Goal: Information Seeking & Learning: Learn about a topic

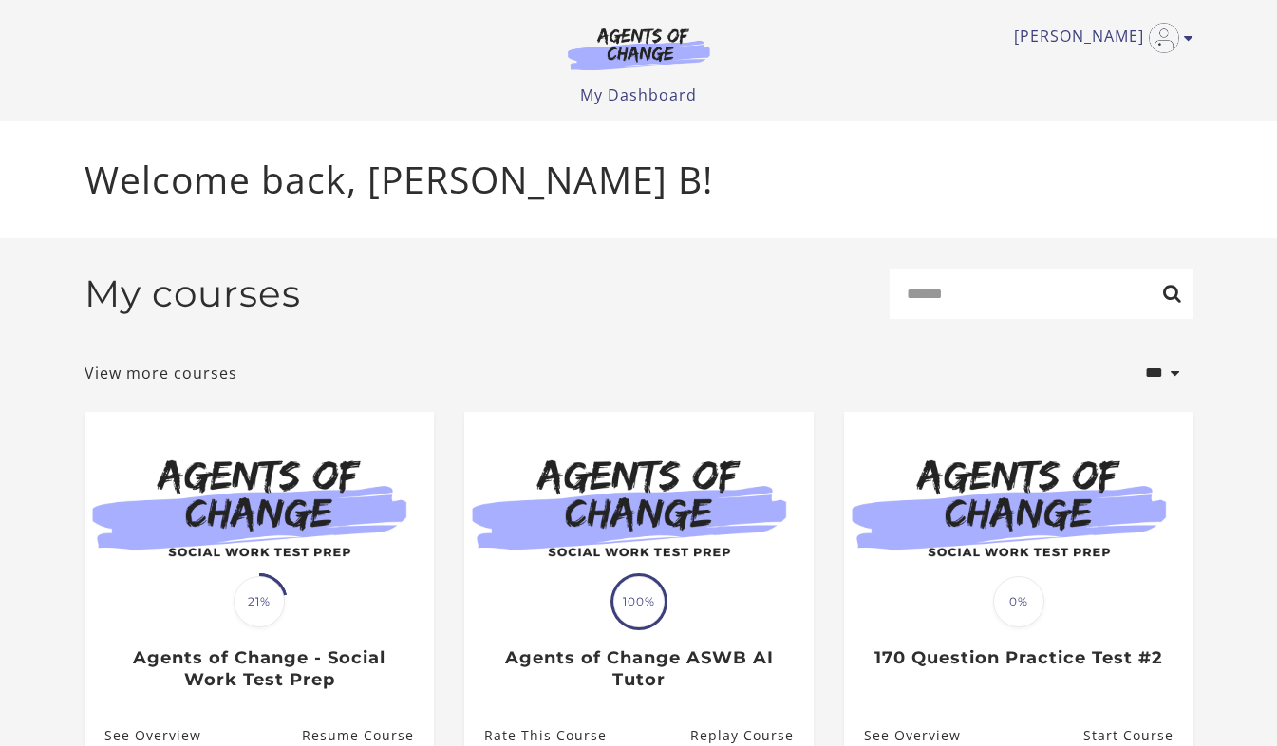
click at [336, 496] on img at bounding box center [258, 506] width 349 height 188
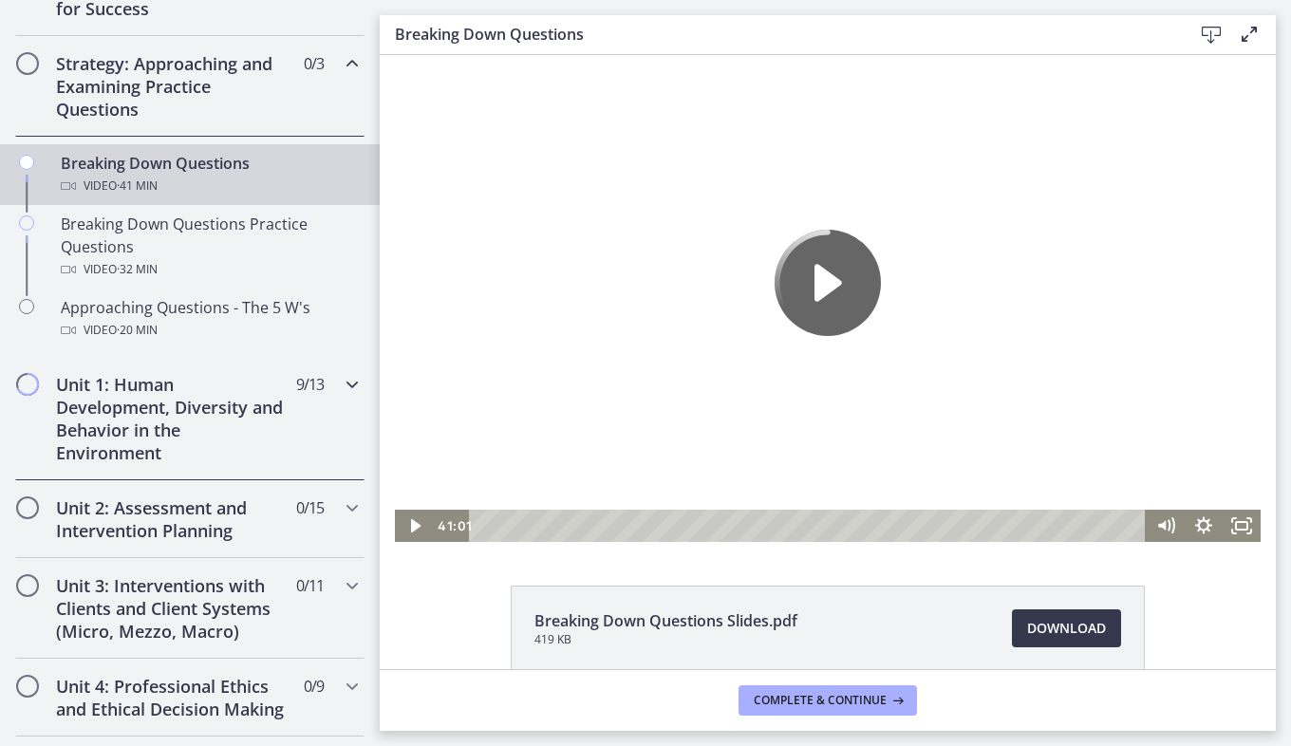
scroll to position [359, 0]
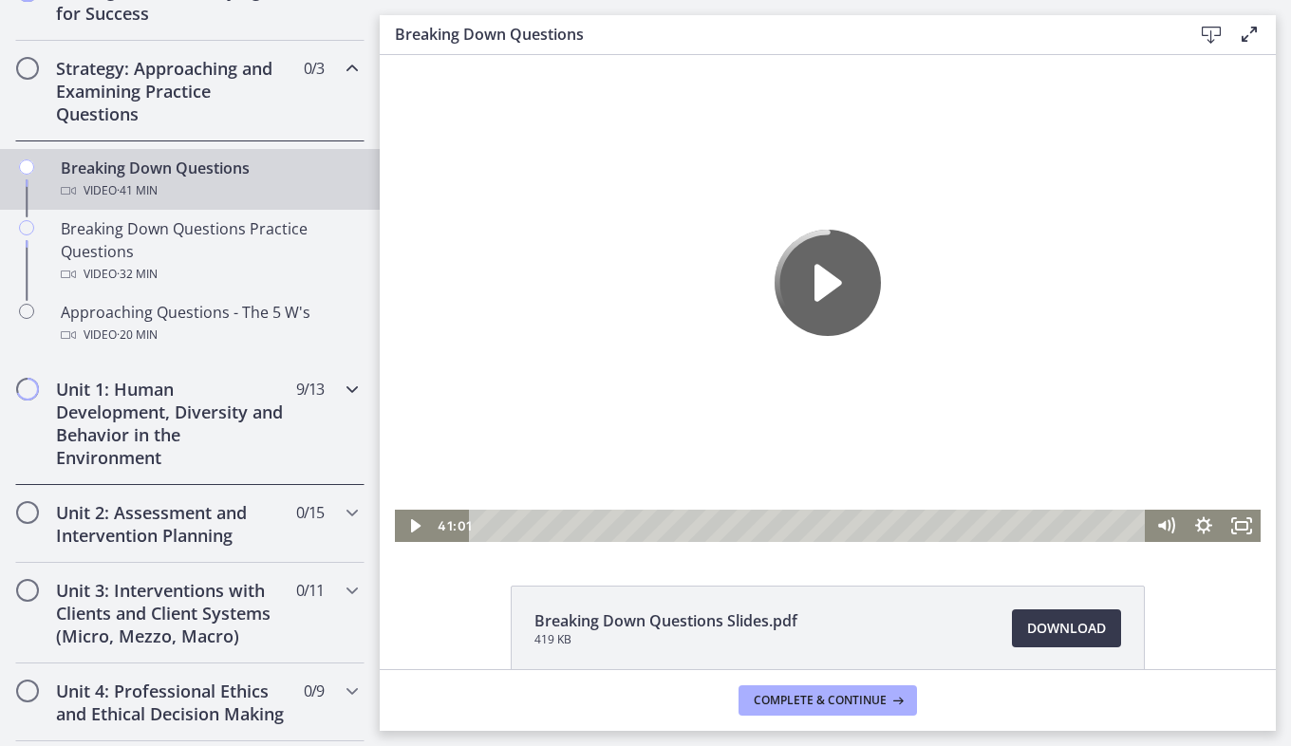
click at [341, 384] on icon "Chapters" at bounding box center [352, 389] width 23 height 23
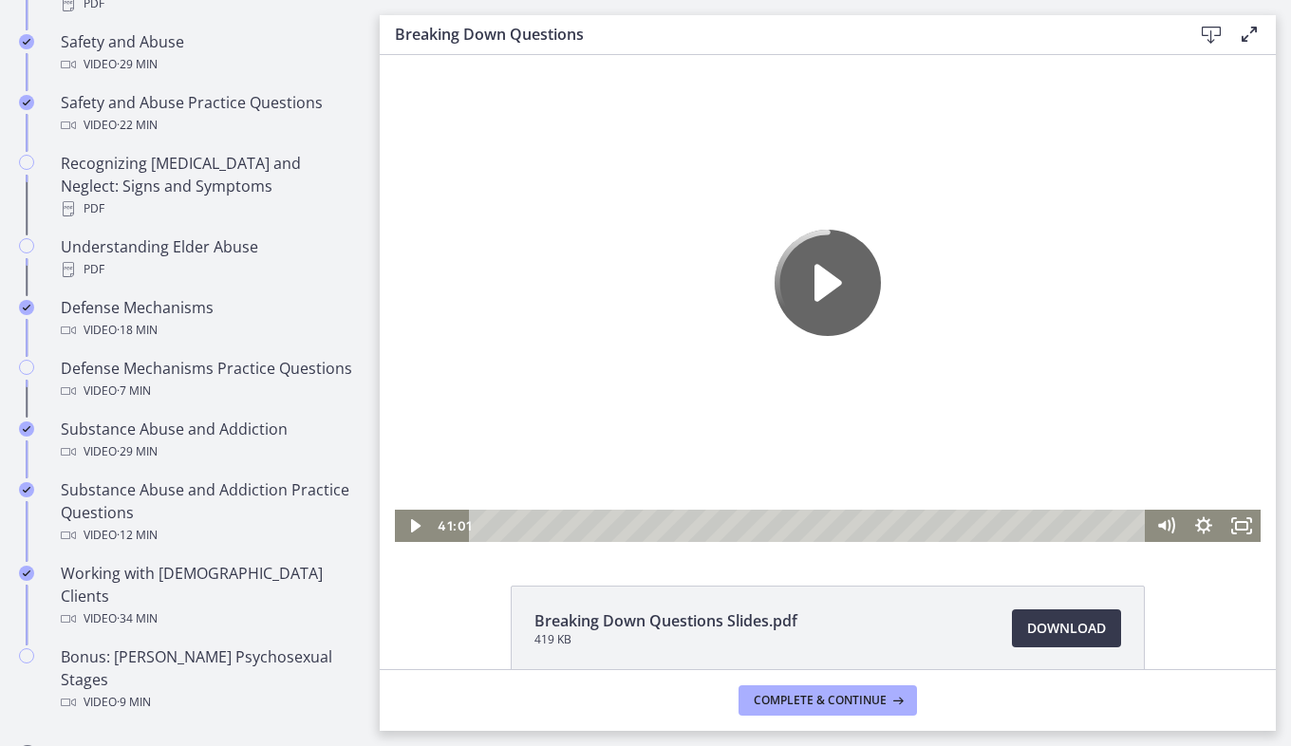
scroll to position [862, 0]
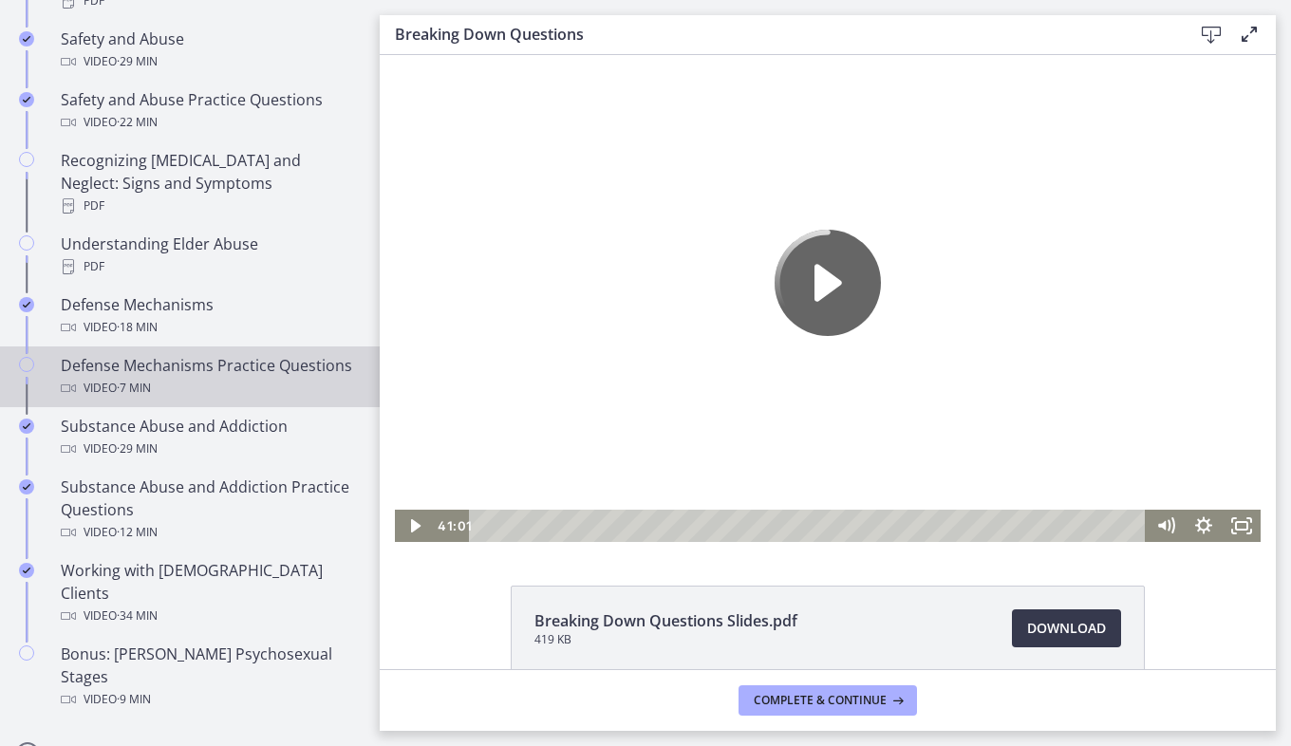
click at [245, 358] on div "Defense Mechanisms Practice Questions Video · 7 min" at bounding box center [209, 377] width 296 height 46
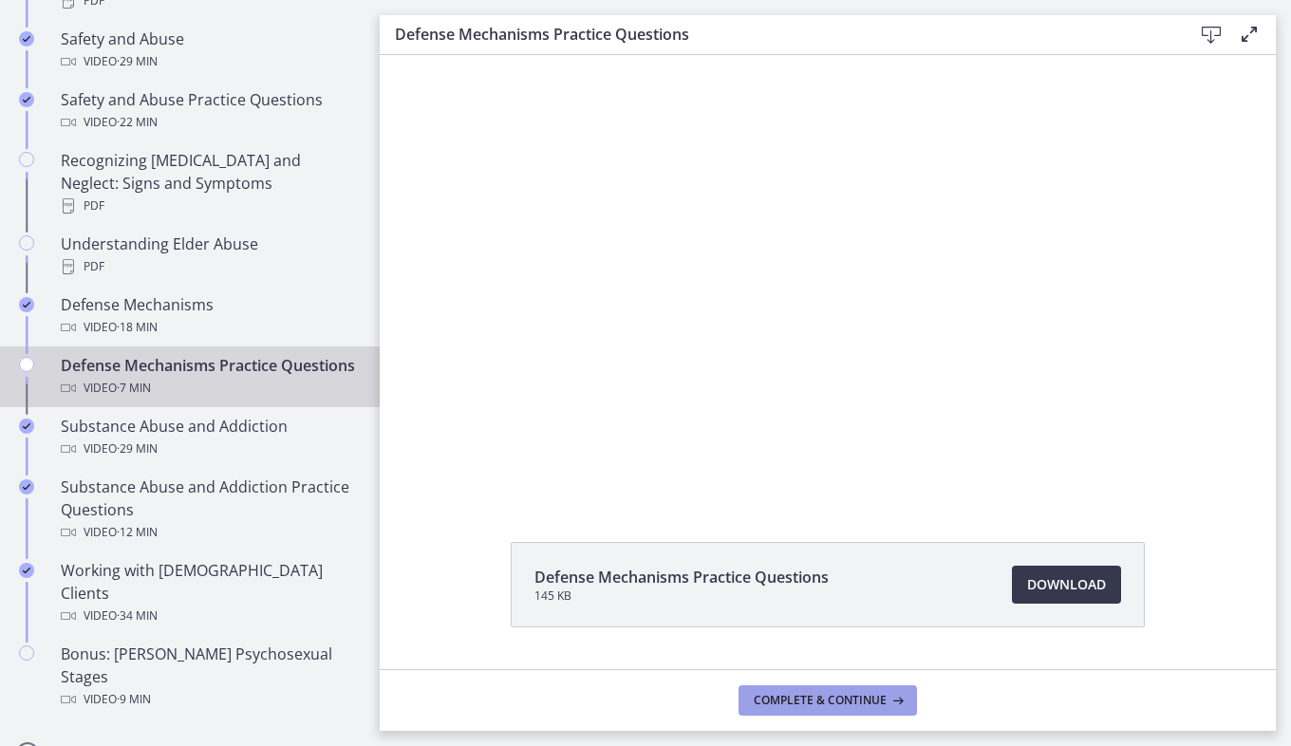
click at [772, 698] on span "Complete & continue" at bounding box center [820, 700] width 133 height 15
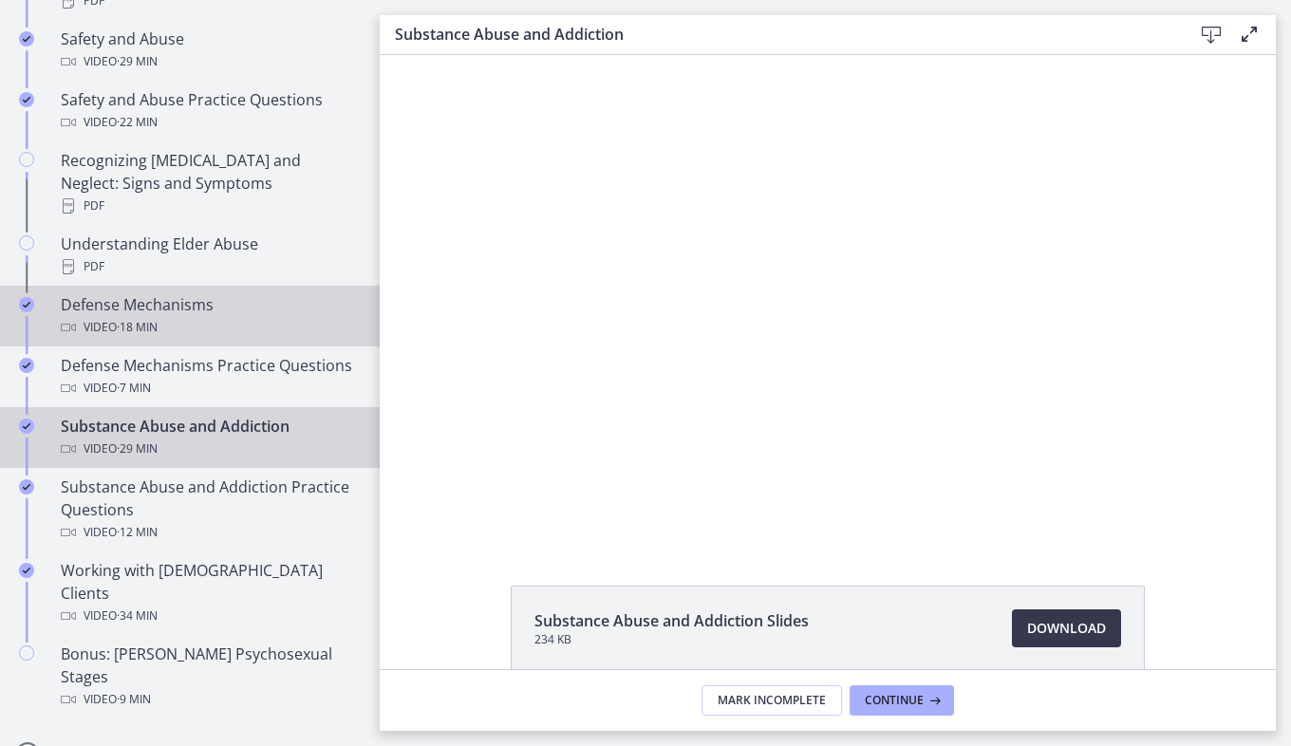
click at [216, 316] on div "Video · 18 min" at bounding box center [209, 327] width 296 height 23
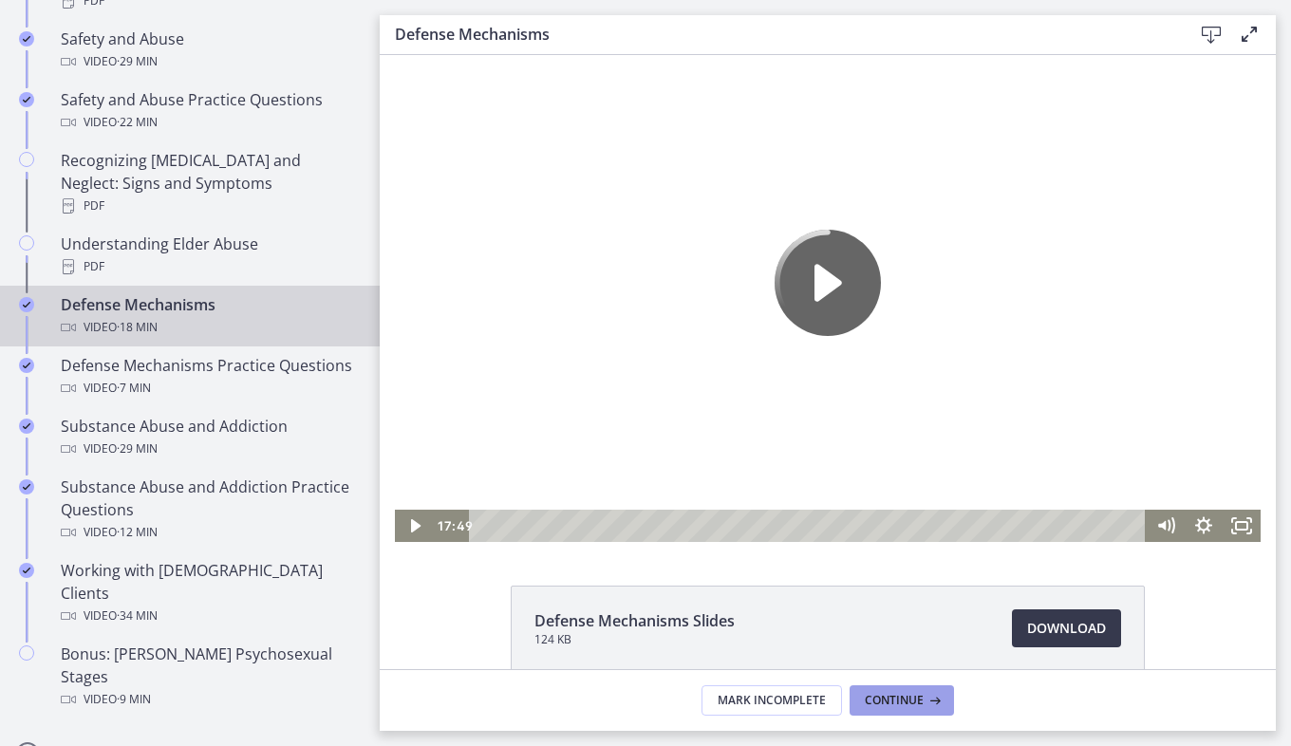
click at [861, 691] on button "Continue" at bounding box center [902, 700] width 104 height 30
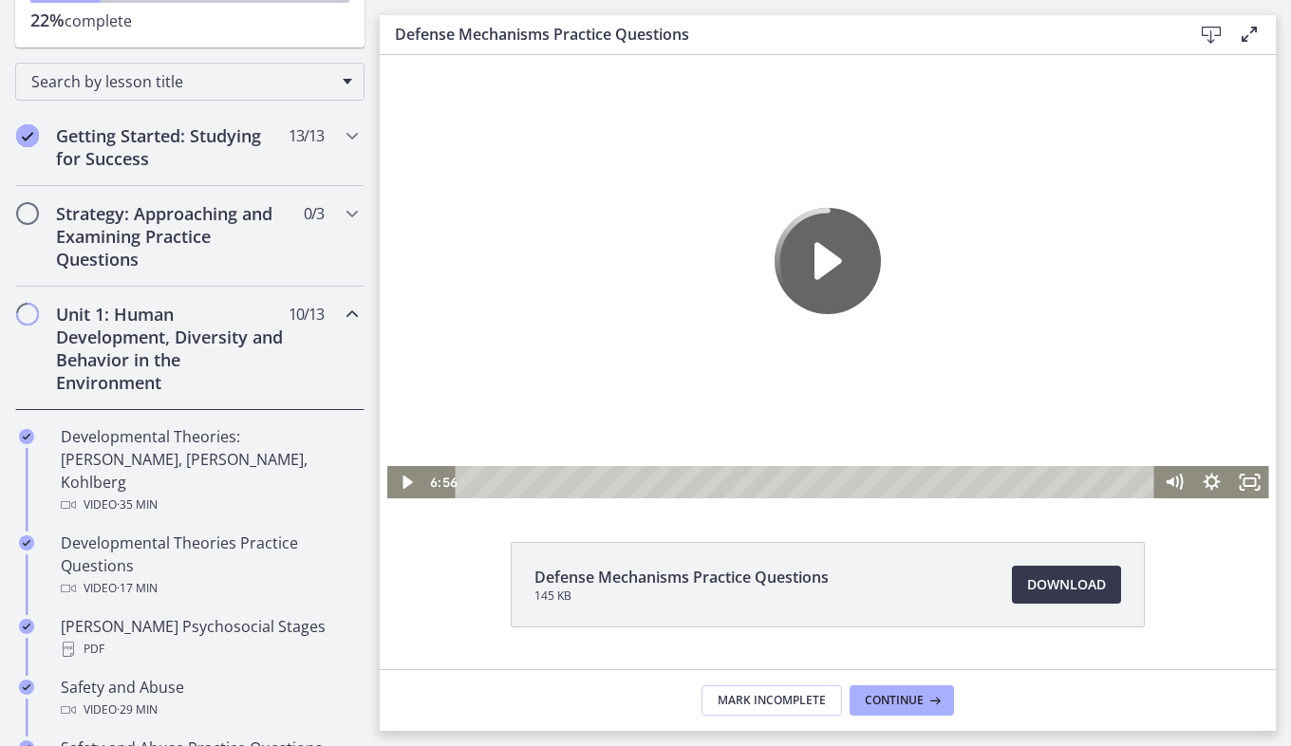
scroll to position [192, 0]
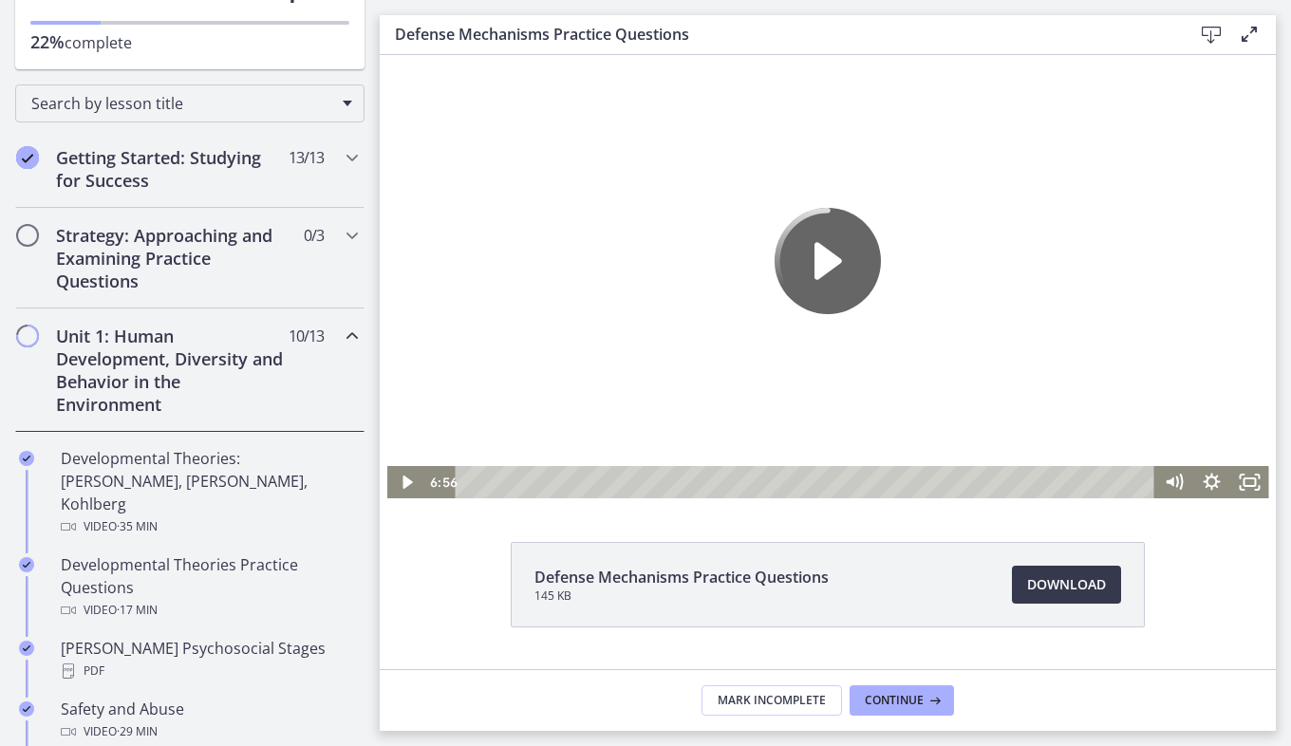
drag, startPoint x: 374, startPoint y: 348, endPoint x: 9, endPoint y: 93, distance: 445.0
click at [324, 155] on div "Getting Started: Studying for Success 13 / 13 Completed" at bounding box center [189, 169] width 349 height 78
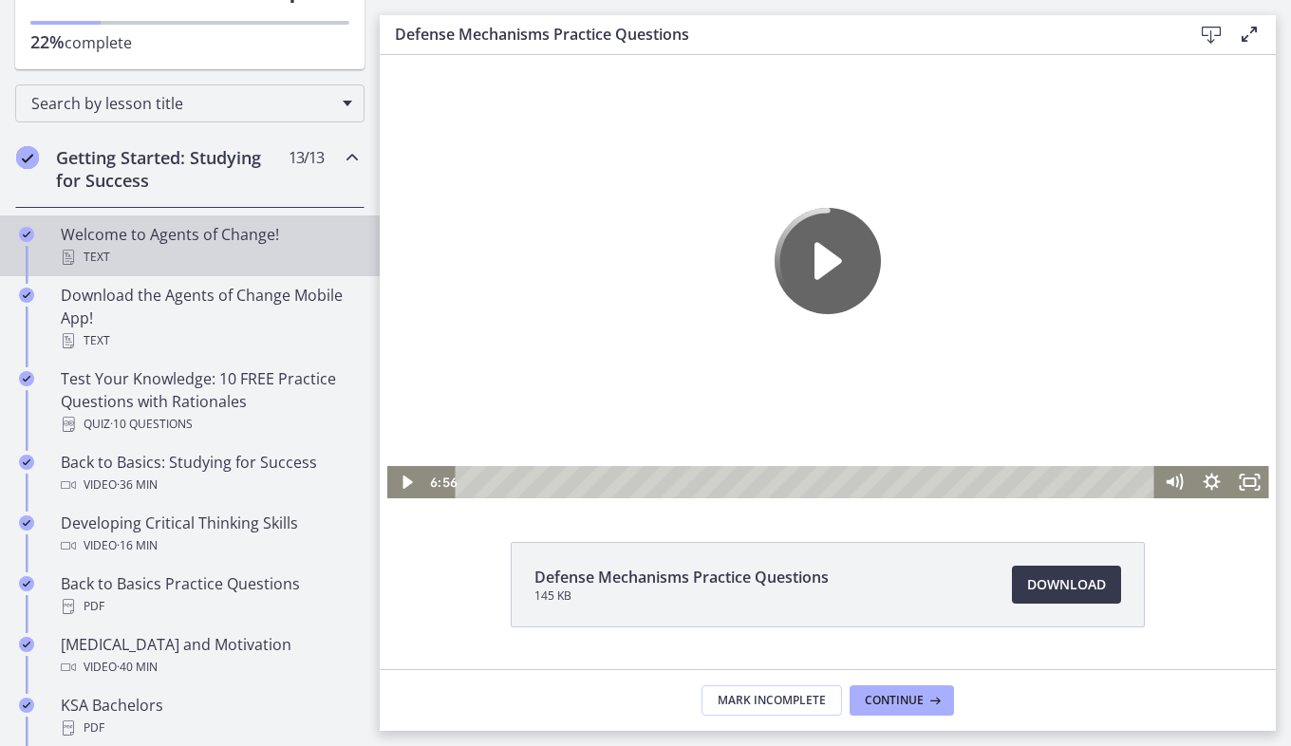
click at [281, 235] on div "Welcome to Agents of Change! Text" at bounding box center [209, 246] width 296 height 46
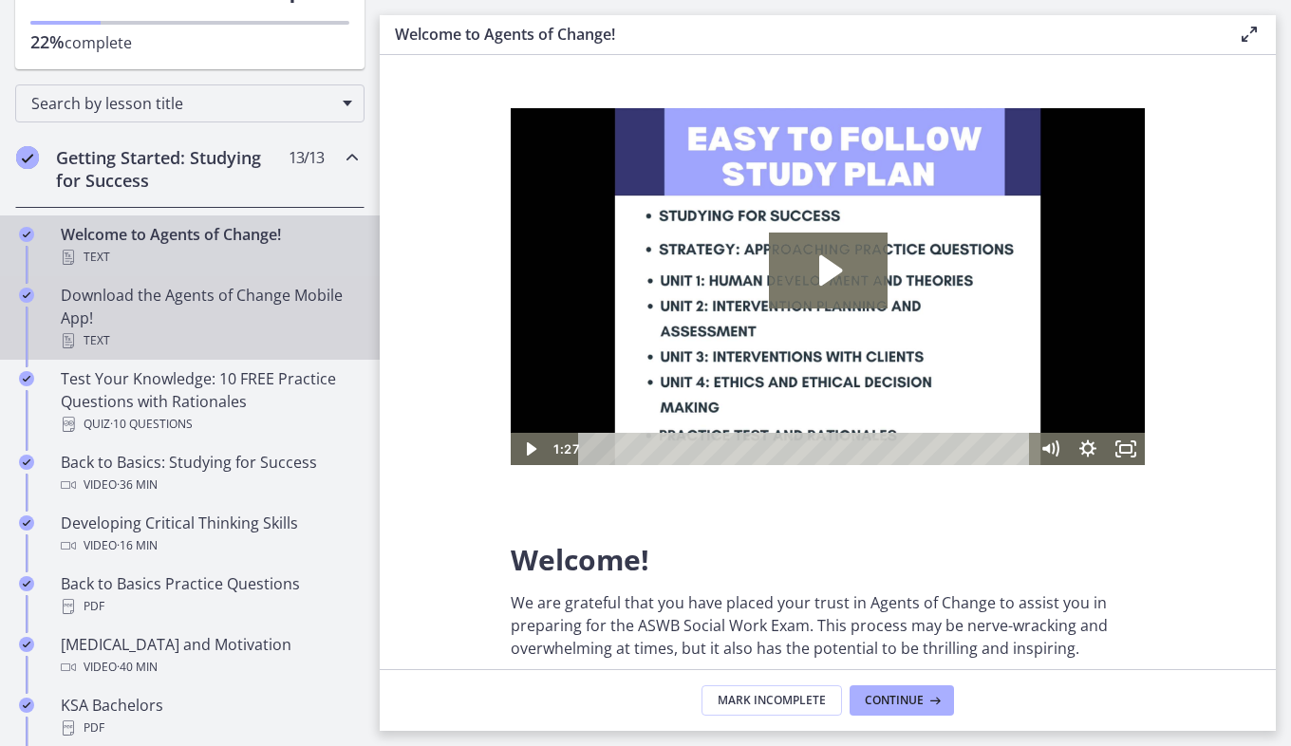
click at [244, 339] on div "Text" at bounding box center [209, 340] width 296 height 23
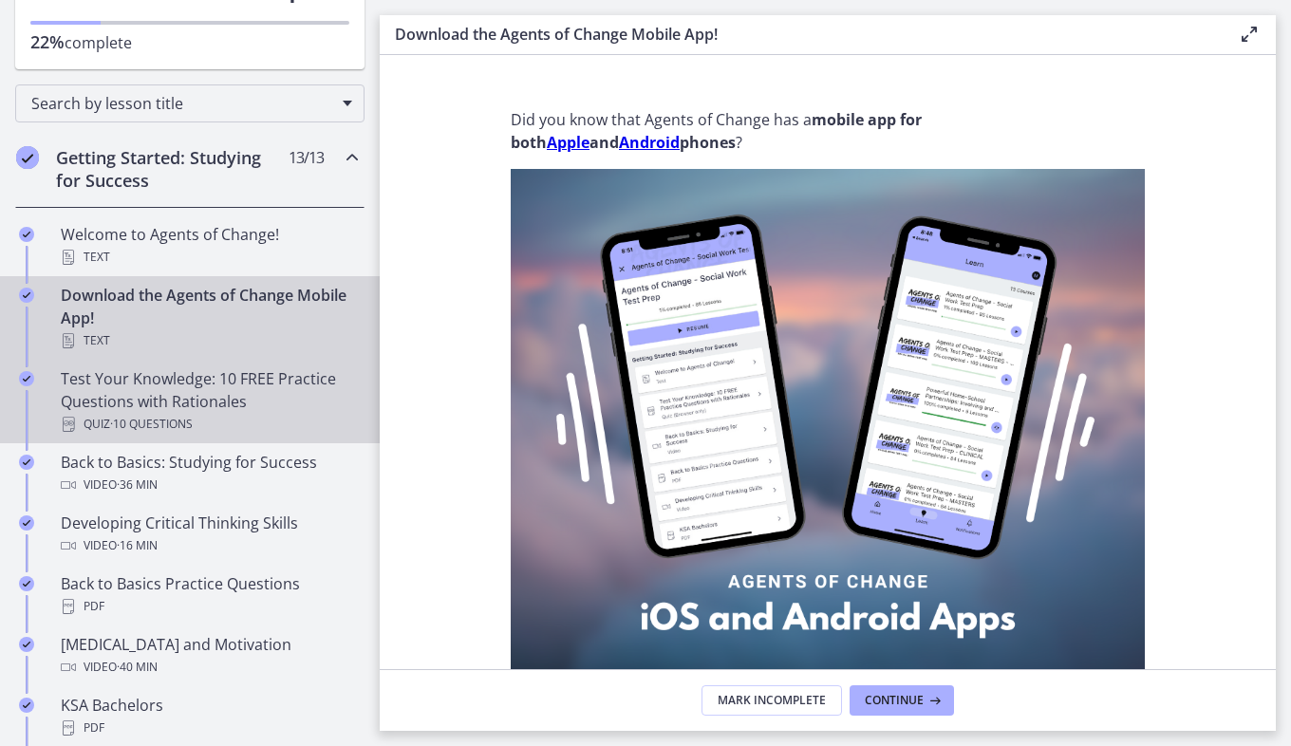
click at [242, 394] on div "Test Your Knowledge: 10 FREE Practice Questions with Rationales Quiz · 10 Quest…" at bounding box center [209, 401] width 296 height 68
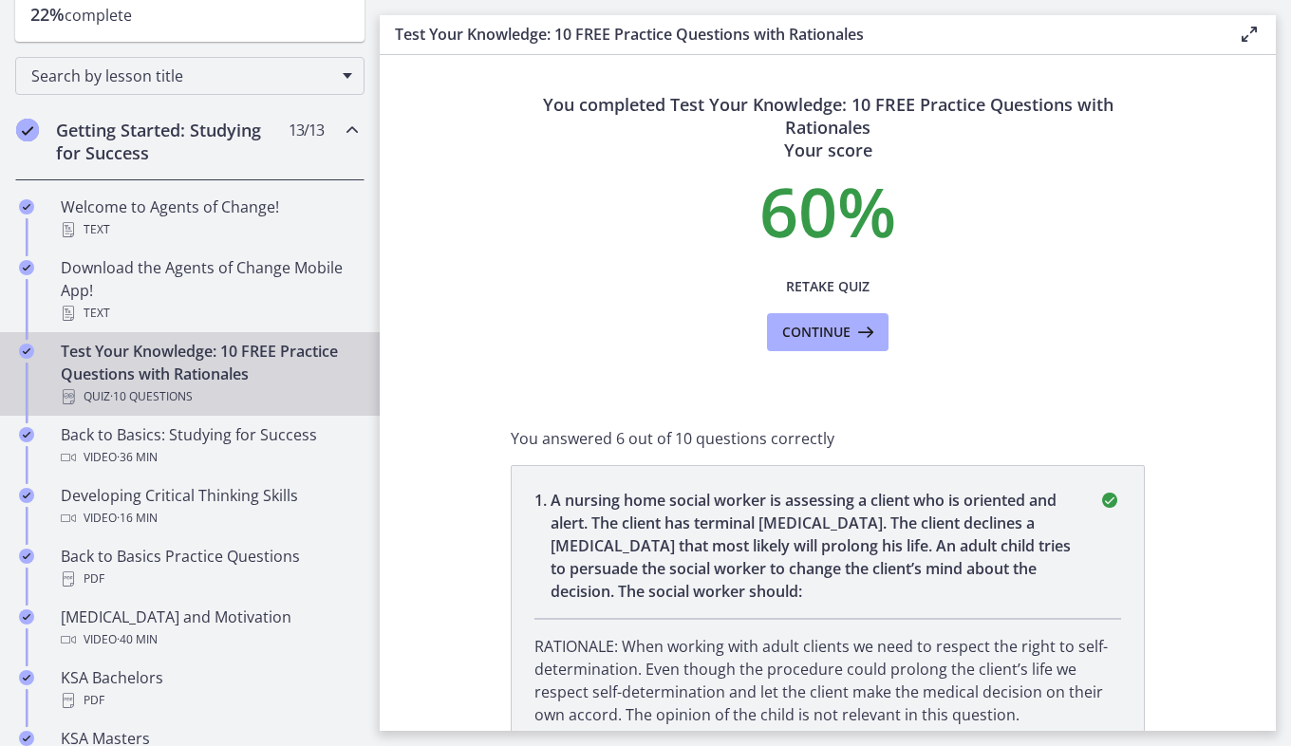
scroll to position [207, 0]
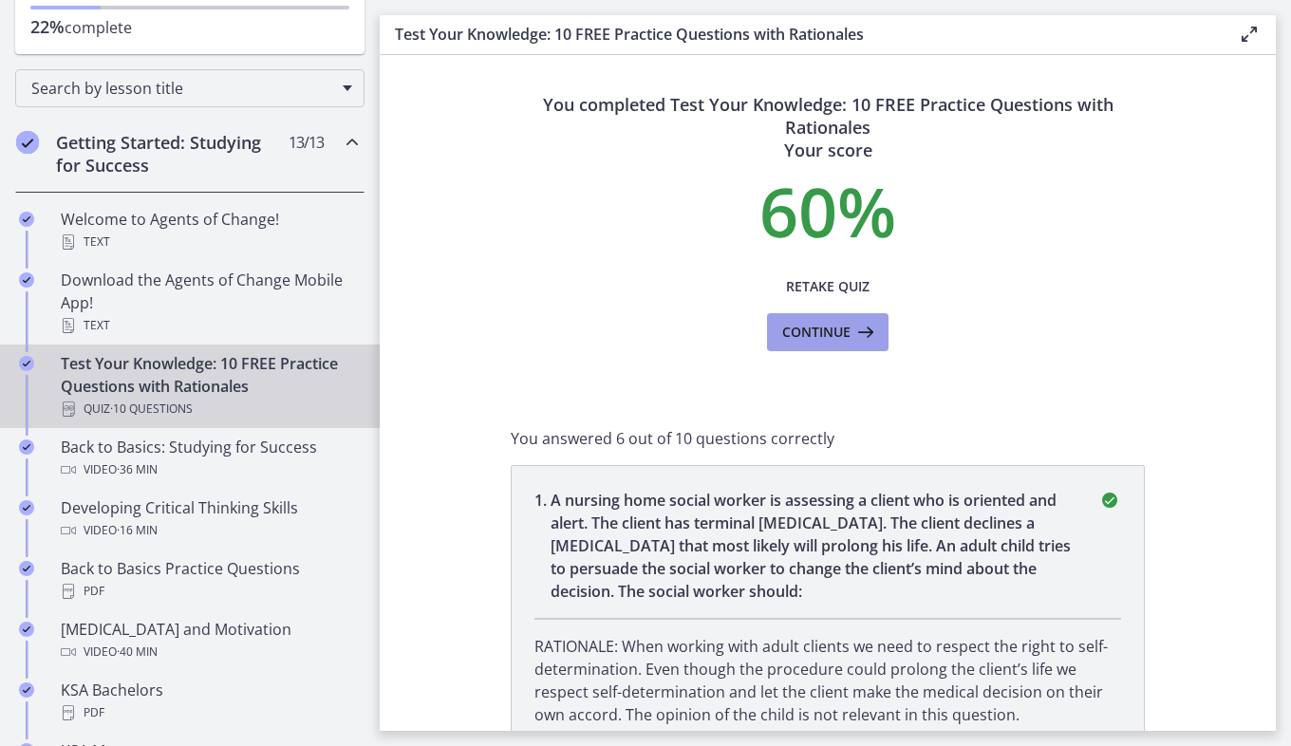
click at [810, 344] on button "Continue" at bounding box center [828, 332] width 122 height 38
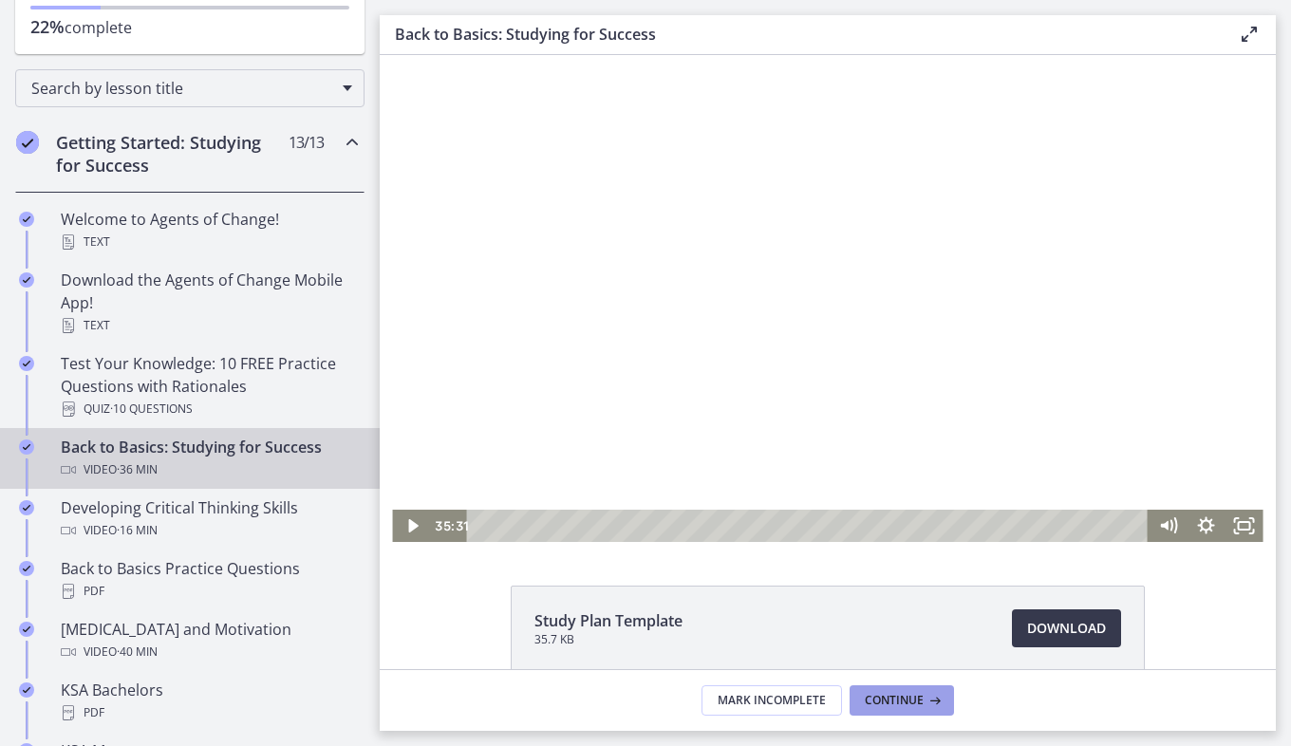
click at [904, 701] on span "Continue" at bounding box center [894, 700] width 59 height 15
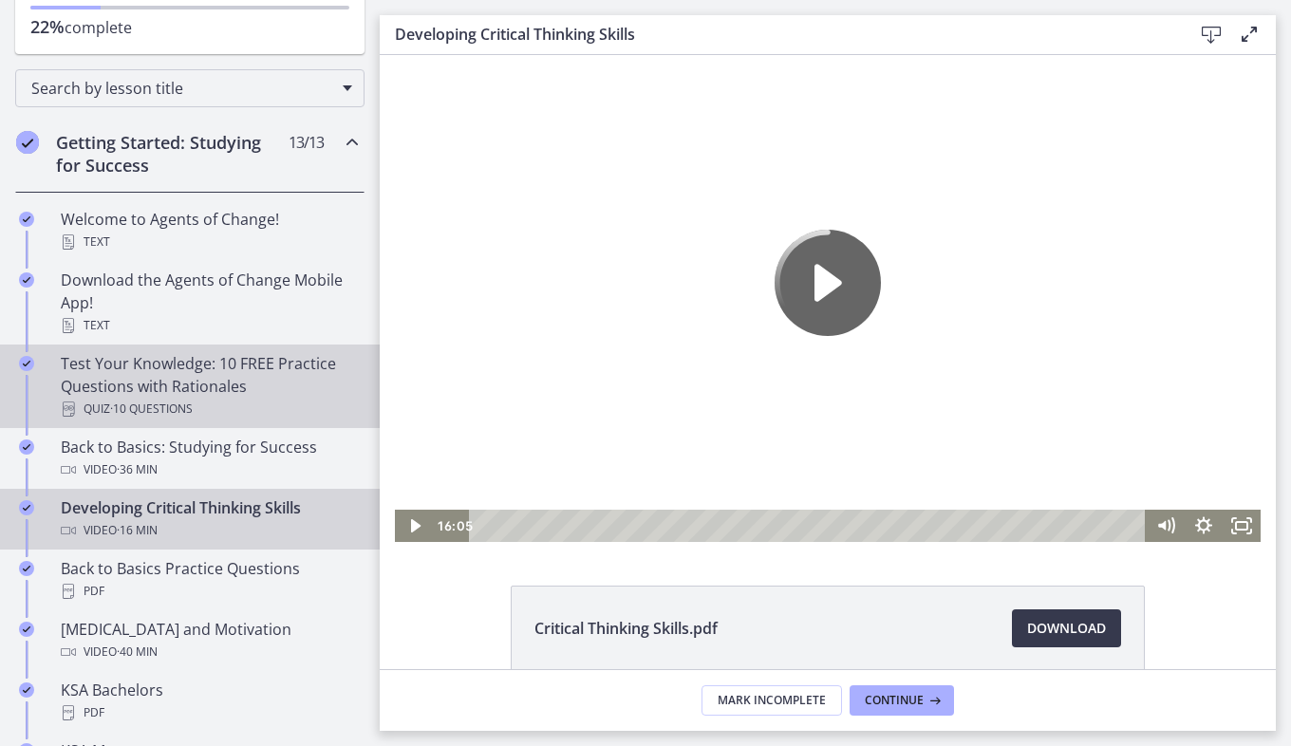
click at [310, 358] on div "Test Your Knowledge: 10 FREE Practice Questions with Rationales Quiz · 10 Quest…" at bounding box center [209, 386] width 296 height 68
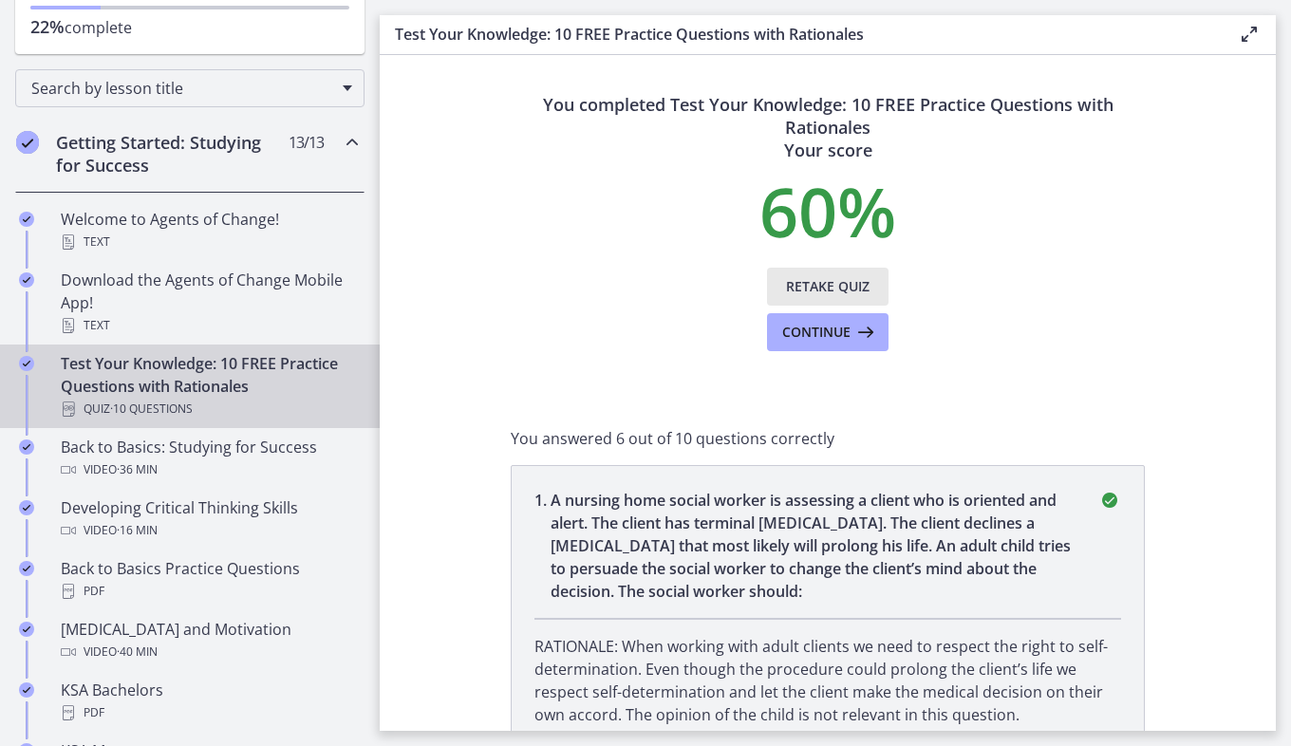
click at [820, 283] on span "Retake Quiz" at bounding box center [828, 286] width 84 height 23
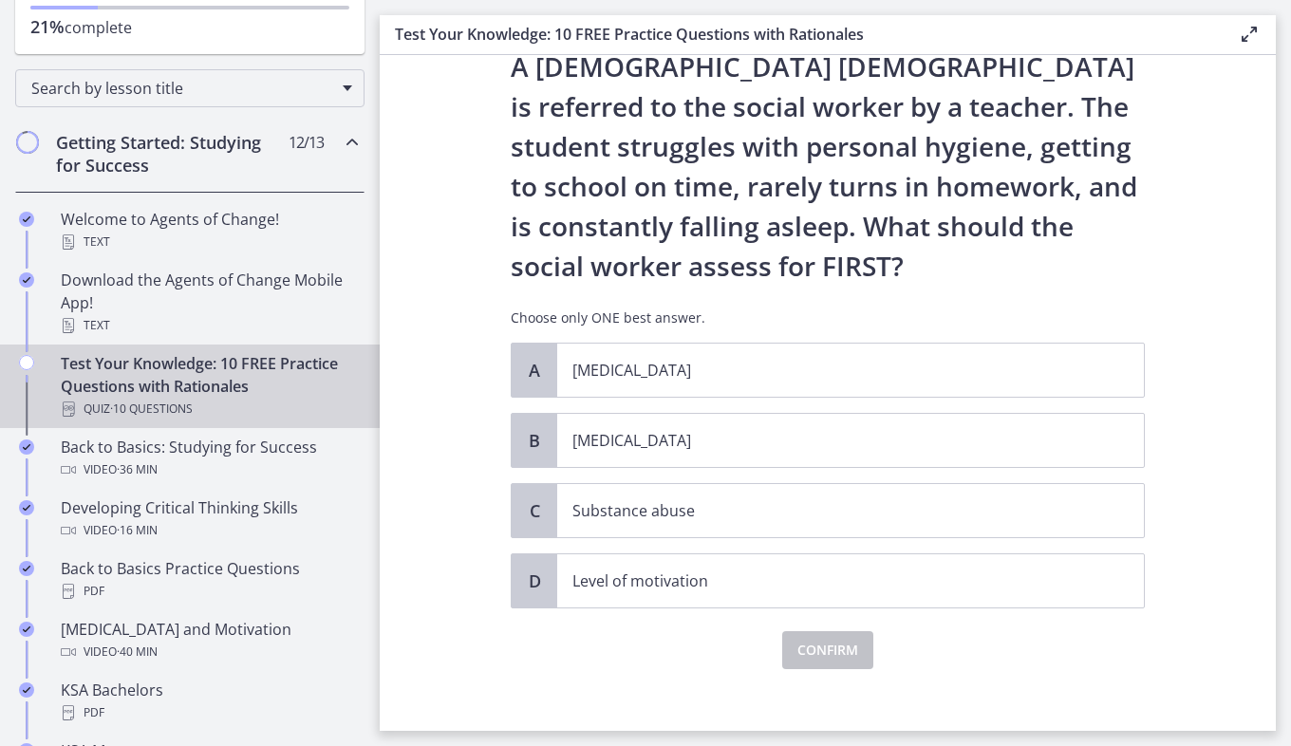
scroll to position [75, 0]
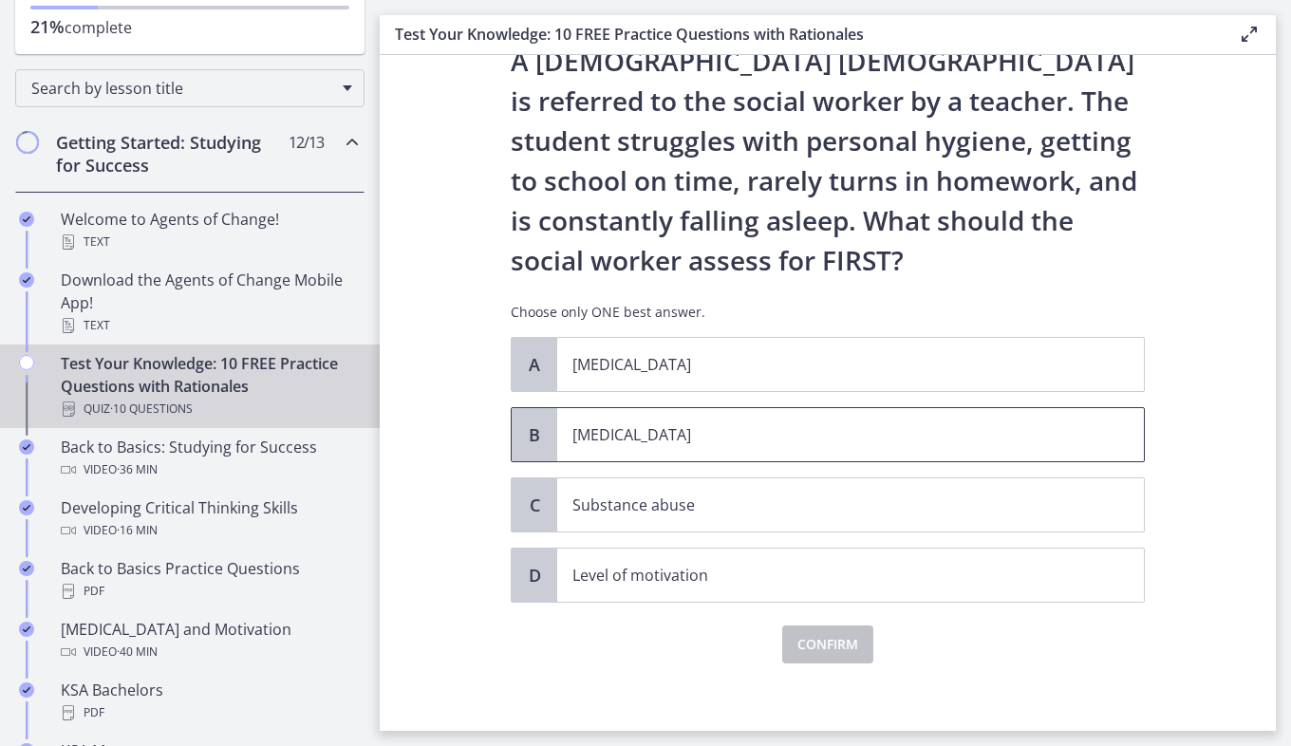
click at [836, 433] on p "[MEDICAL_DATA]" at bounding box center [831, 434] width 518 height 23
click at [823, 643] on span "Confirm" at bounding box center [827, 644] width 61 height 23
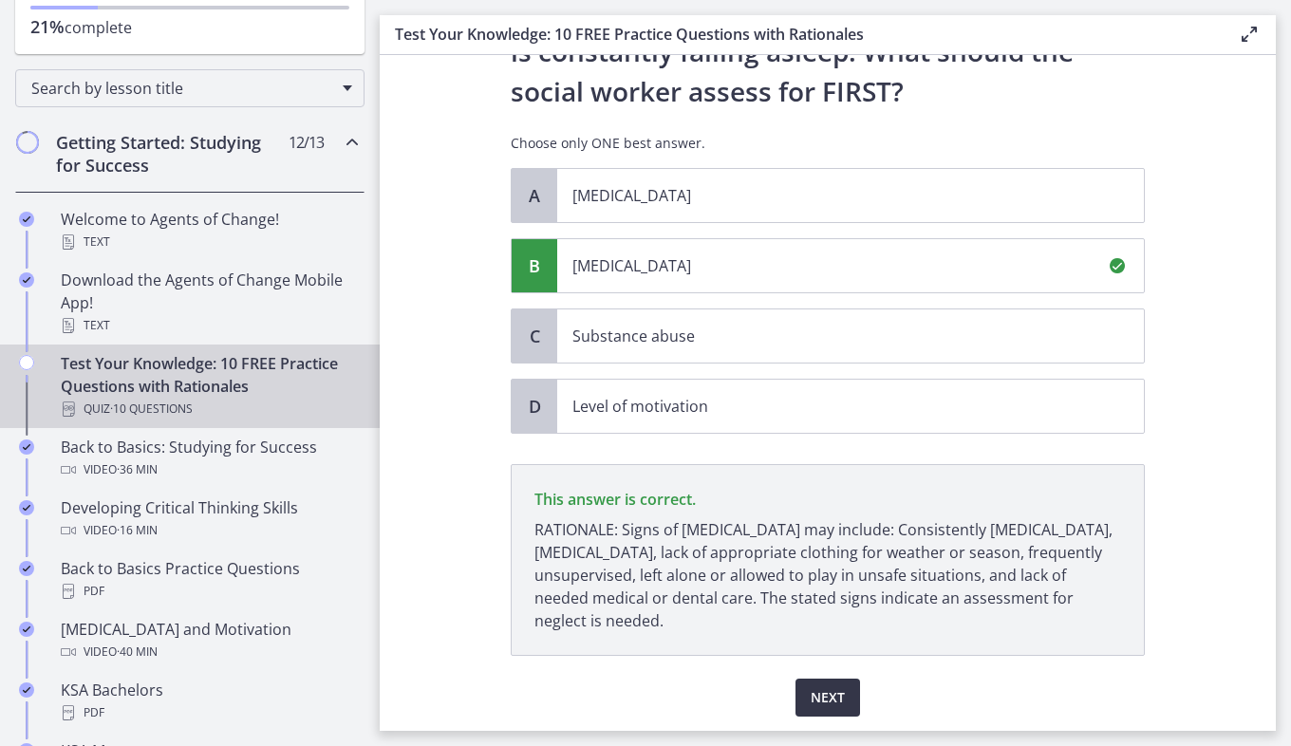
scroll to position [306, 0]
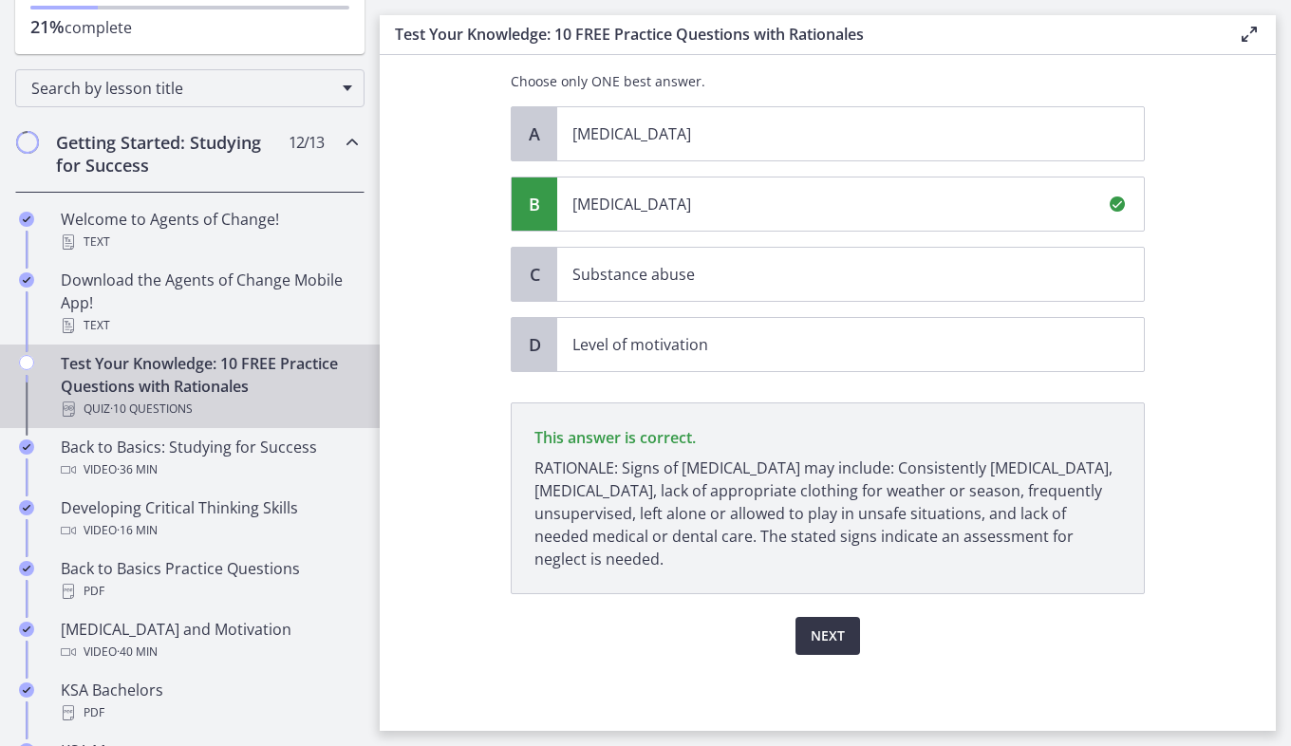
click at [811, 641] on span "Next" at bounding box center [828, 636] width 34 height 23
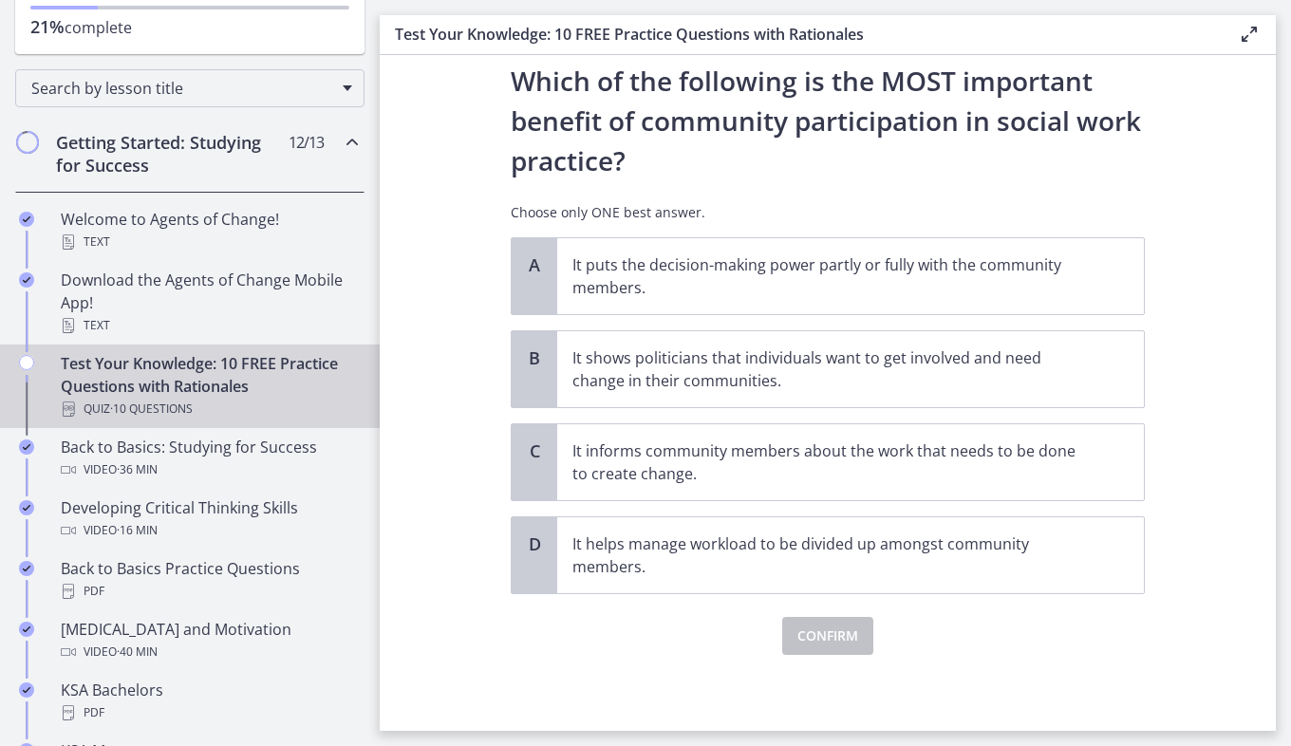
scroll to position [0, 0]
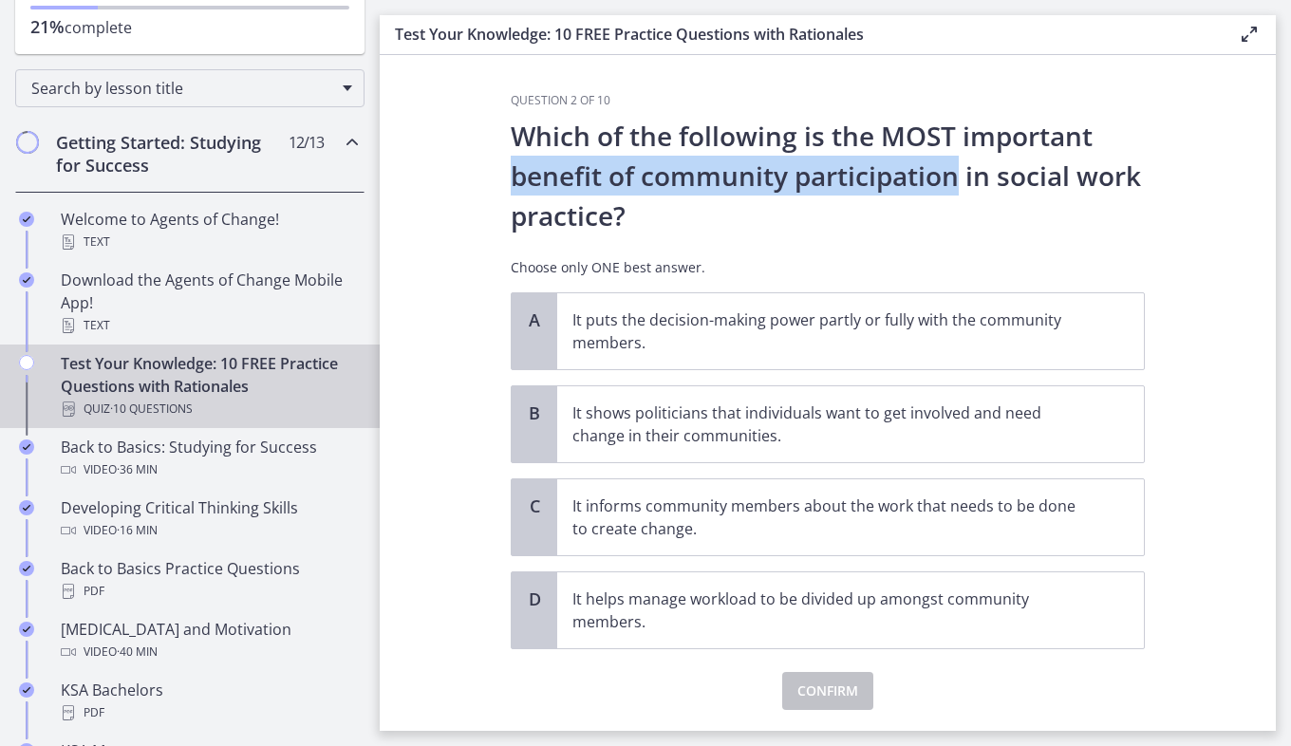
drag, startPoint x: 503, startPoint y: 185, endPoint x: 948, endPoint y: 168, distance: 445.5
click at [948, 168] on div "Question 2 of 10 Which of the following is the MOST important benefit of commun…" at bounding box center [828, 412] width 664 height 638
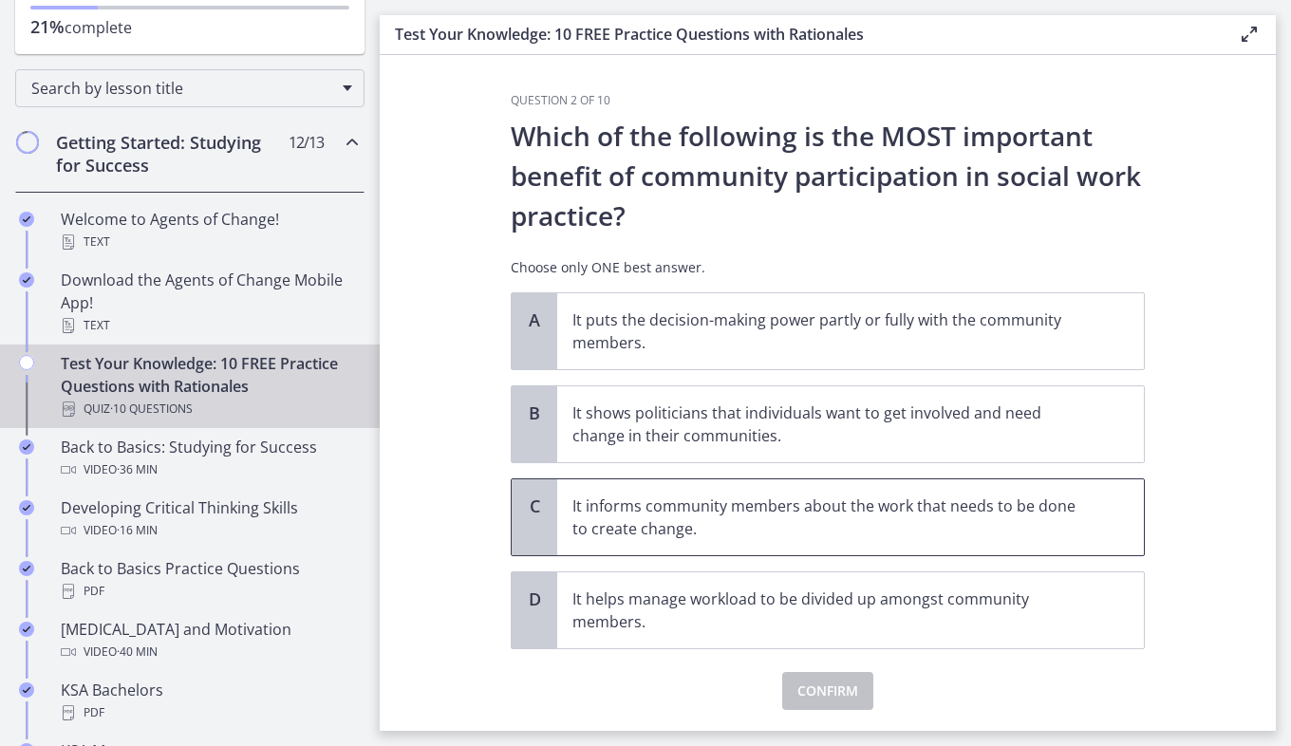
click at [809, 530] on p "It informs community members about the work that needs to be done to create cha…" at bounding box center [831, 518] width 518 height 46
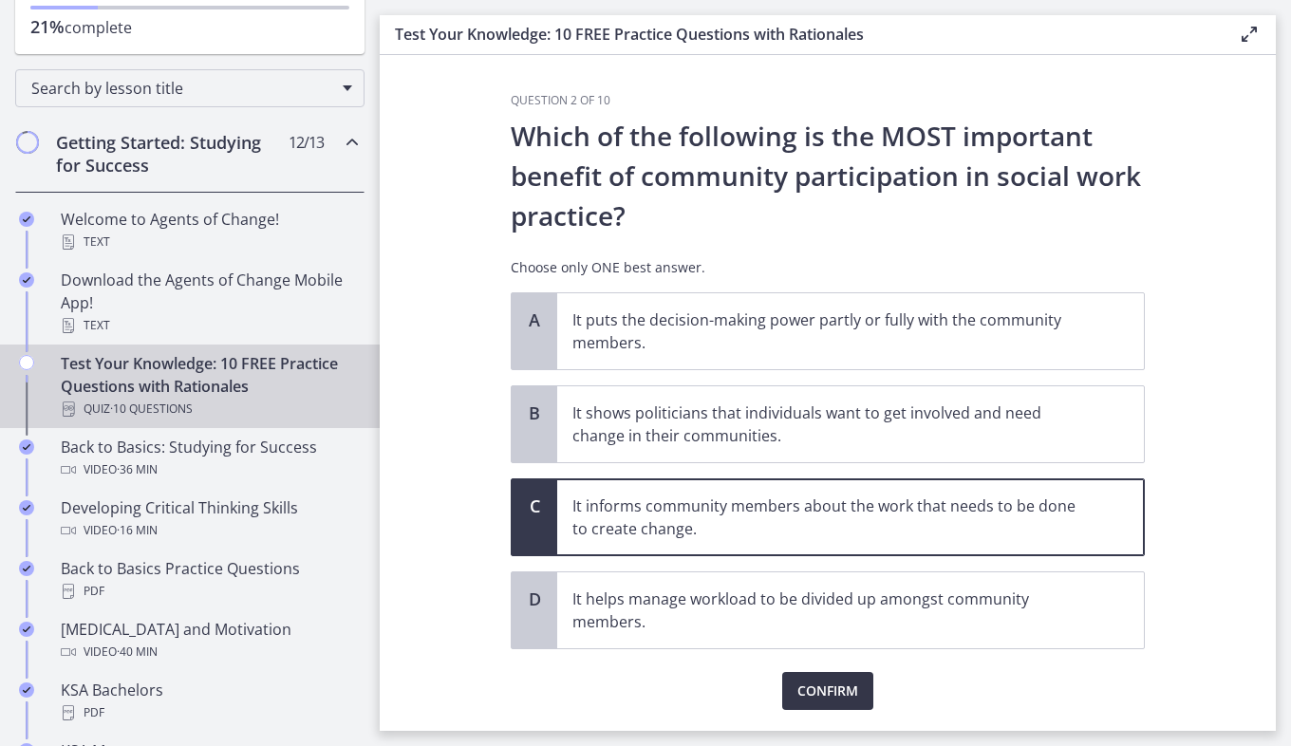
click at [817, 694] on span "Confirm" at bounding box center [827, 691] width 61 height 23
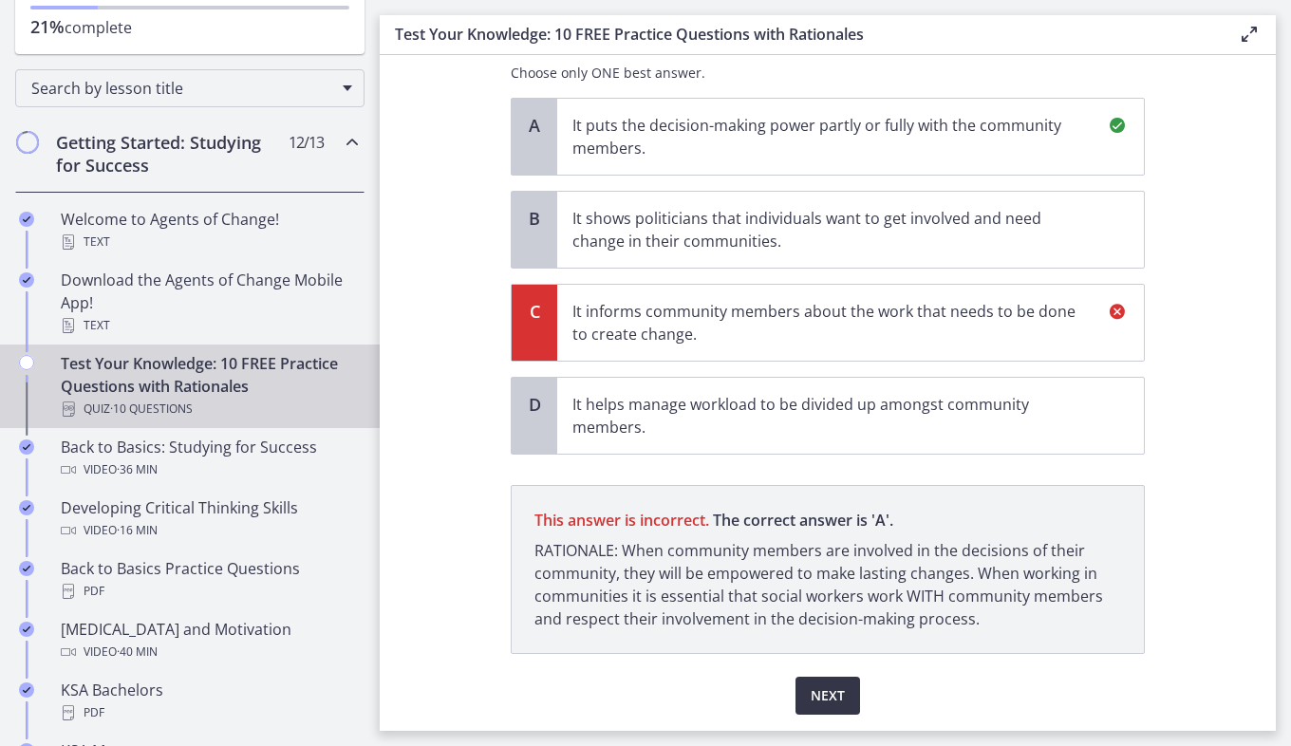
scroll to position [254, 0]
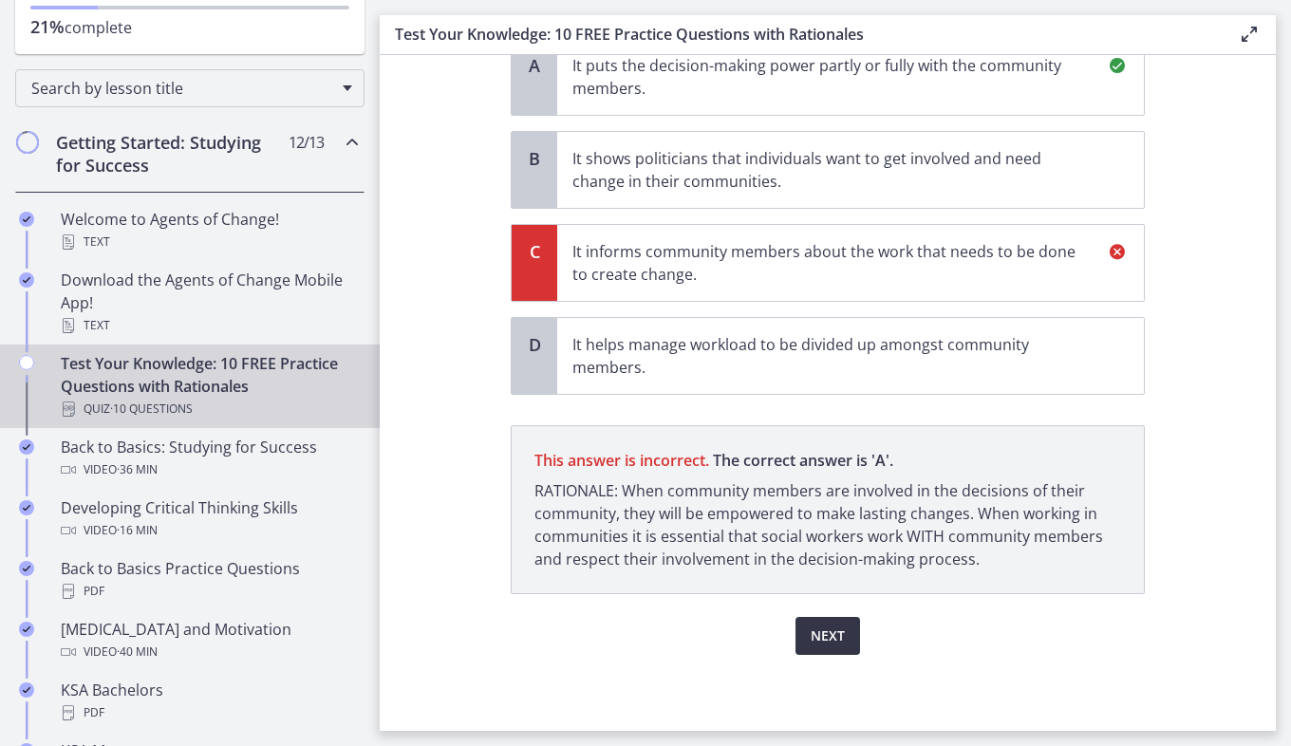
click at [816, 633] on span "Next" at bounding box center [828, 636] width 34 height 23
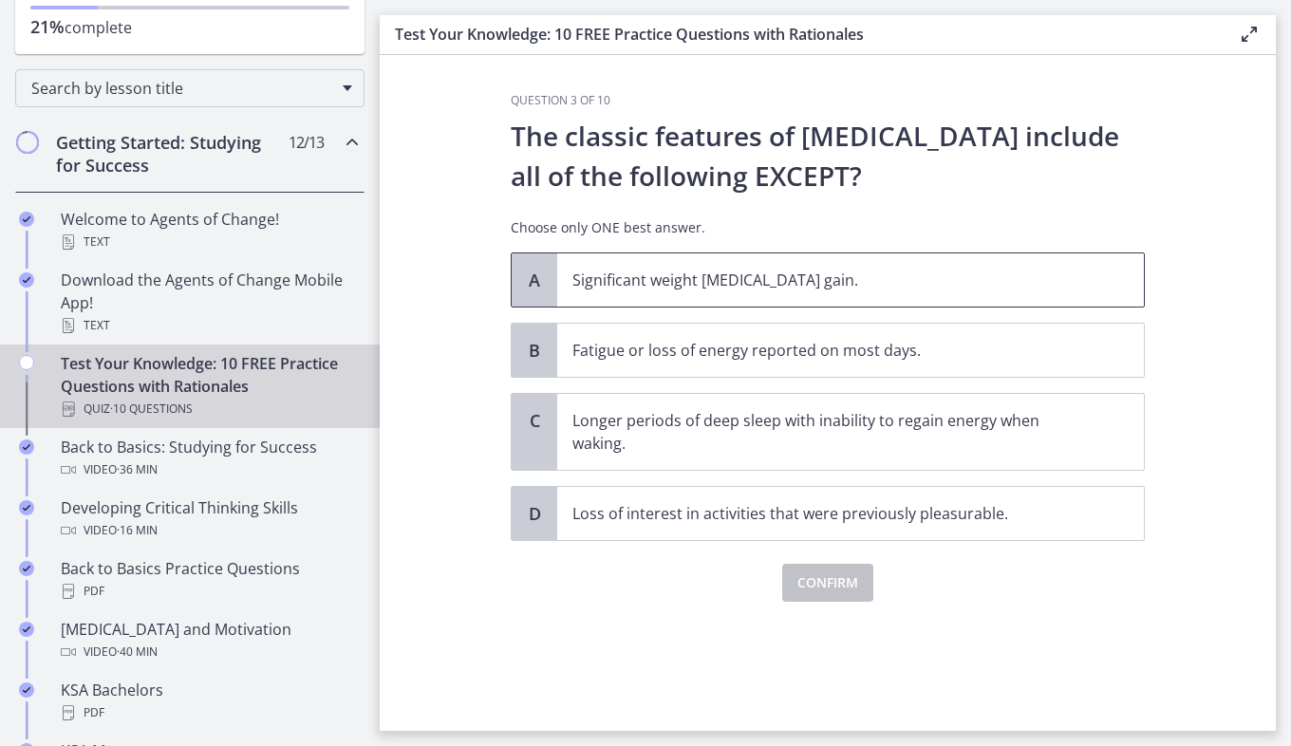
click at [690, 290] on p "Significant weight [MEDICAL_DATA] gain." at bounding box center [831, 280] width 518 height 23
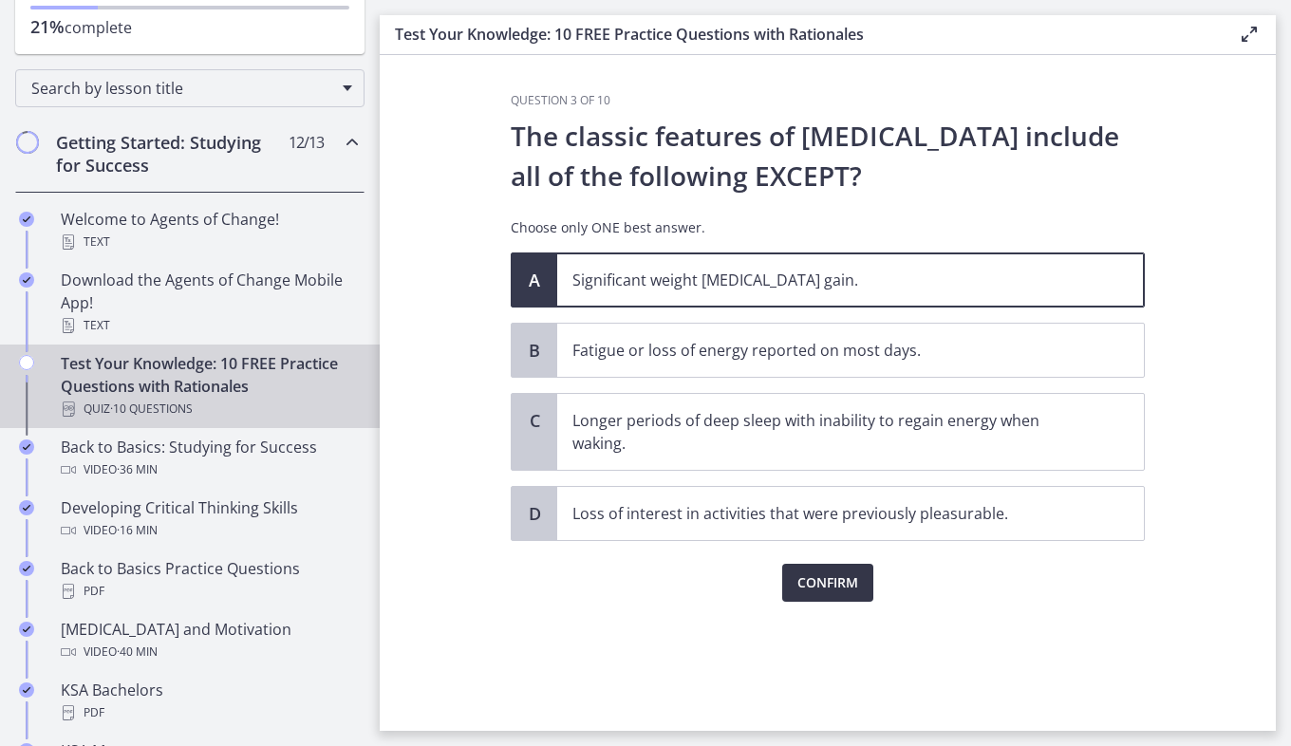
click at [797, 594] on button "Confirm" at bounding box center [827, 583] width 91 height 38
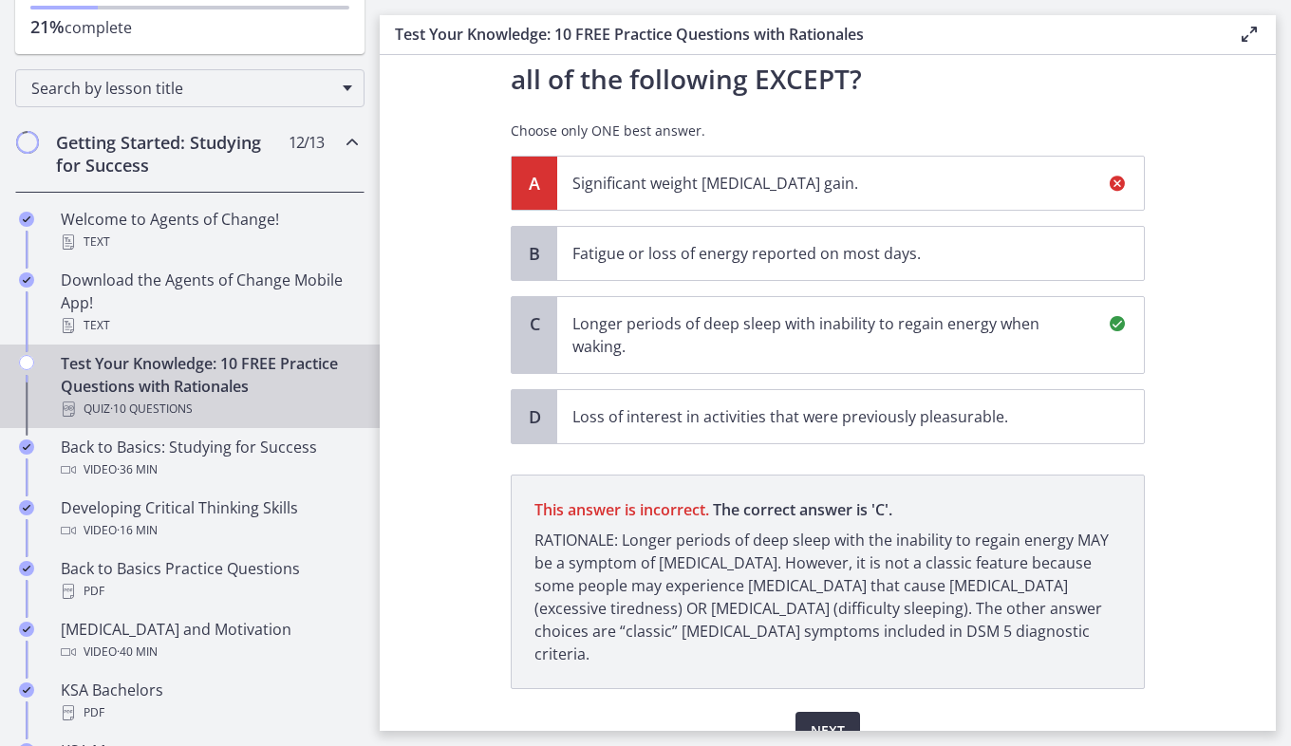
scroll to position [169, 0]
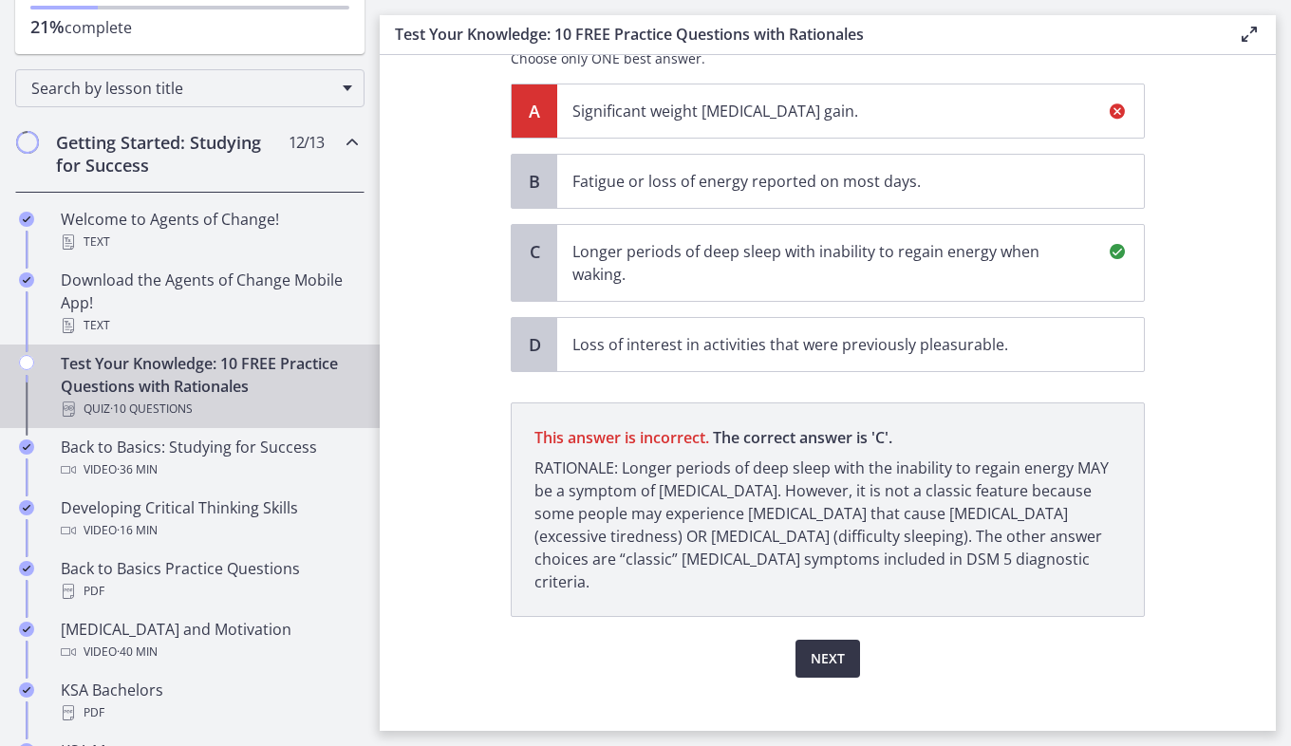
click at [825, 647] on span "Next" at bounding box center [828, 658] width 34 height 23
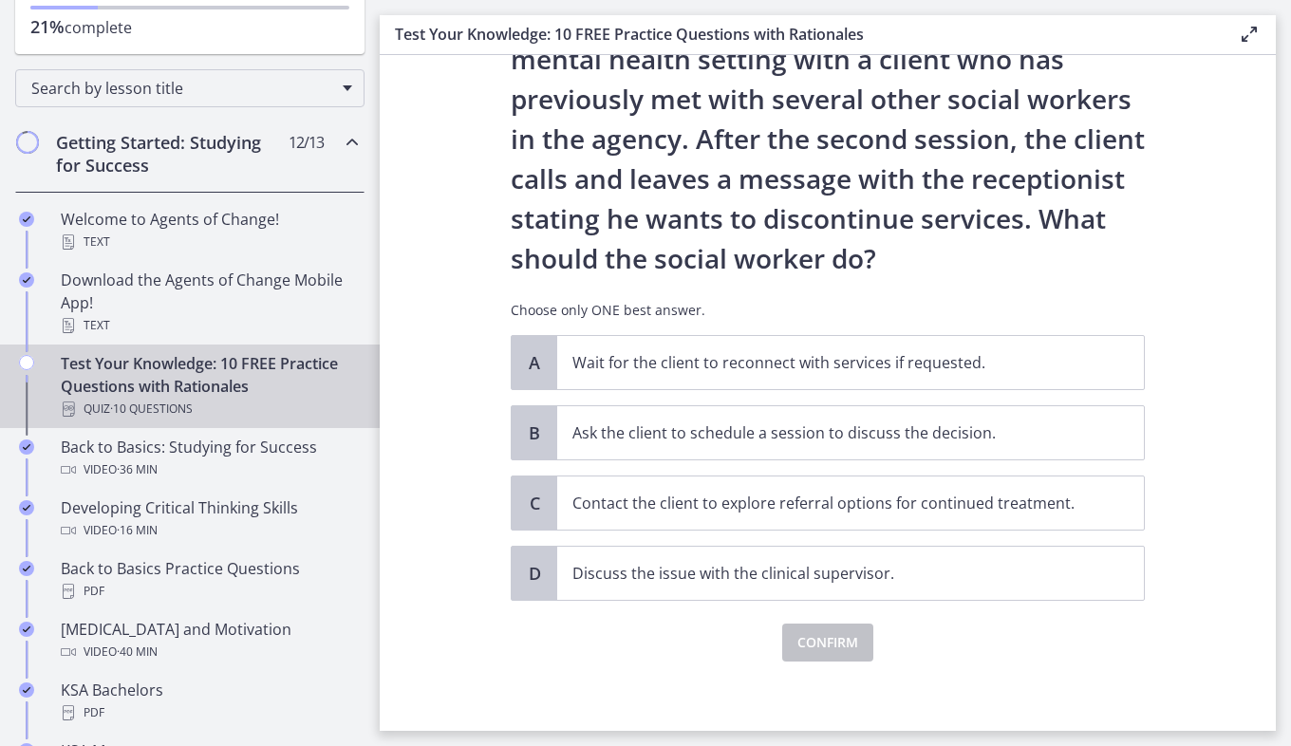
scroll to position [123, 0]
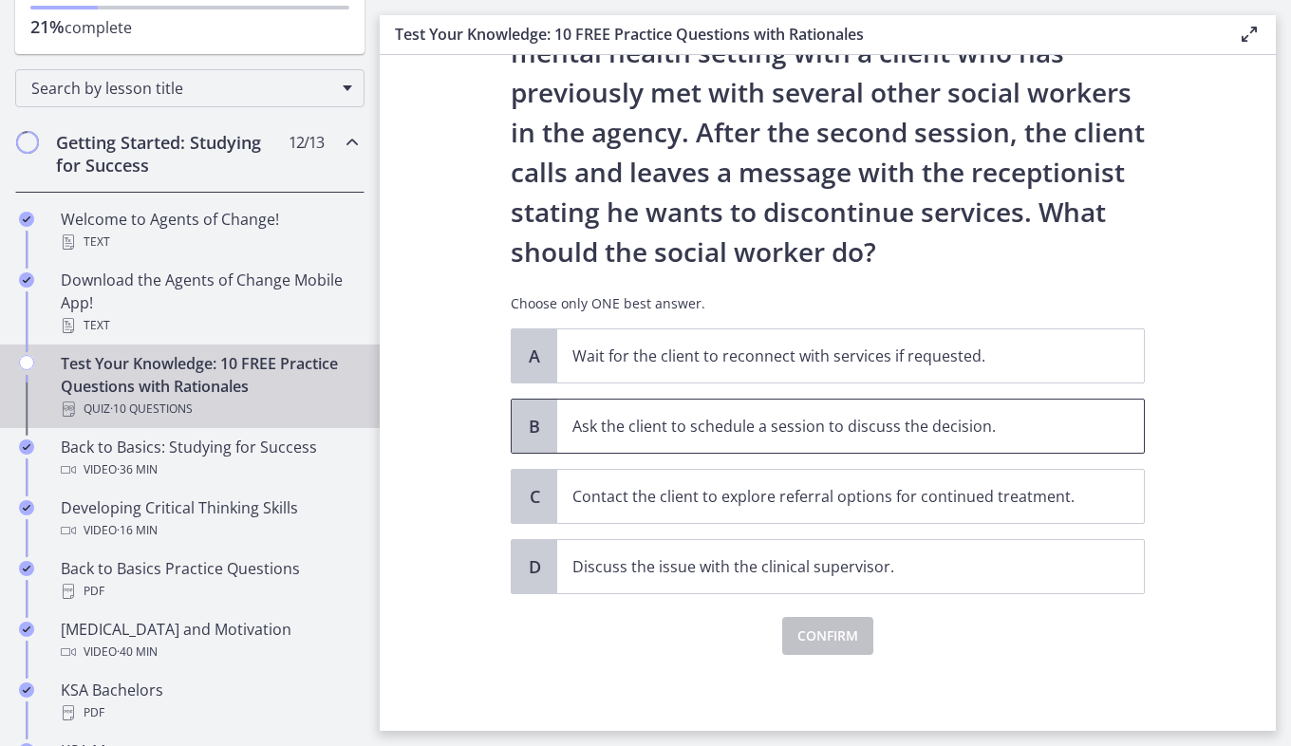
click at [979, 438] on span "Ask the client to schedule a session to discuss the decision." at bounding box center [850, 426] width 587 height 53
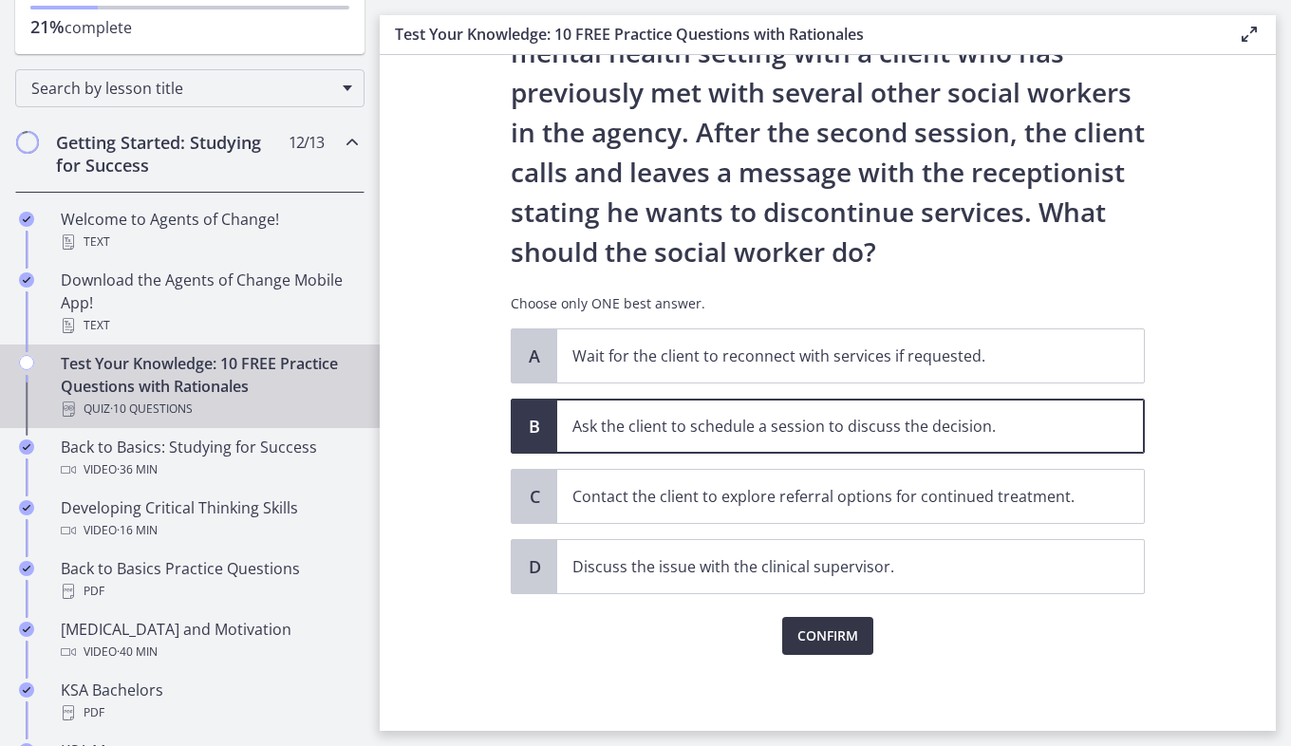
click at [807, 640] on span "Confirm" at bounding box center [827, 636] width 61 height 23
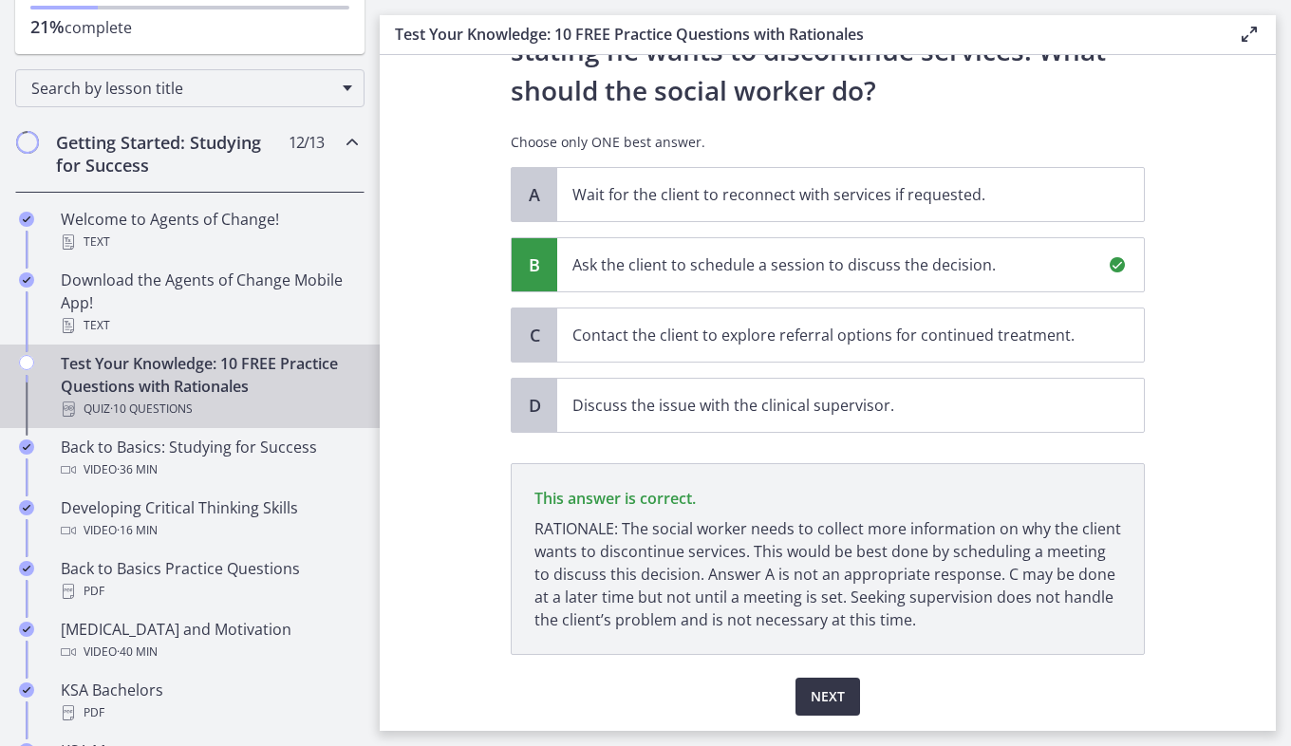
scroll to position [346, 0]
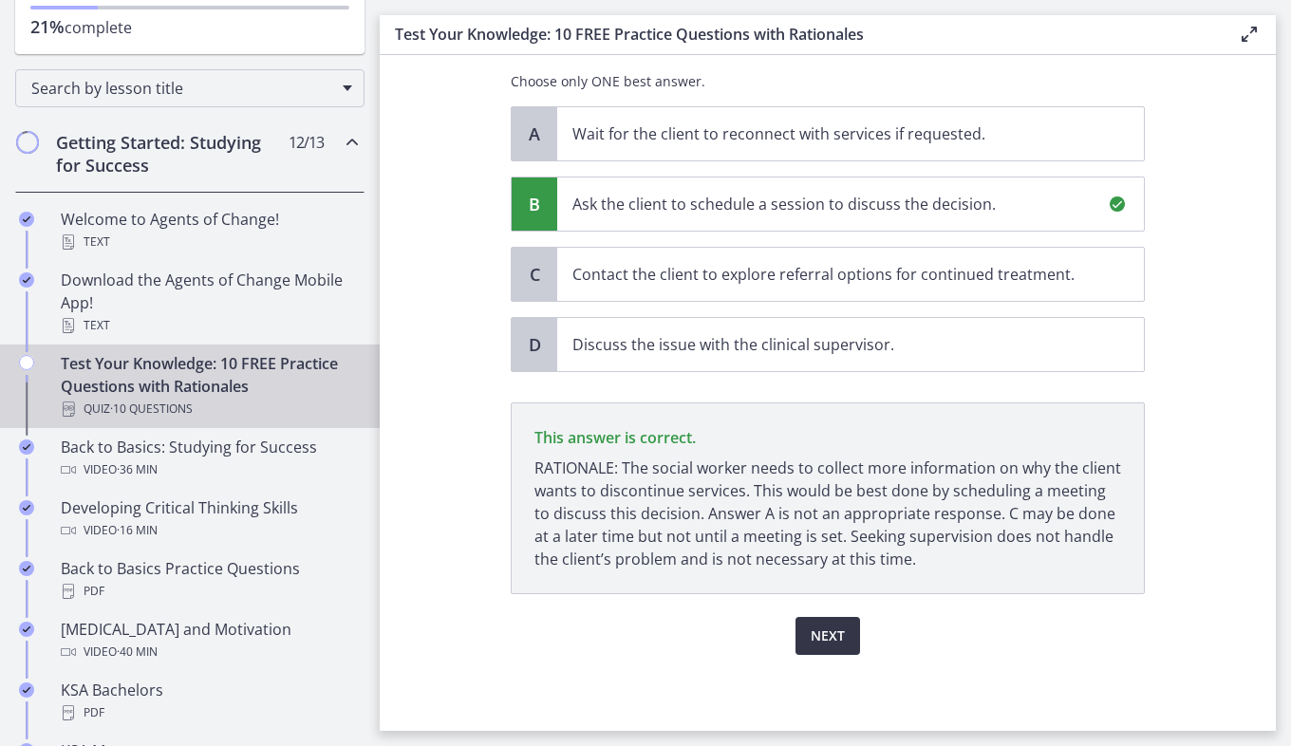
click at [798, 631] on button "Next" at bounding box center [827, 636] width 65 height 38
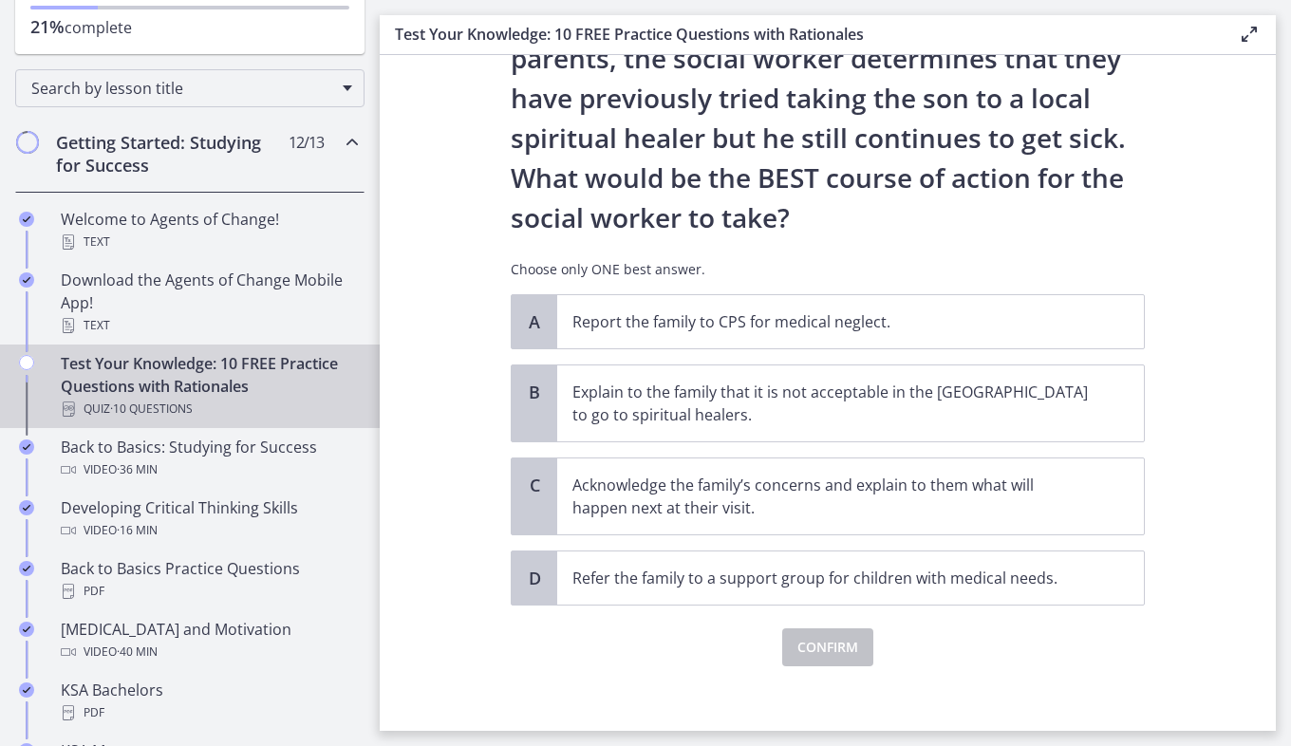
scroll to position [322, 0]
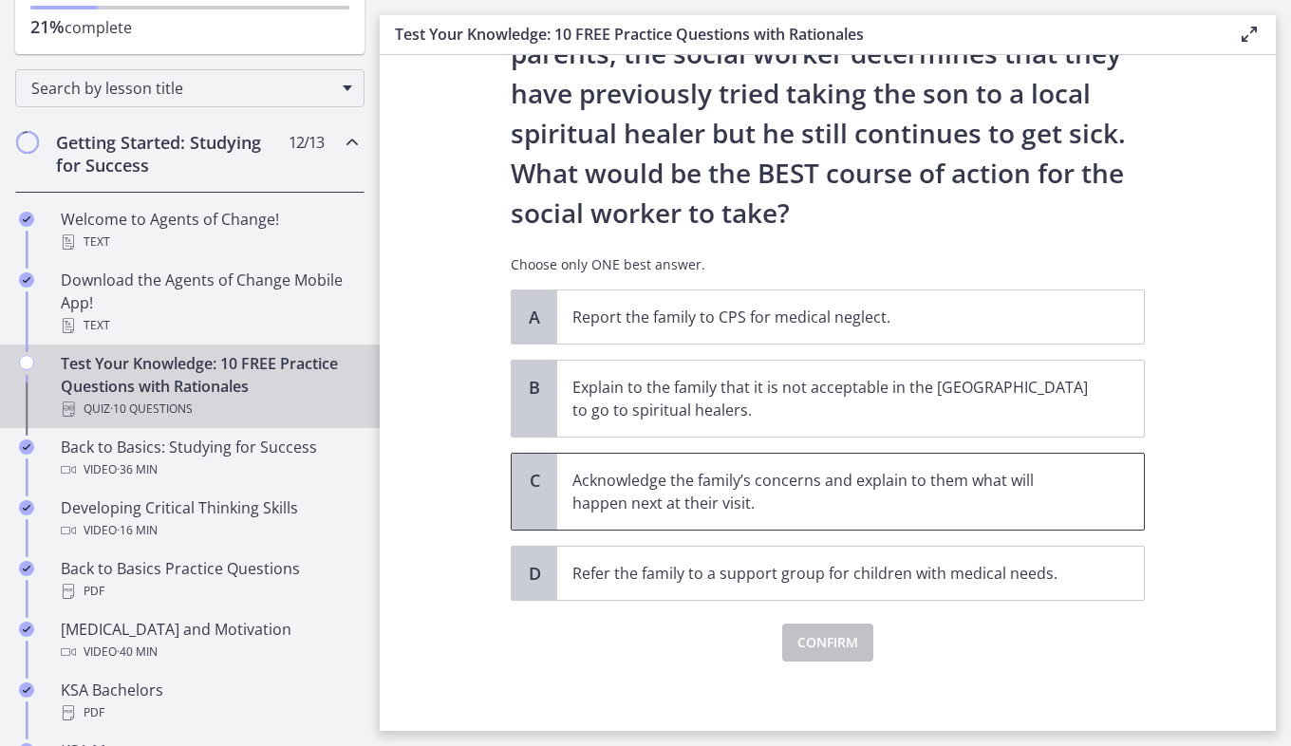
click at [960, 499] on p "Acknowledge the family’s concerns and explain to them what will happen next at …" at bounding box center [831, 492] width 518 height 46
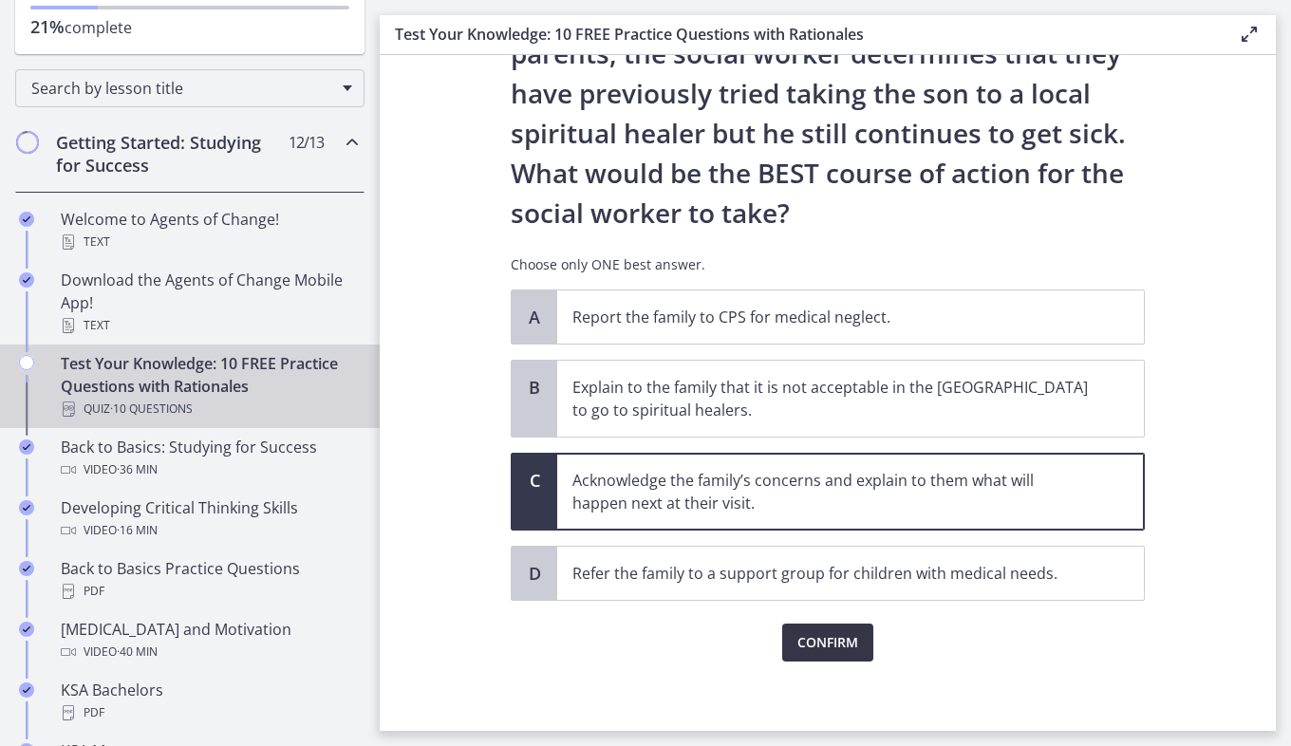
click at [812, 637] on span "Confirm" at bounding box center [827, 642] width 61 height 23
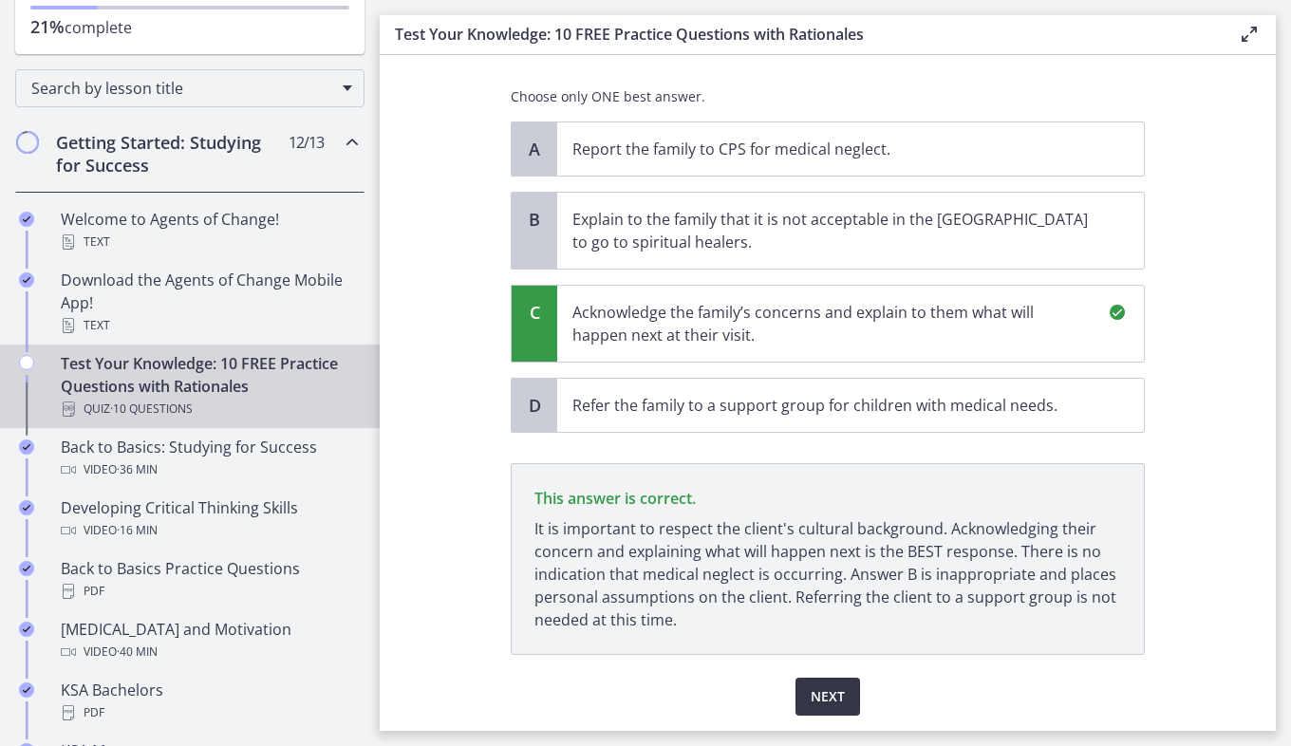
scroll to position [551, 0]
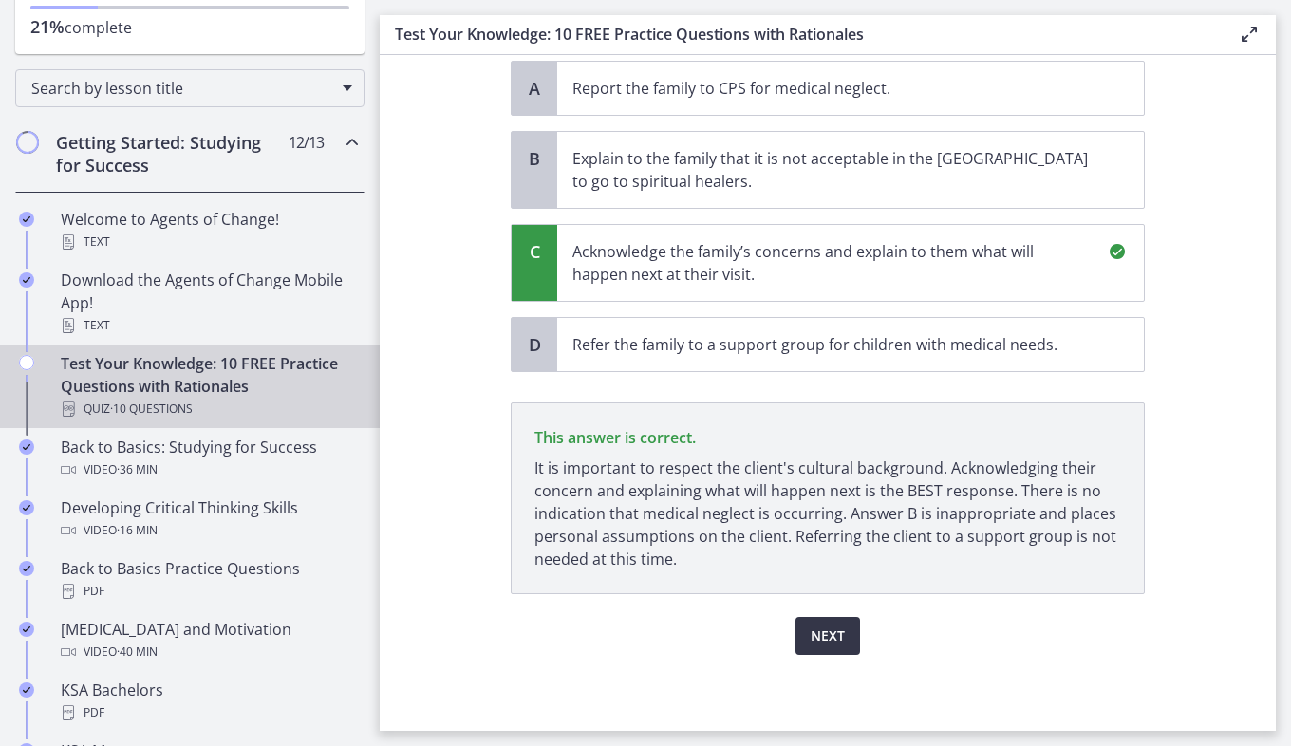
click at [819, 637] on span "Next" at bounding box center [828, 636] width 34 height 23
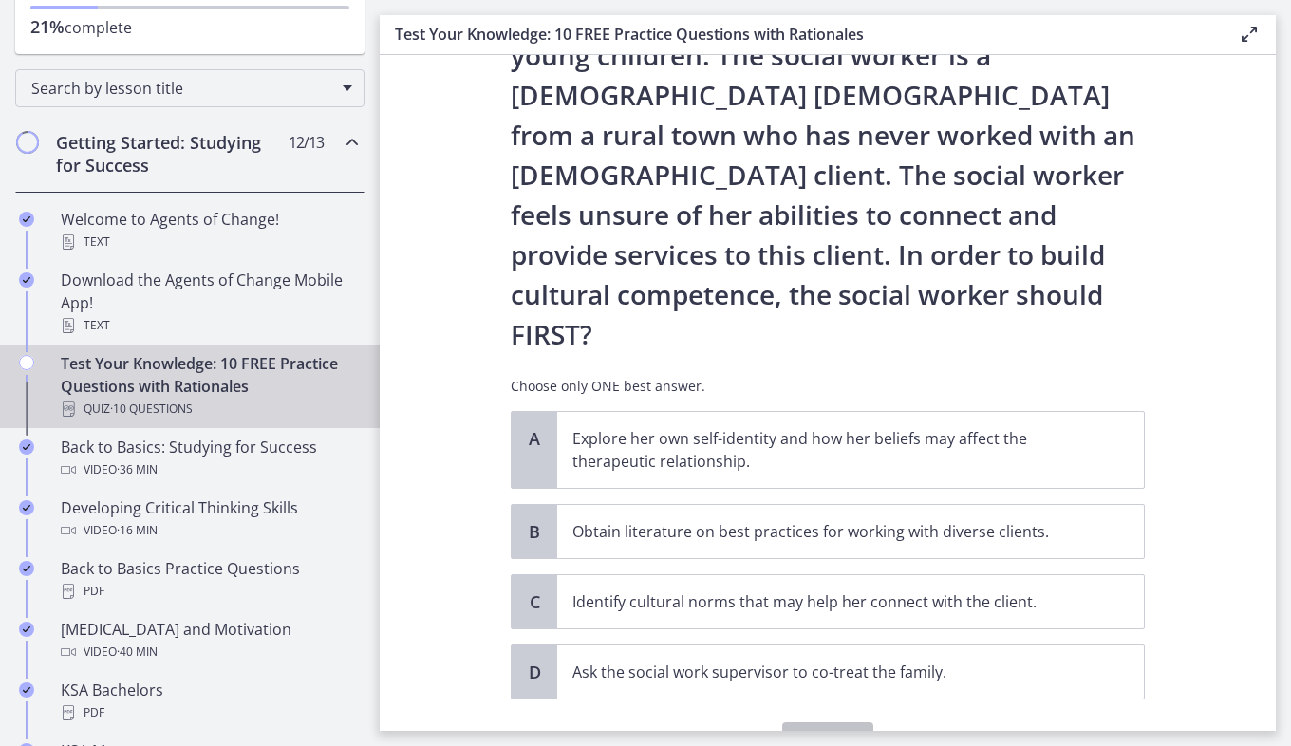
scroll to position [201, 0]
click at [863, 519] on p "Obtain literature on best practices for working with diverse clients." at bounding box center [831, 530] width 518 height 23
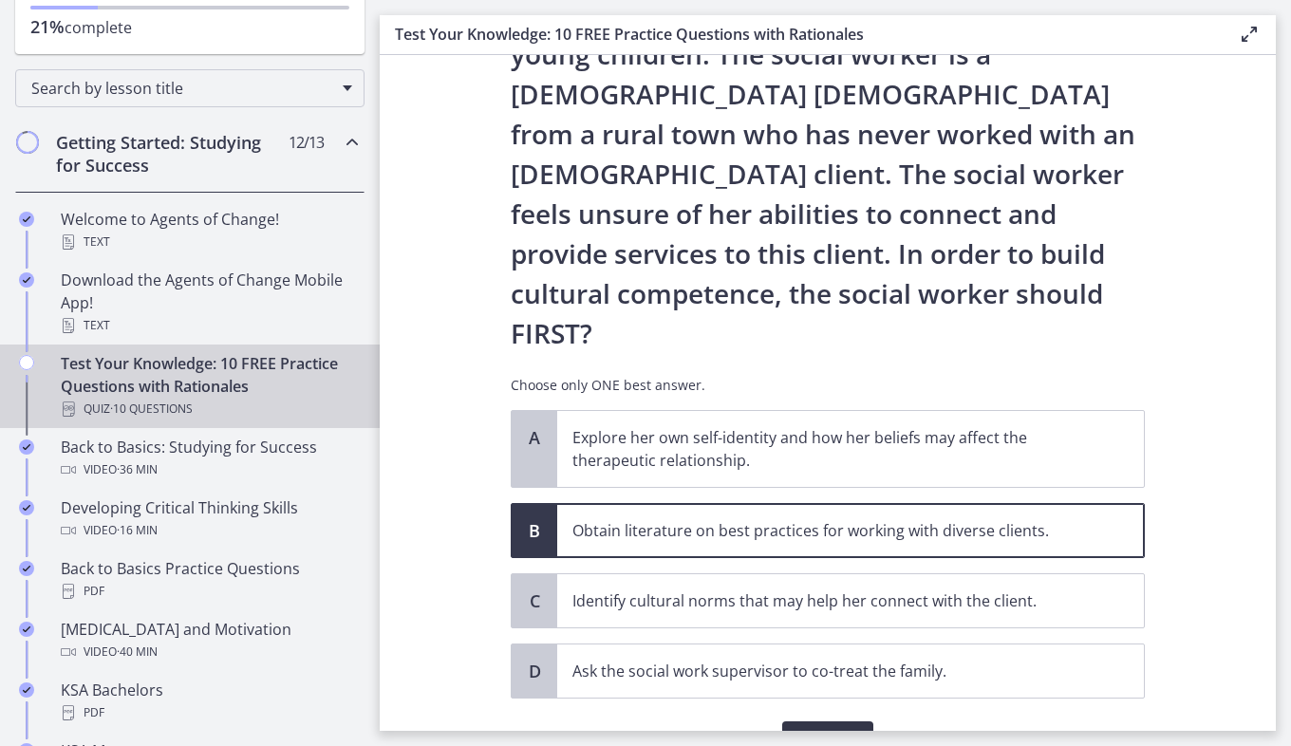
click at [832, 729] on span "Confirm" at bounding box center [827, 740] width 61 height 23
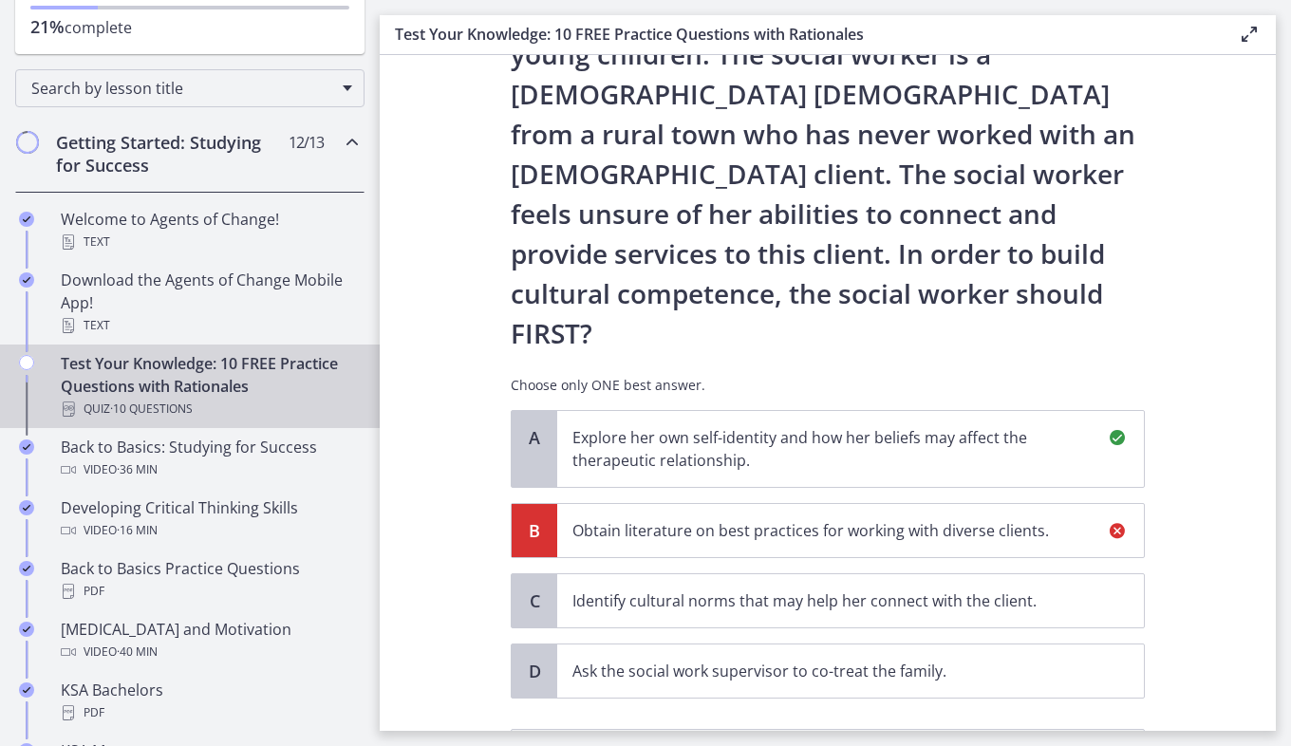
scroll to position [448, 0]
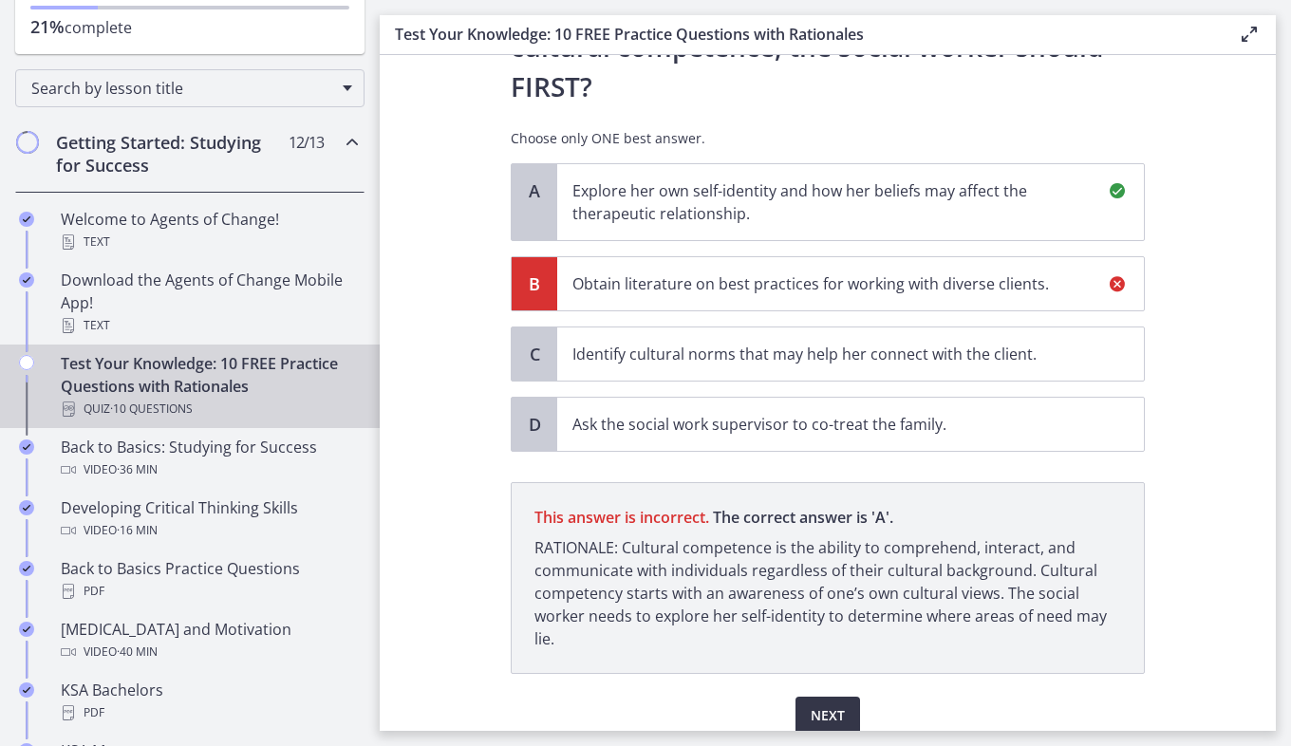
click at [836, 704] on span "Next" at bounding box center [828, 715] width 34 height 23
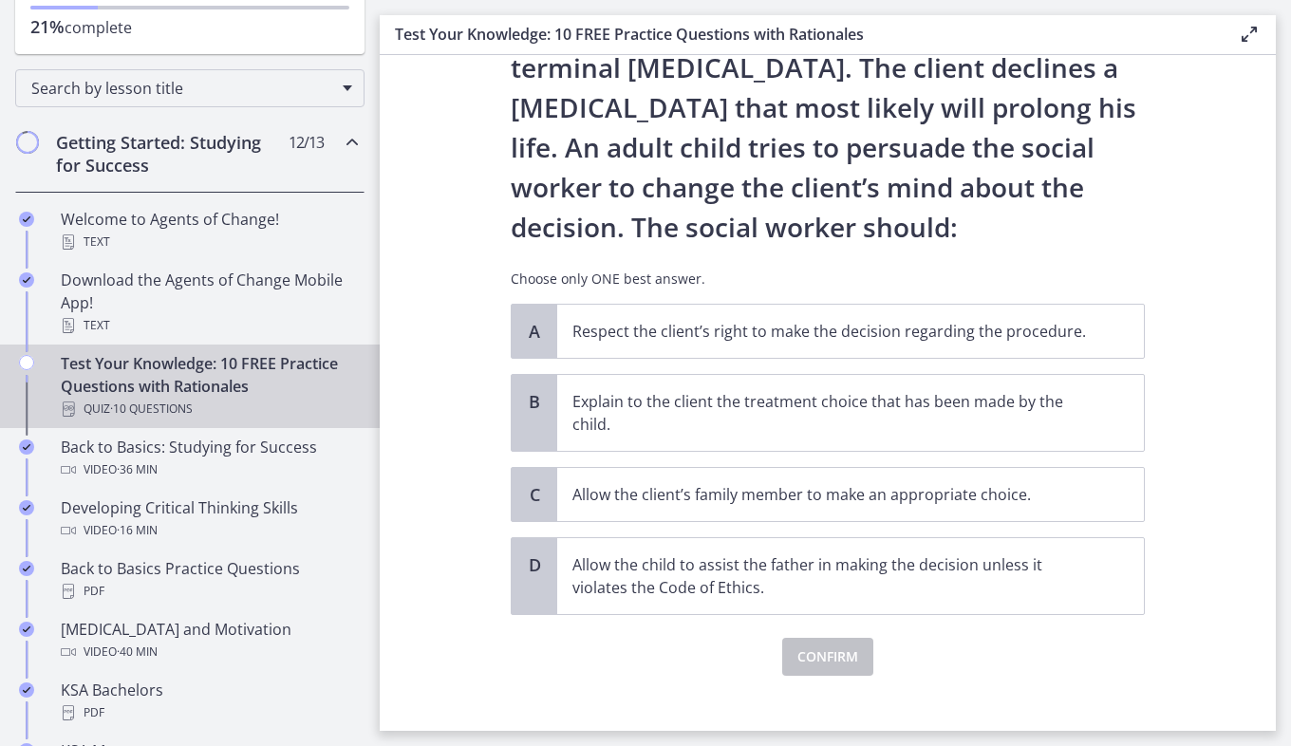
scroll to position [147, 0]
click at [679, 344] on span "Respect the client’s right to make the decision regarding the procedure." at bounding box center [850, 332] width 587 height 53
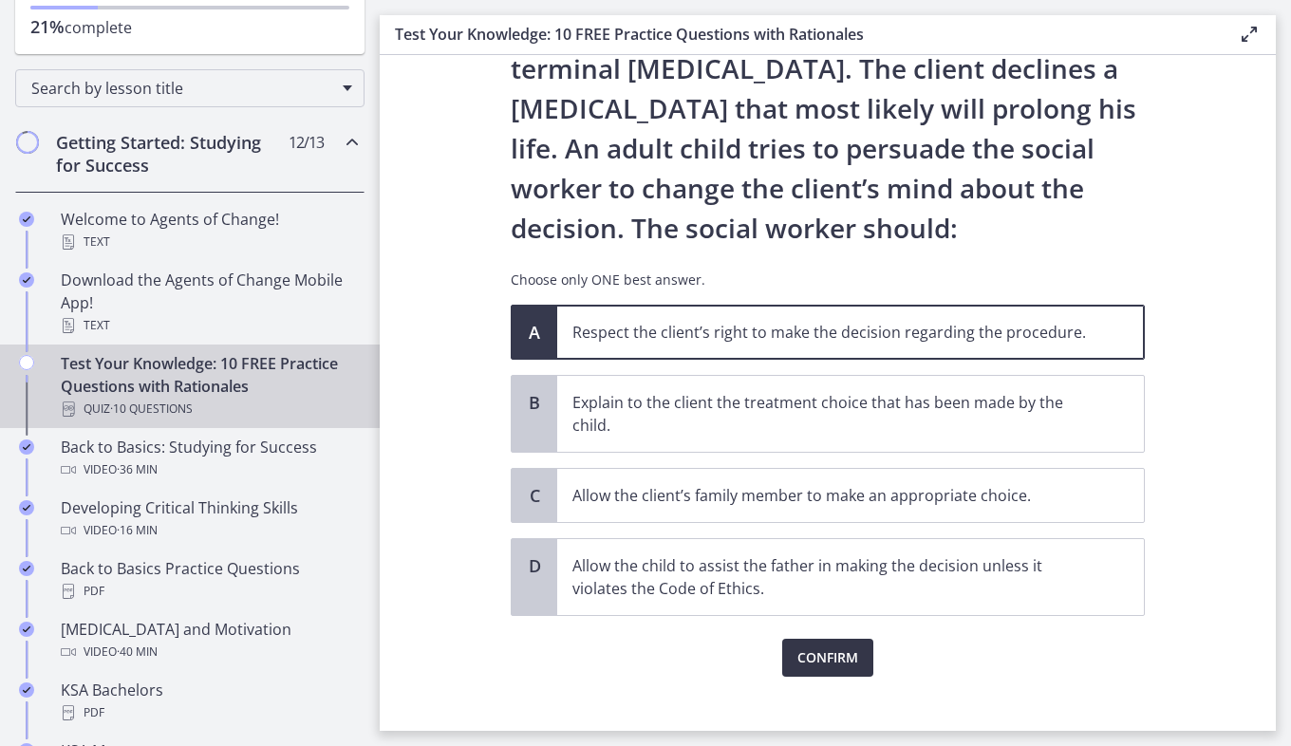
click at [798, 648] on span "Confirm" at bounding box center [827, 657] width 61 height 23
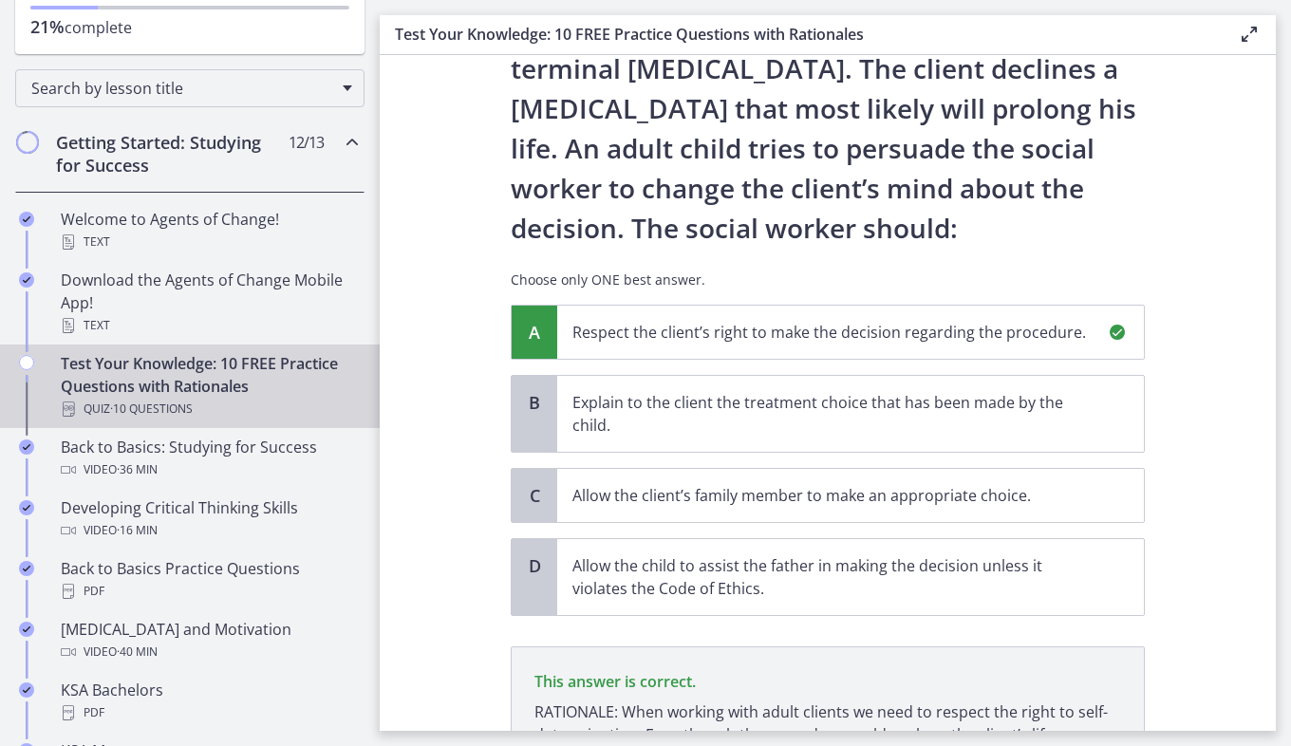
scroll to position [368, 0]
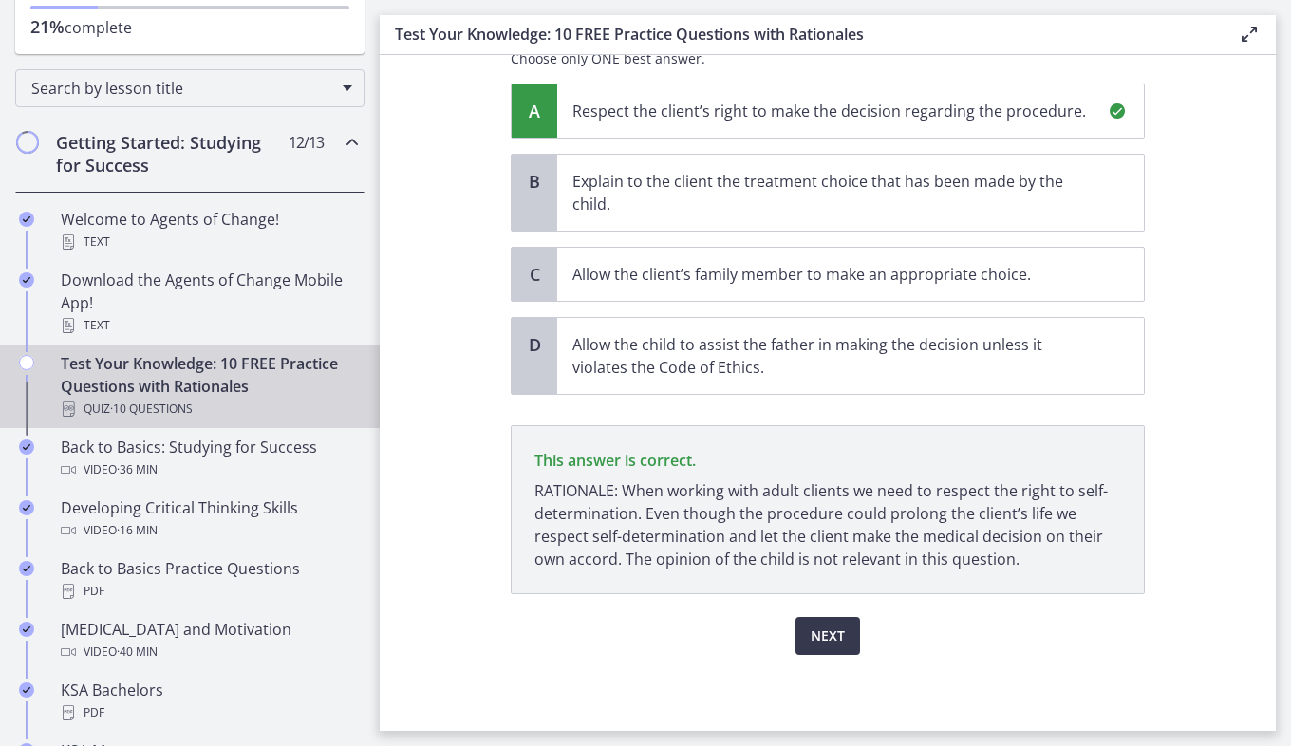
click at [797, 363] on div "Question 7 of 10 A nursing home social worker is assessing a client who is orie…" at bounding box center [828, 44] width 664 height 638
click at [811, 638] on span "Next" at bounding box center [828, 636] width 34 height 23
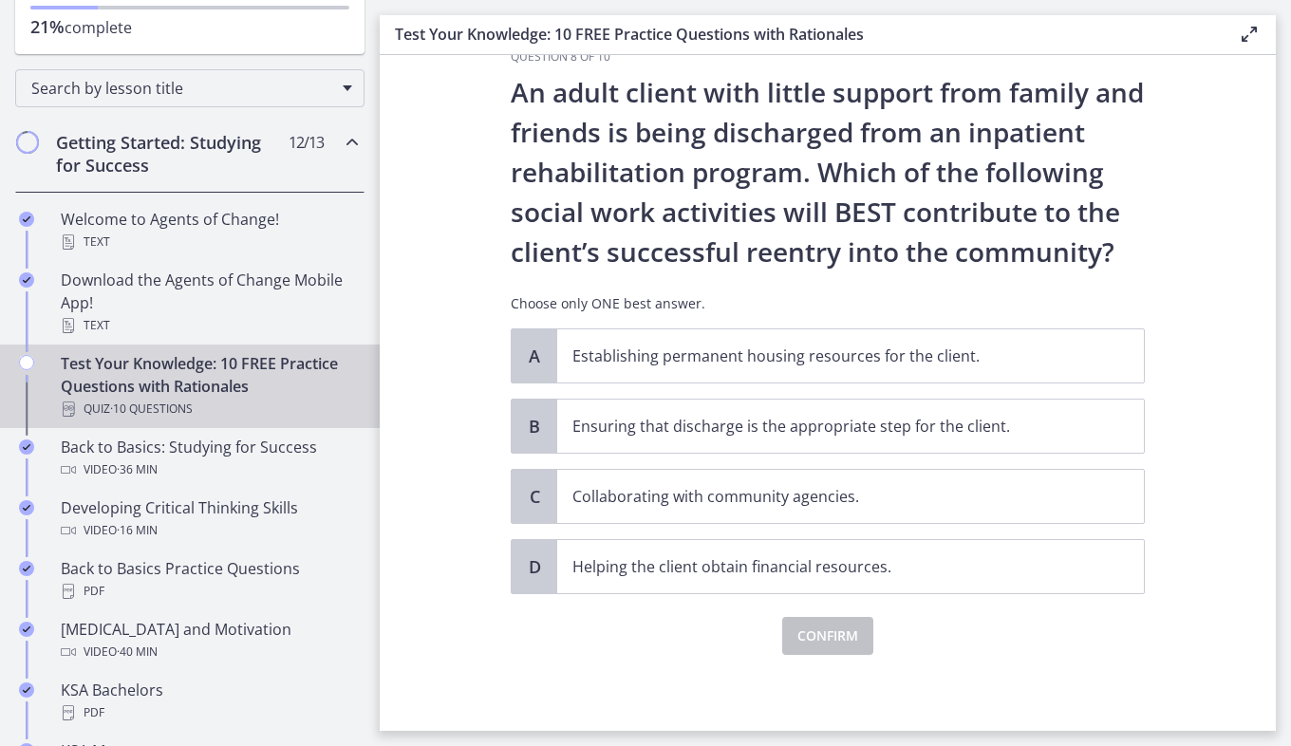
scroll to position [0, 0]
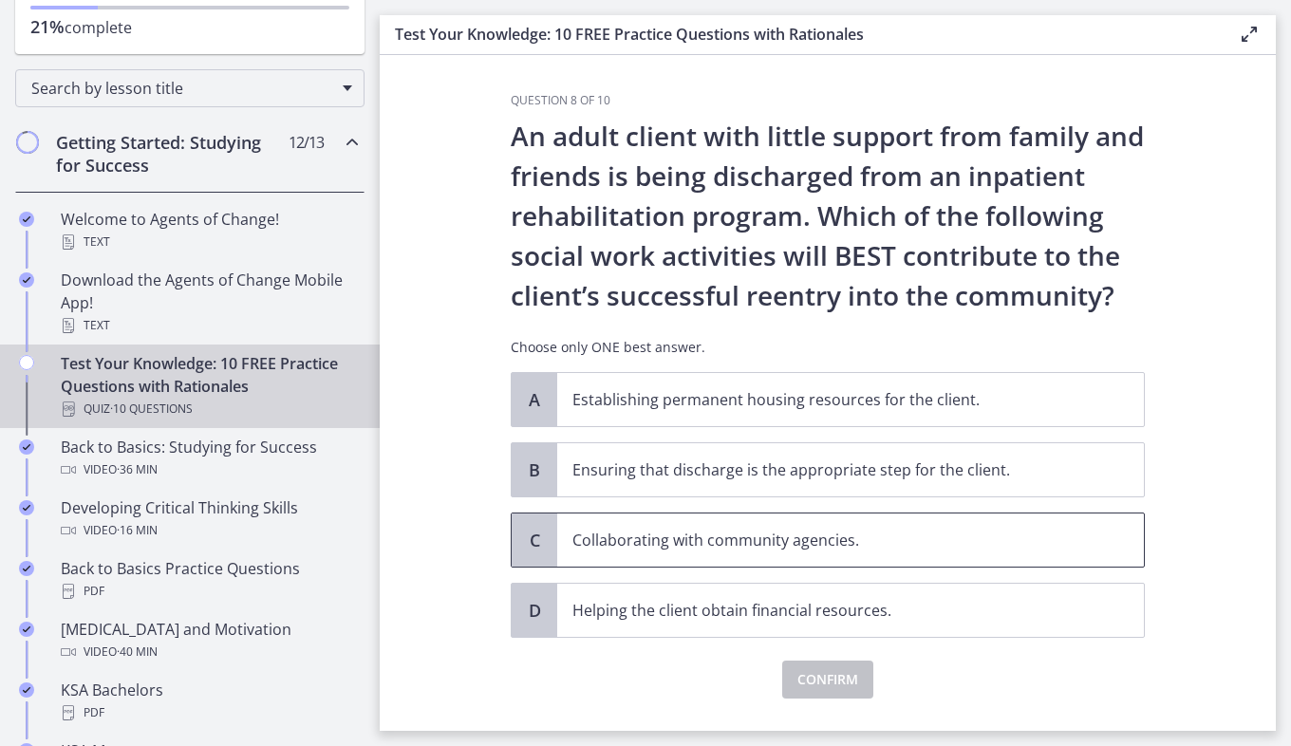
click at [802, 532] on p "Collaborating with community agencies." at bounding box center [831, 540] width 518 height 23
click at [803, 677] on span "Confirm" at bounding box center [827, 679] width 61 height 23
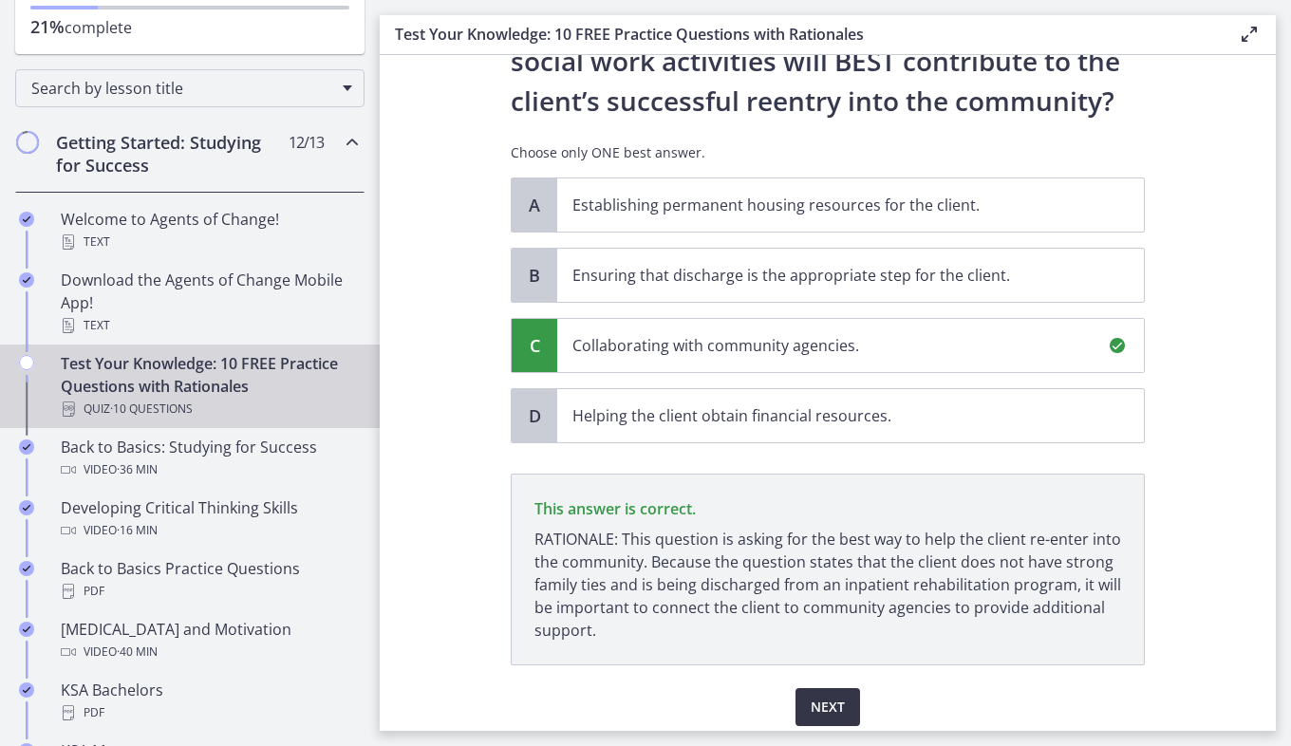
scroll to position [266, 0]
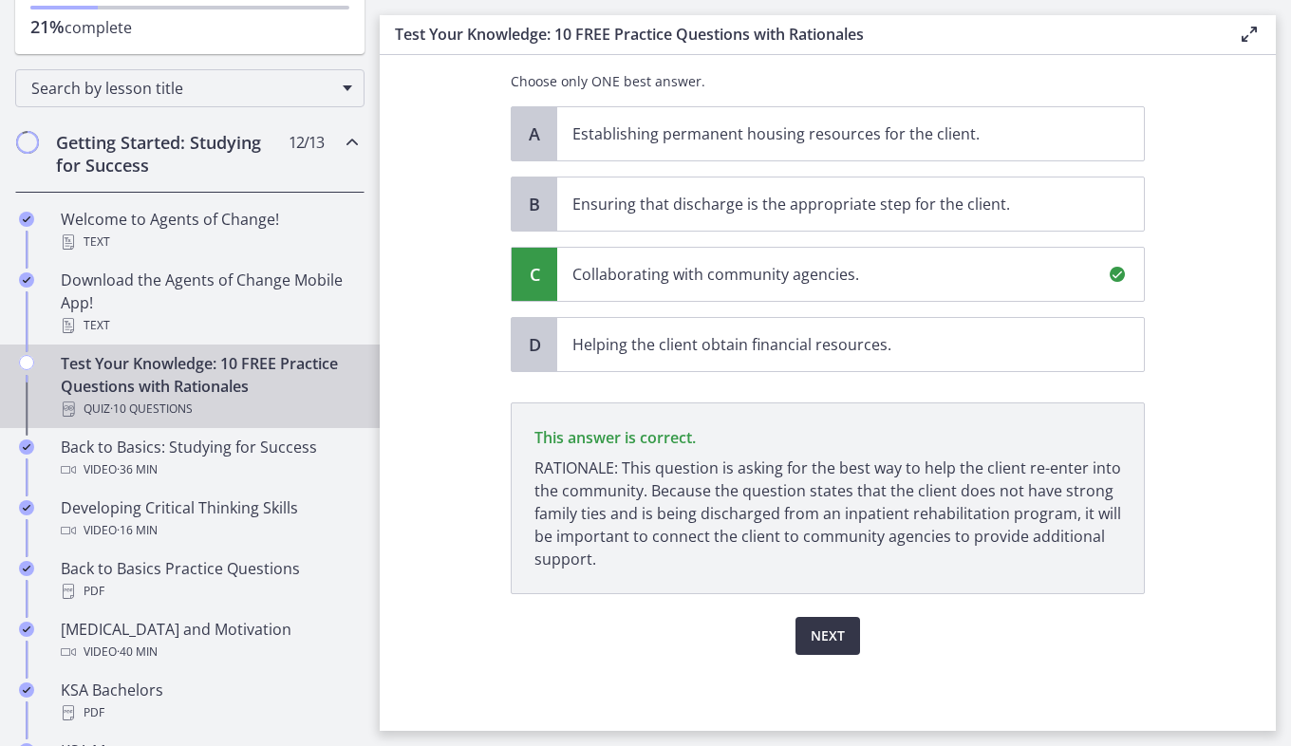
click at [816, 642] on span "Next" at bounding box center [828, 636] width 34 height 23
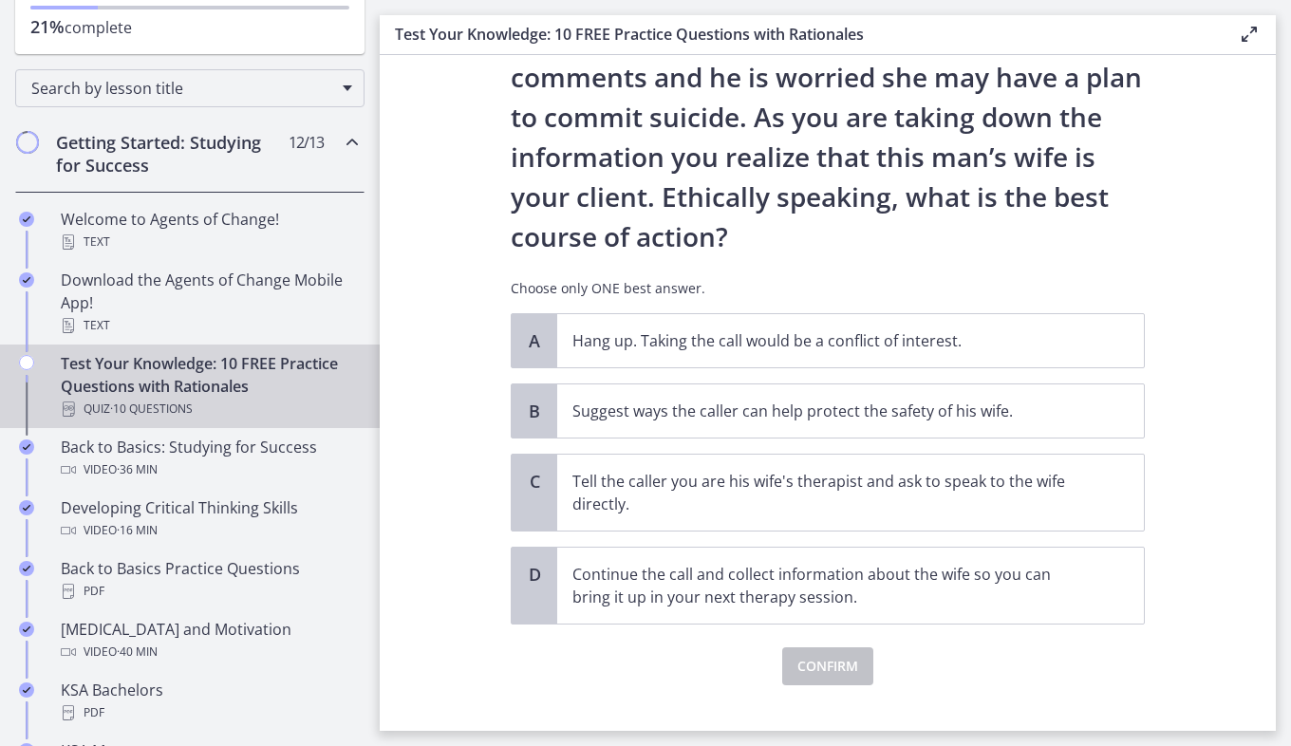
scroll to position [180, 0]
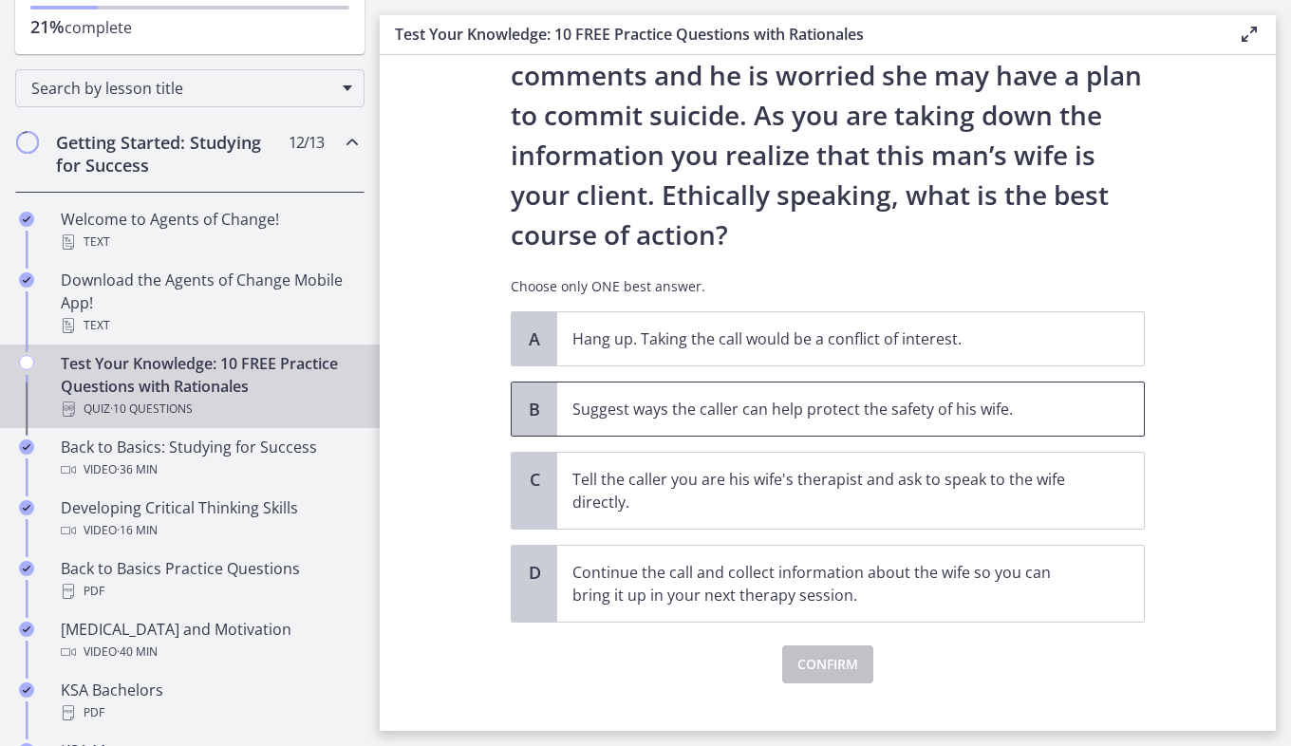
click at [683, 427] on span "Suggest ways the caller can help protect the safety of his wife." at bounding box center [850, 409] width 587 height 53
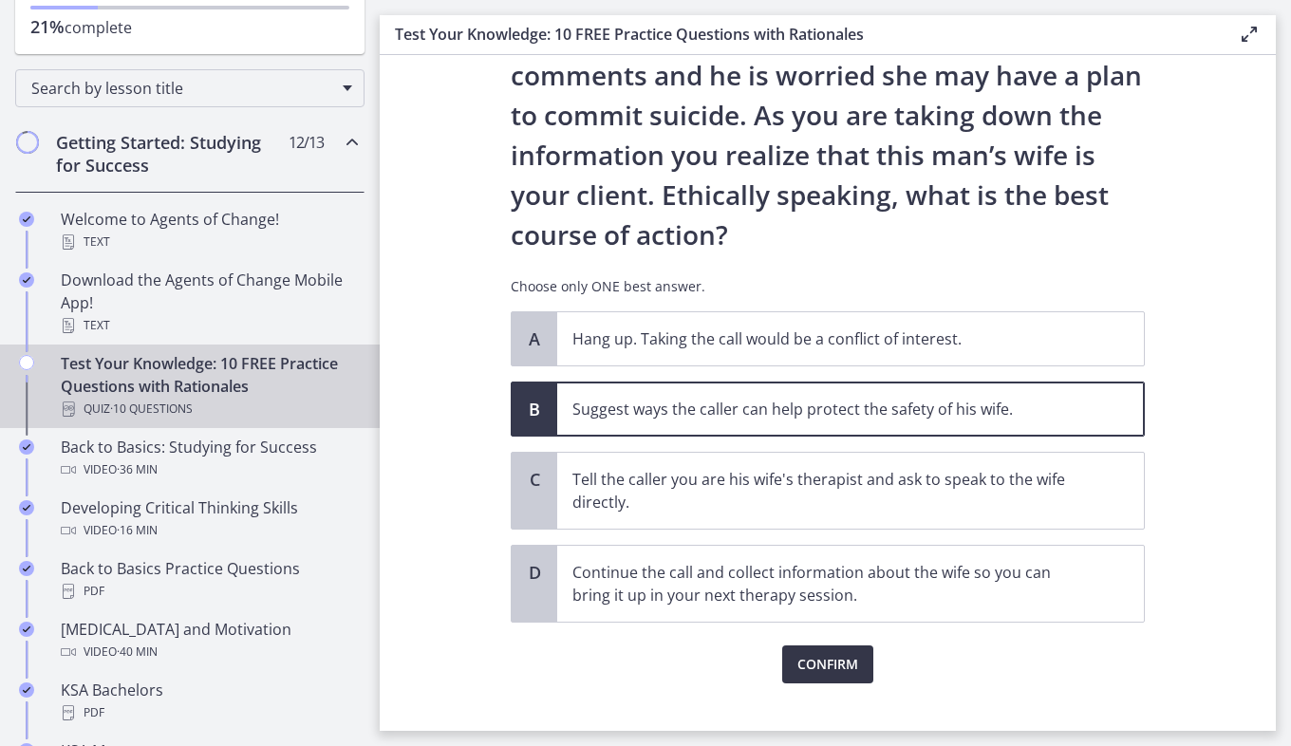
click at [800, 664] on span "Confirm" at bounding box center [827, 664] width 61 height 23
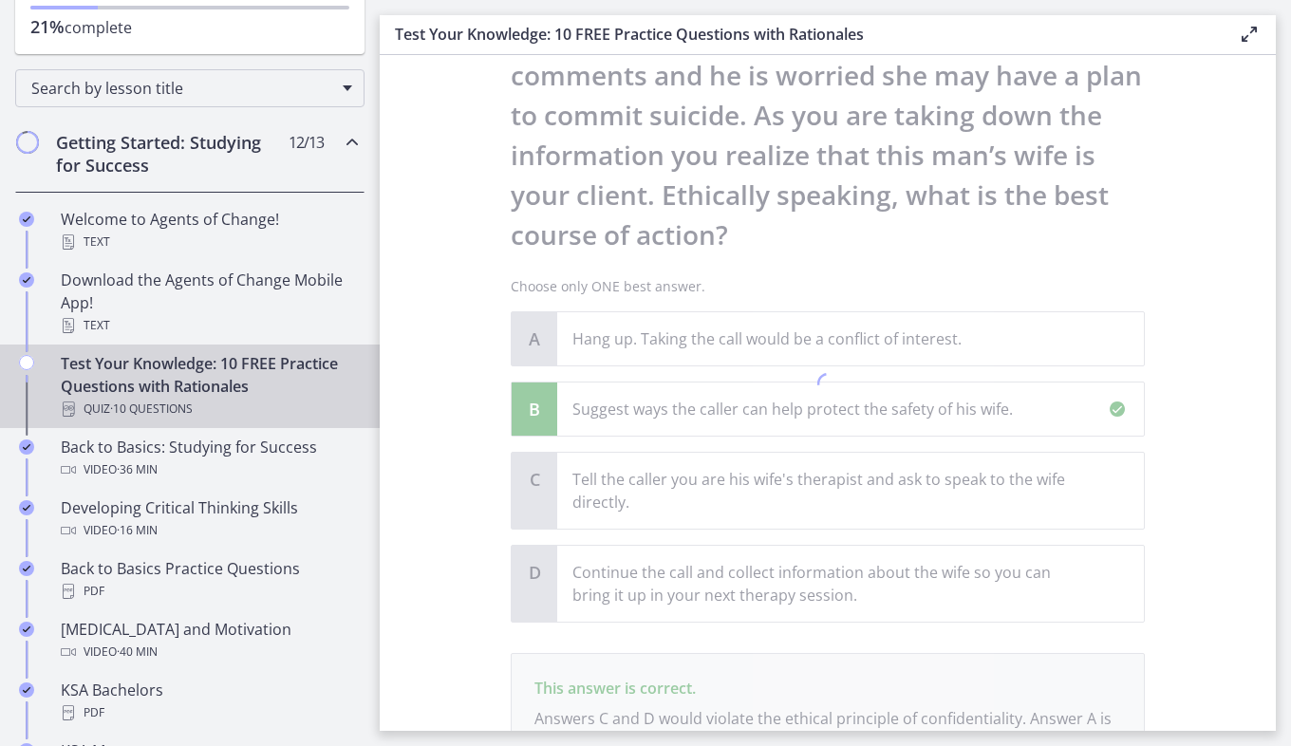
scroll to position [385, 0]
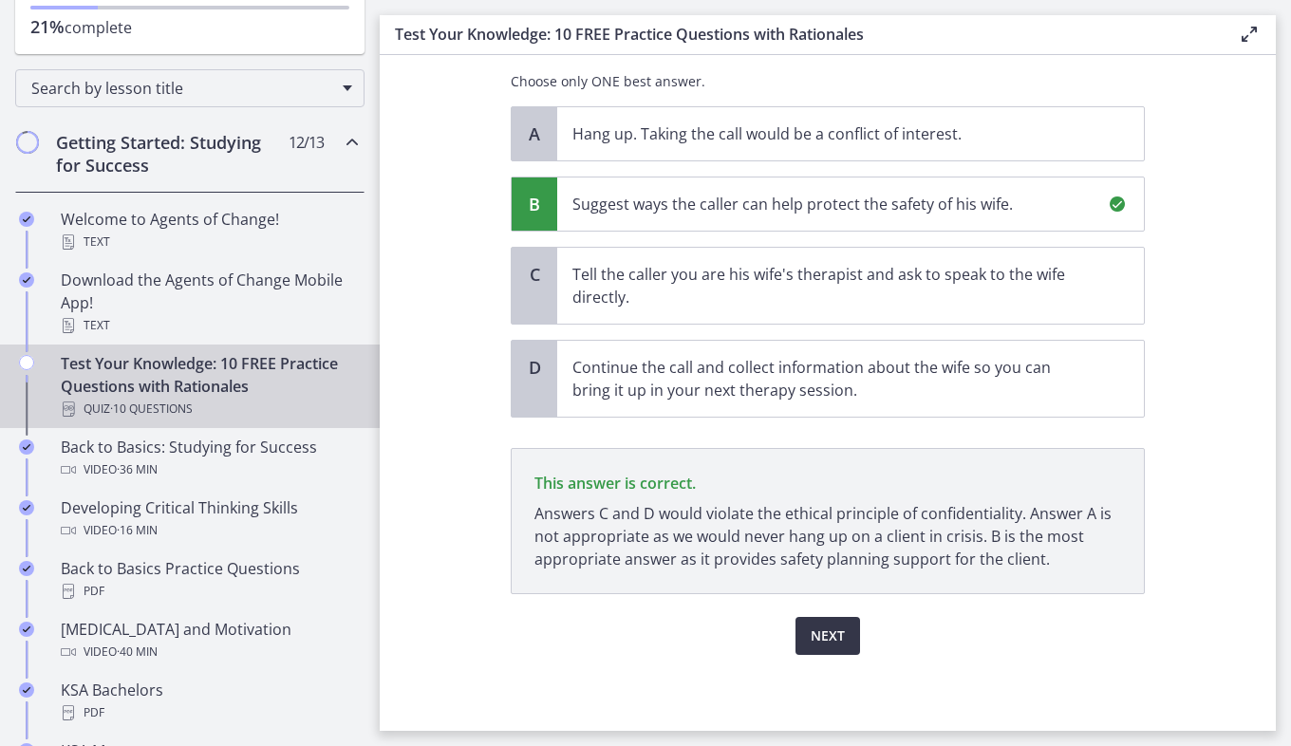
click at [813, 645] on span "Next" at bounding box center [828, 636] width 34 height 23
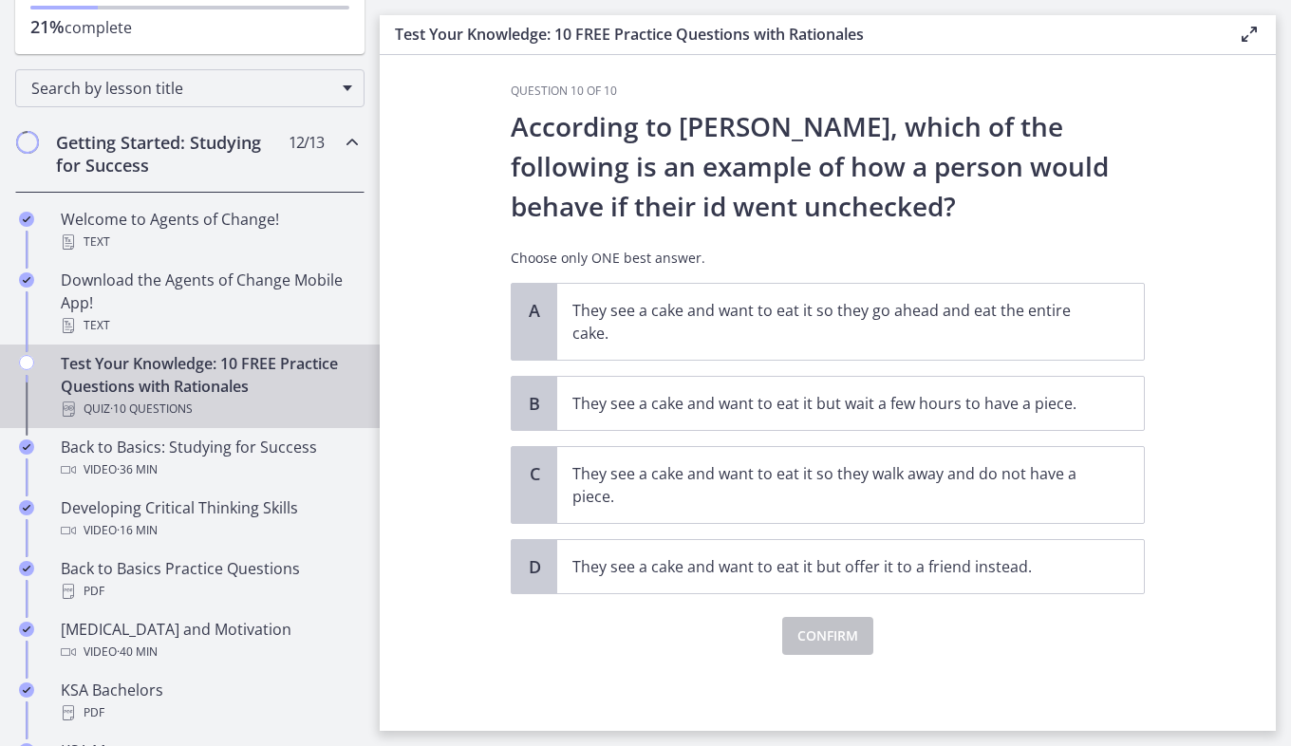
scroll to position [0, 0]
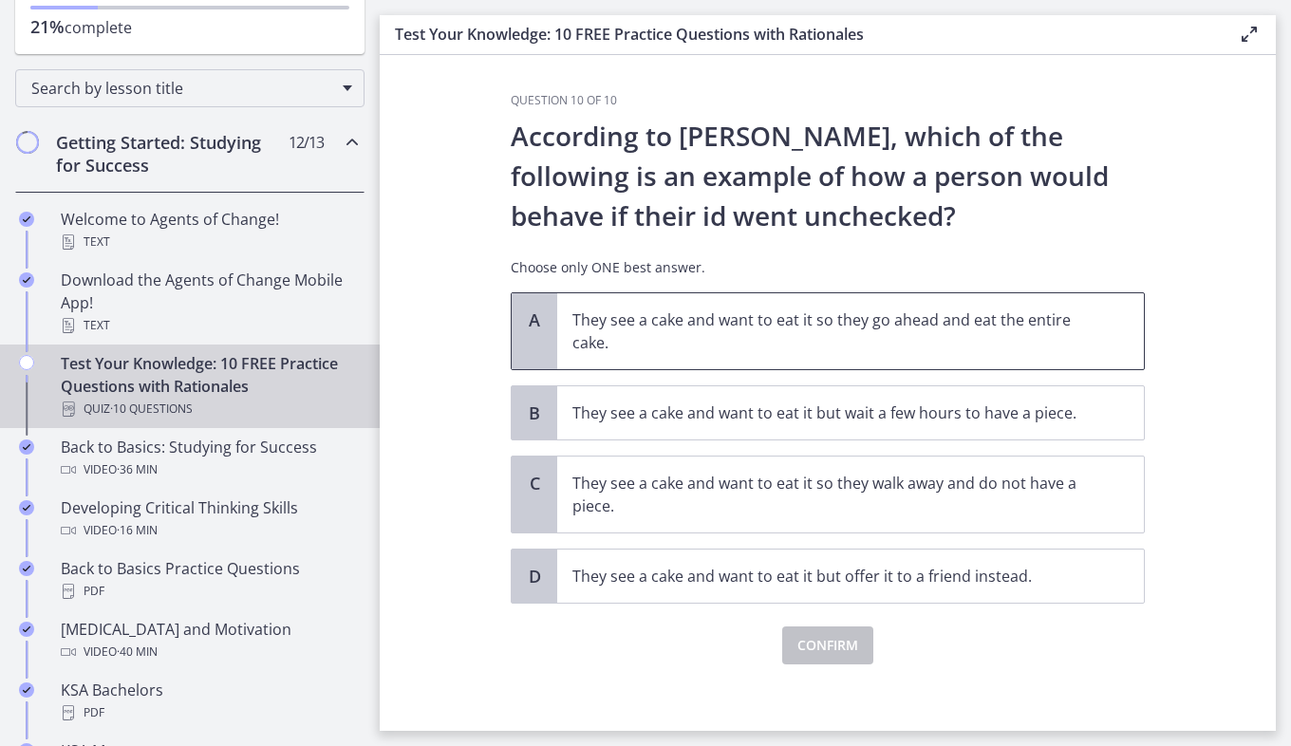
click at [743, 348] on p "They see a cake and want to eat it so they go ahead and eat the entire cake." at bounding box center [831, 332] width 518 height 46
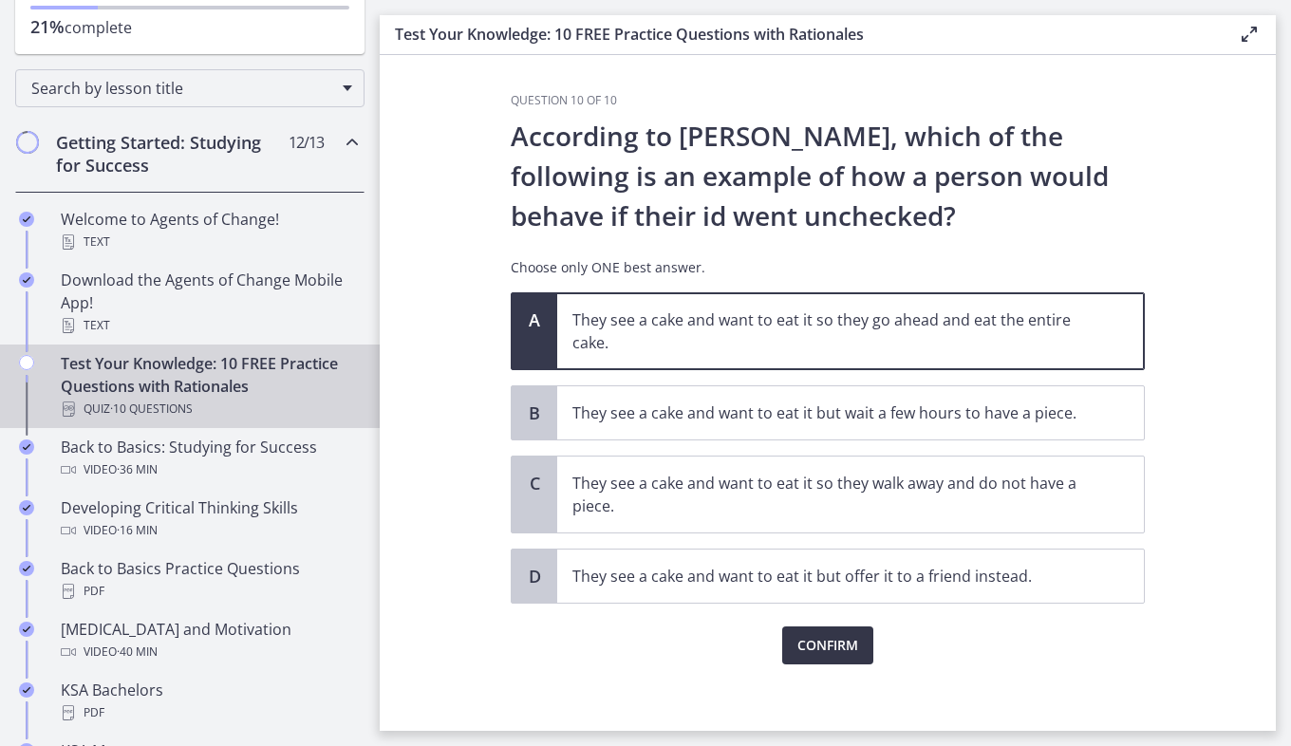
click at [813, 638] on span "Confirm" at bounding box center [827, 645] width 61 height 23
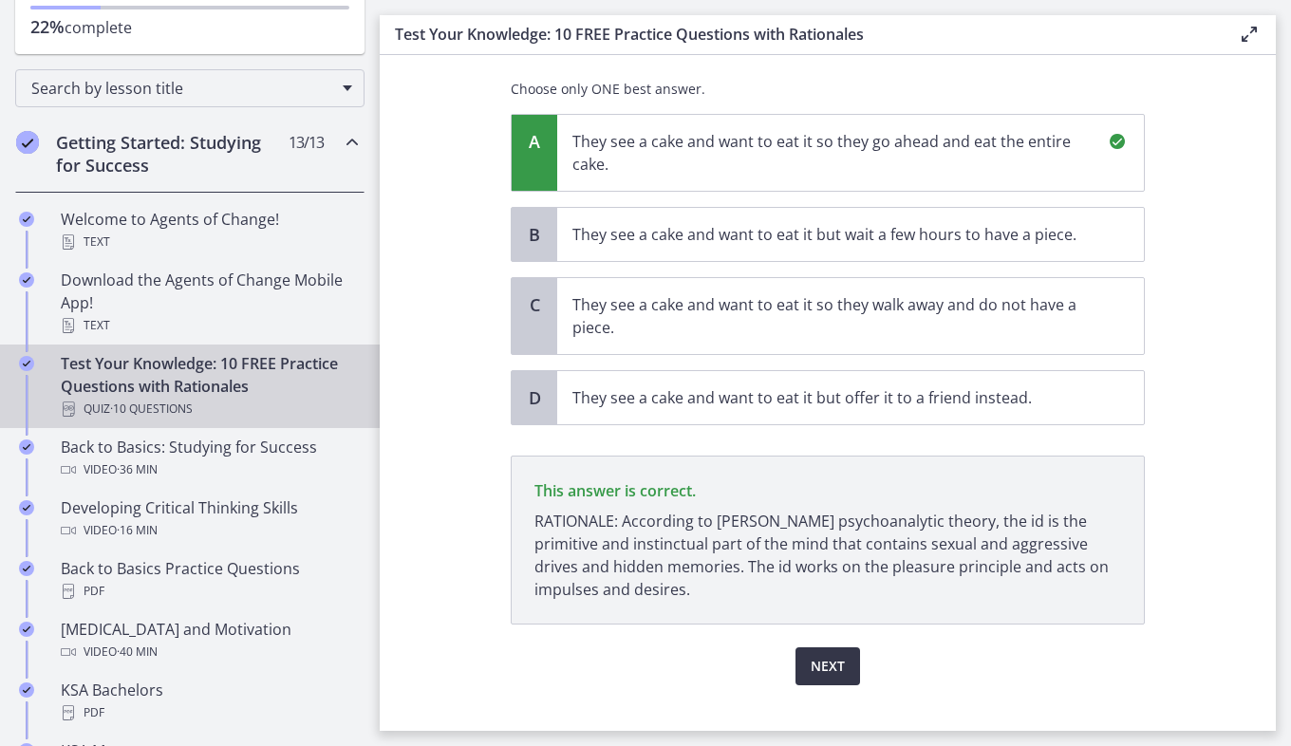
scroll to position [209, 0]
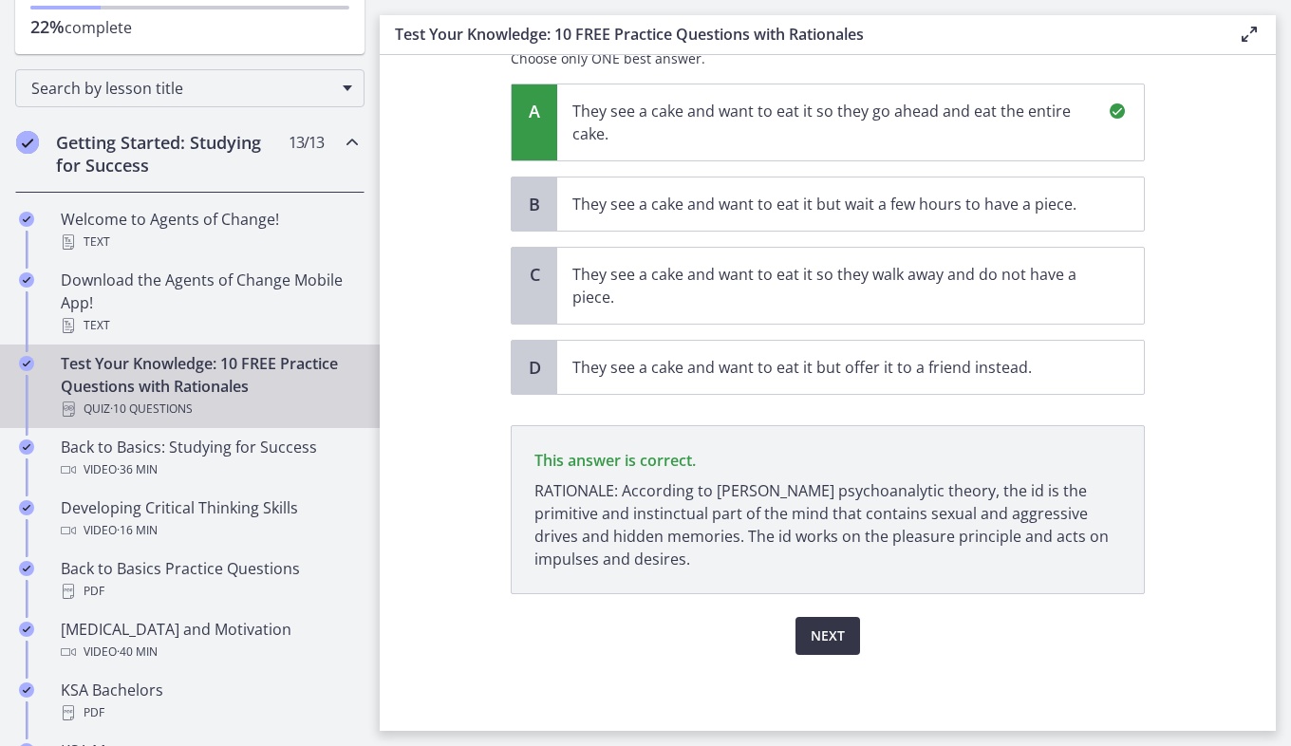
click at [799, 640] on button "Next" at bounding box center [827, 636] width 65 height 38
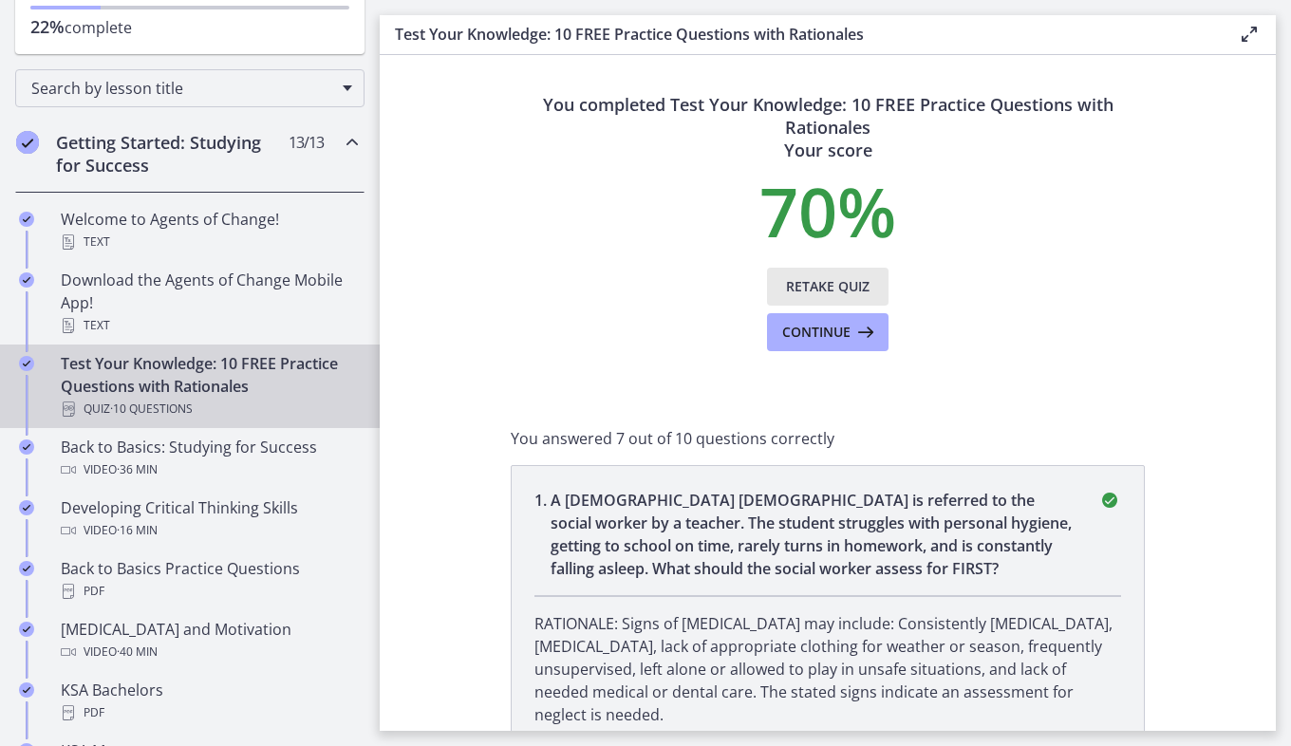
click at [856, 283] on span "Retake Quiz" at bounding box center [828, 286] width 84 height 23
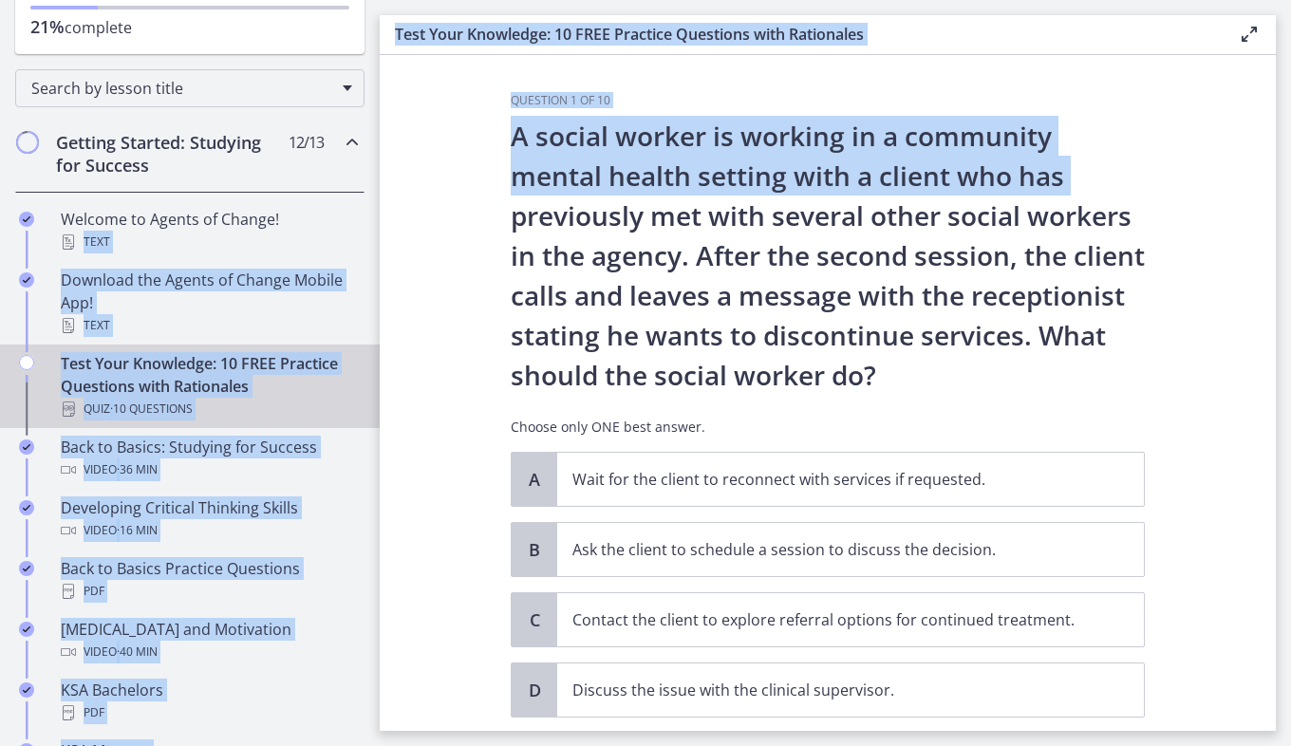
drag, startPoint x: 381, startPoint y: 234, endPoint x: 371, endPoint y: 239, distance: 11.1
click at [371, 239] on div "Go to Dashboard Go to Dashboard Agents of Change - Social Work Test Prep 21% co…" at bounding box center [645, 373] width 1291 height 746
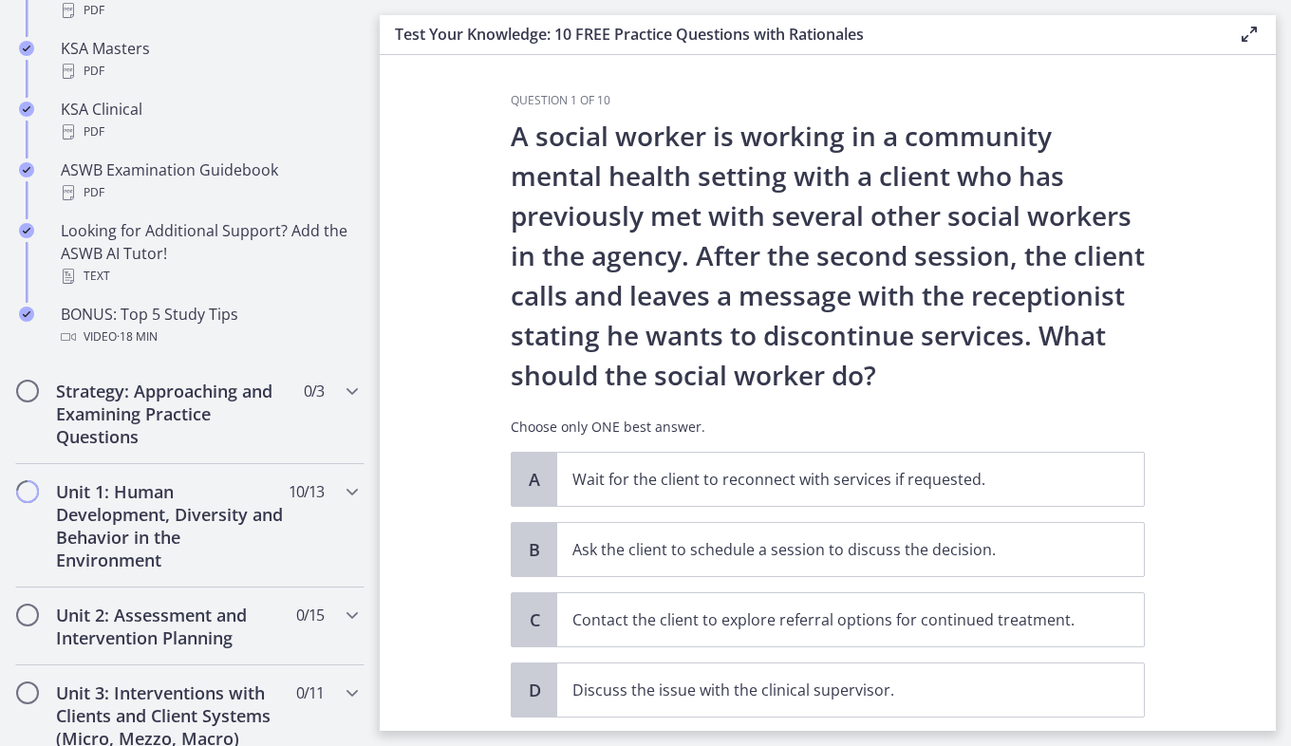
scroll to position [939, 0]
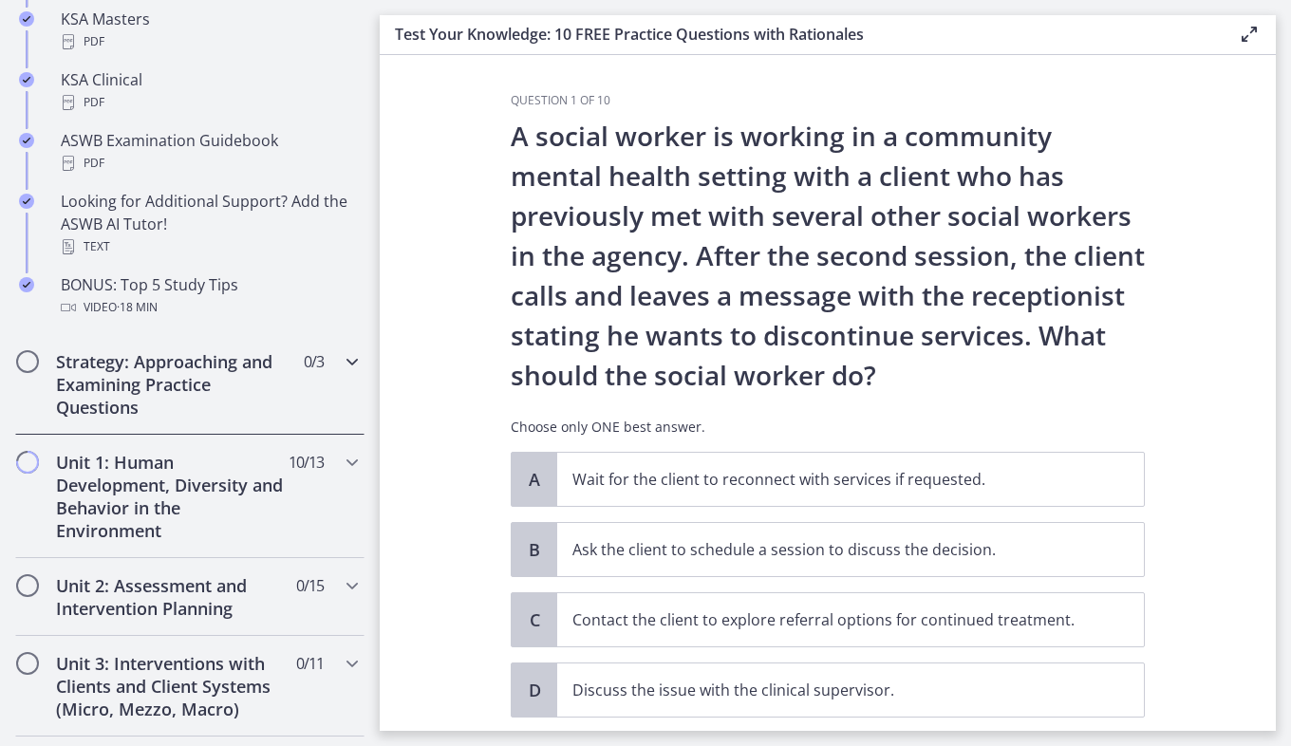
click at [337, 372] on div "Strategy: Approaching and Examining Practice Questions 0 / 3 Completed" at bounding box center [189, 384] width 349 height 101
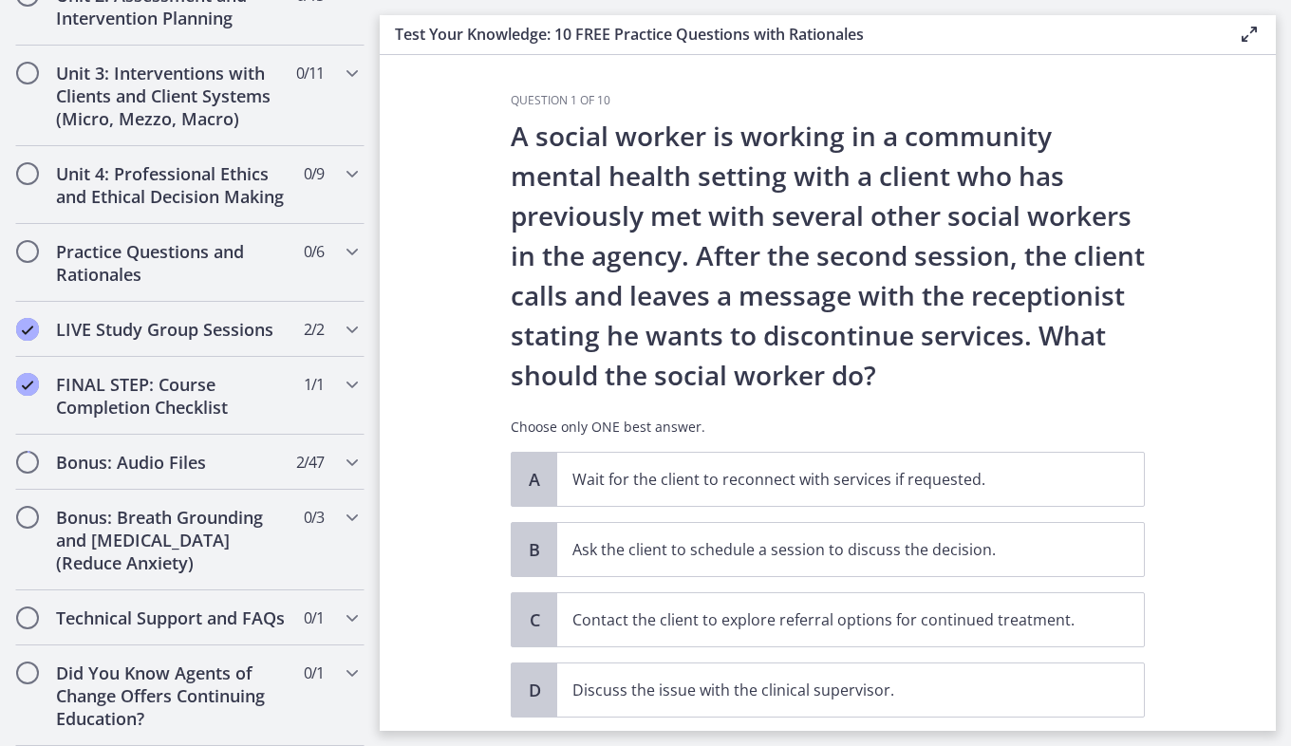
scroll to position [921, 0]
click at [341, 318] on icon "Chapters" at bounding box center [352, 329] width 23 height 23
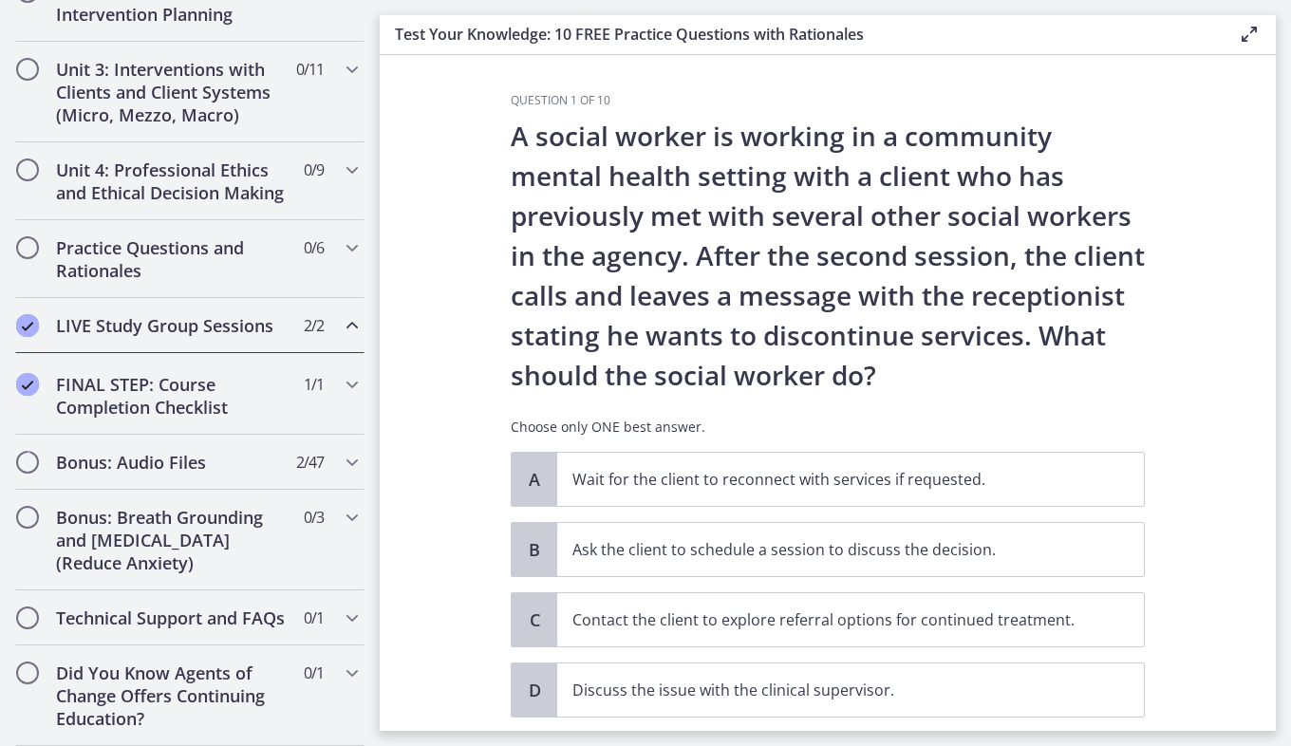
scroll to position [701, 0]
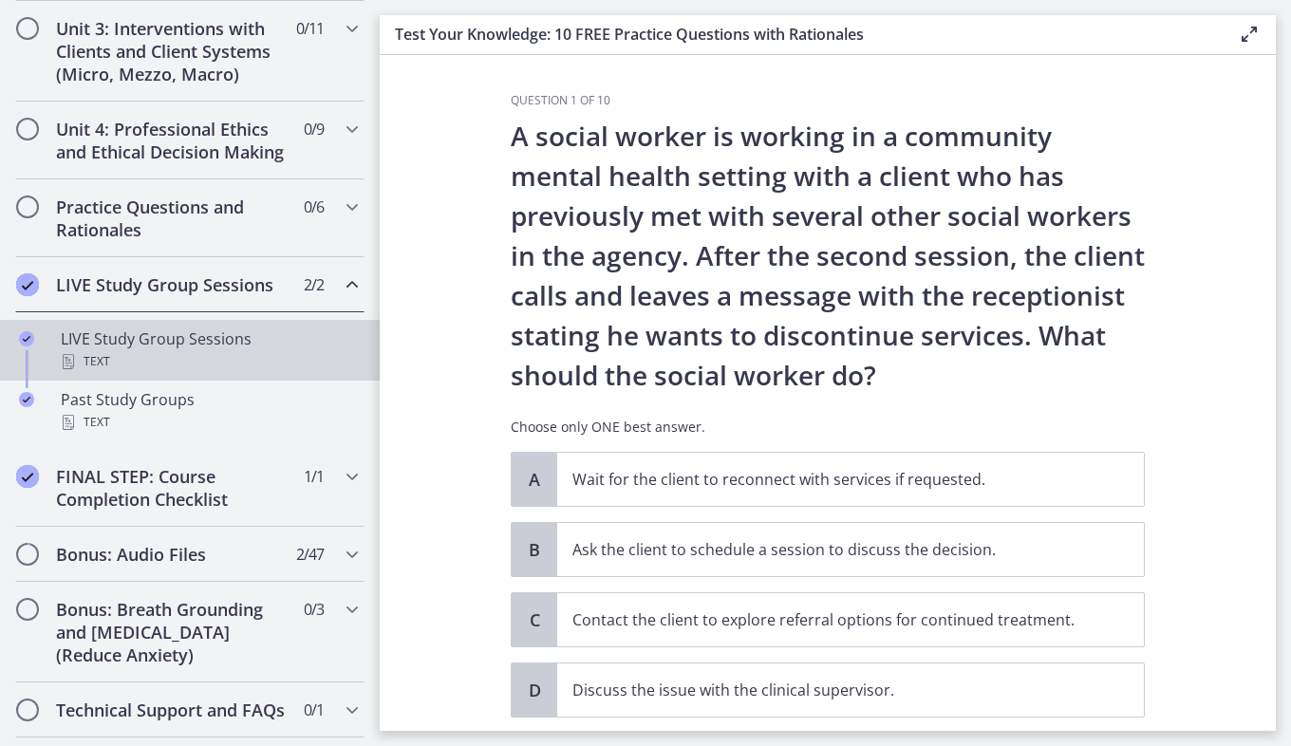
click at [355, 374] on link "LIVE Study Group Sessions Text" at bounding box center [190, 350] width 380 height 61
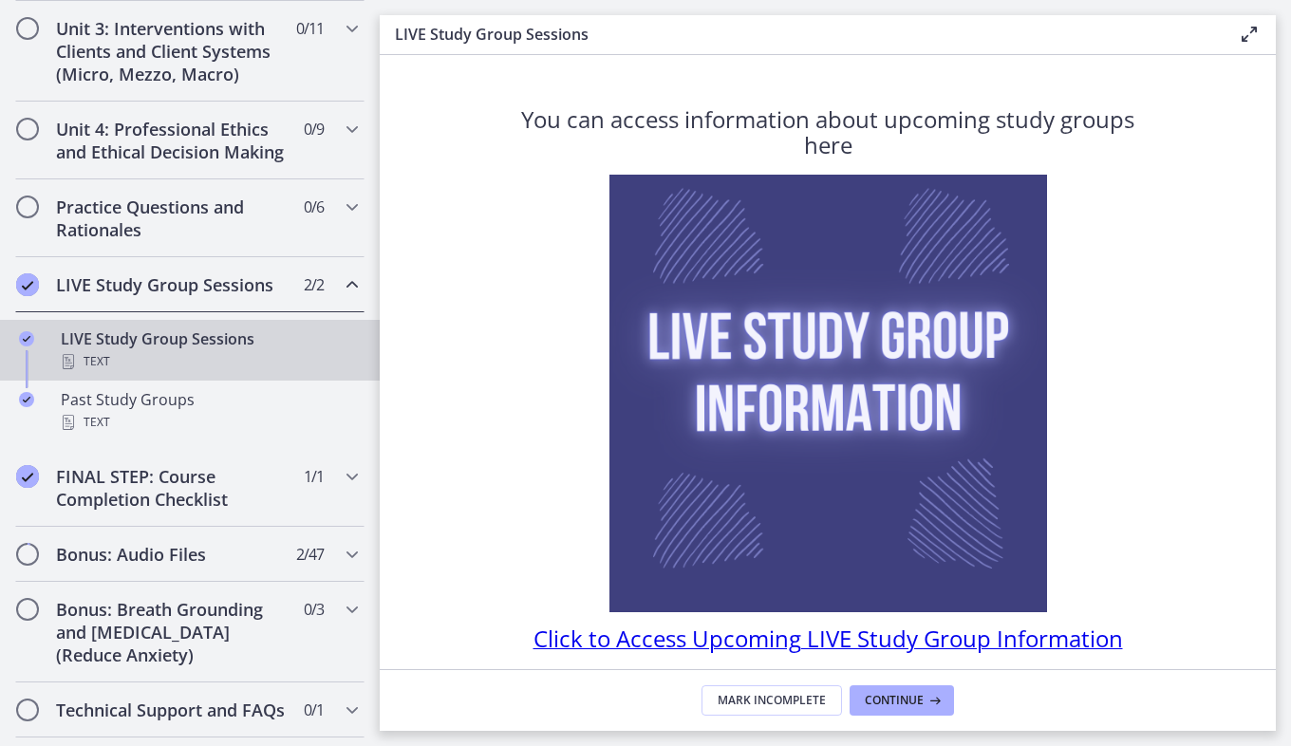
scroll to position [75, 0]
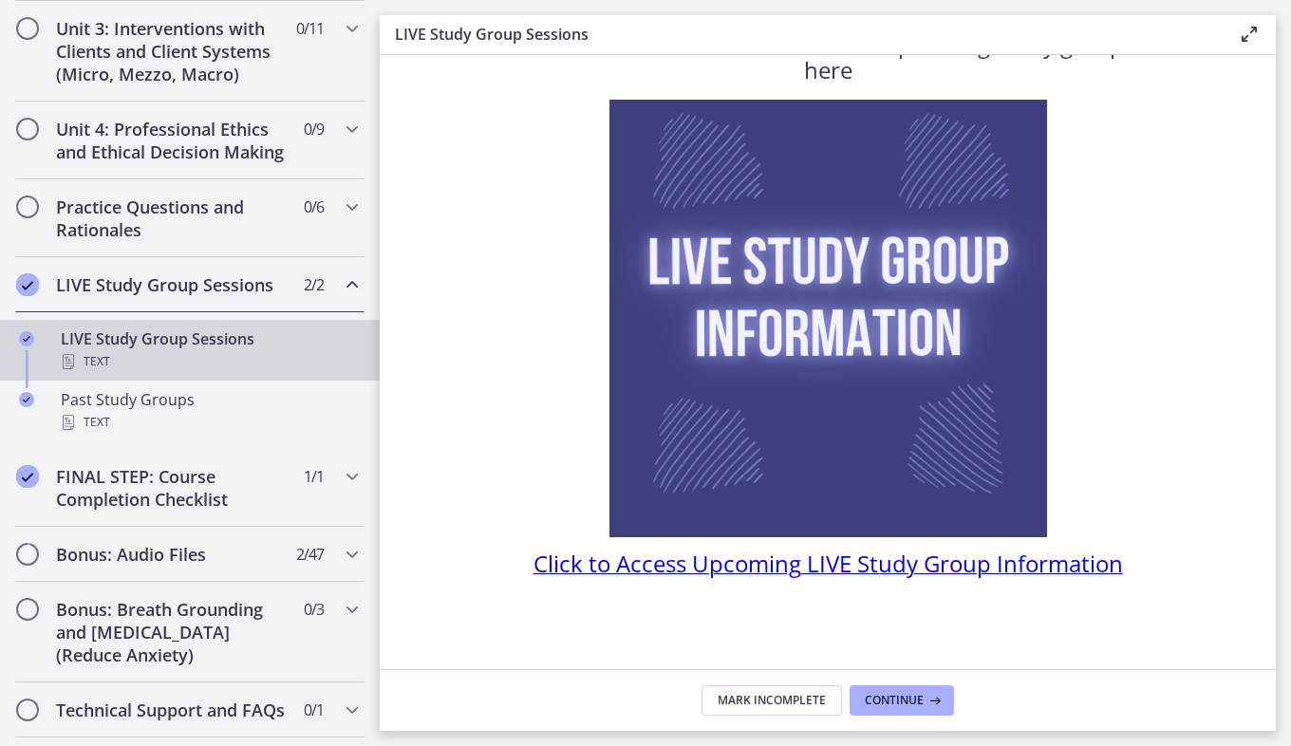
click at [950, 571] on span "Click to Access Upcoming LIVE Study Group Information" at bounding box center [827, 563] width 589 height 31
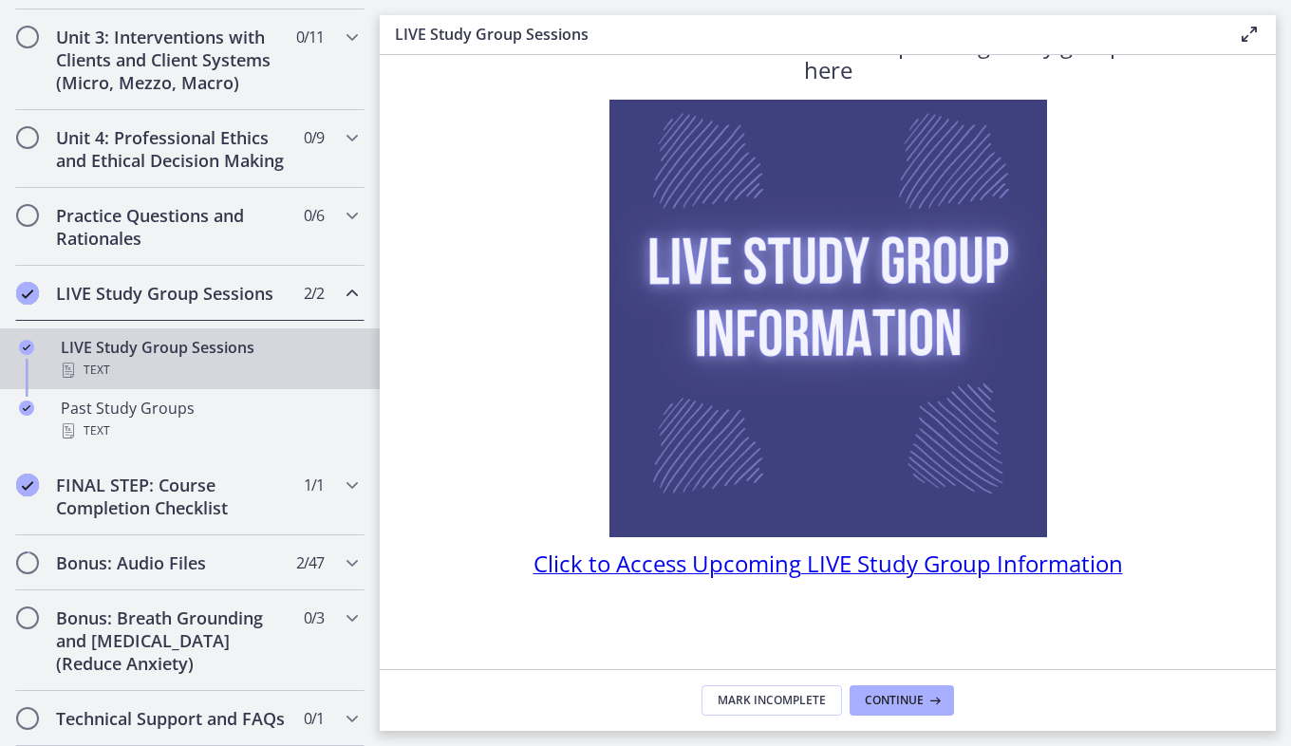
scroll to position [709, 0]
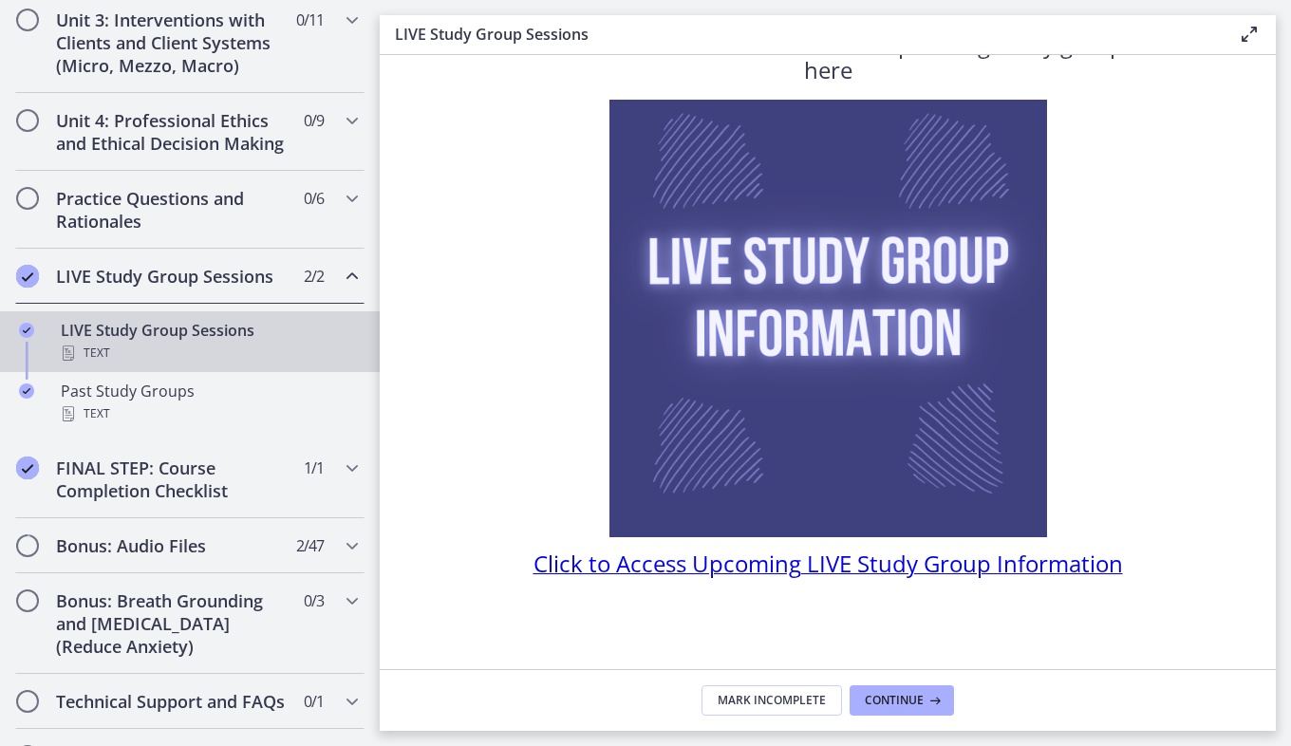
click at [344, 288] on icon "Chapters" at bounding box center [352, 276] width 23 height 23
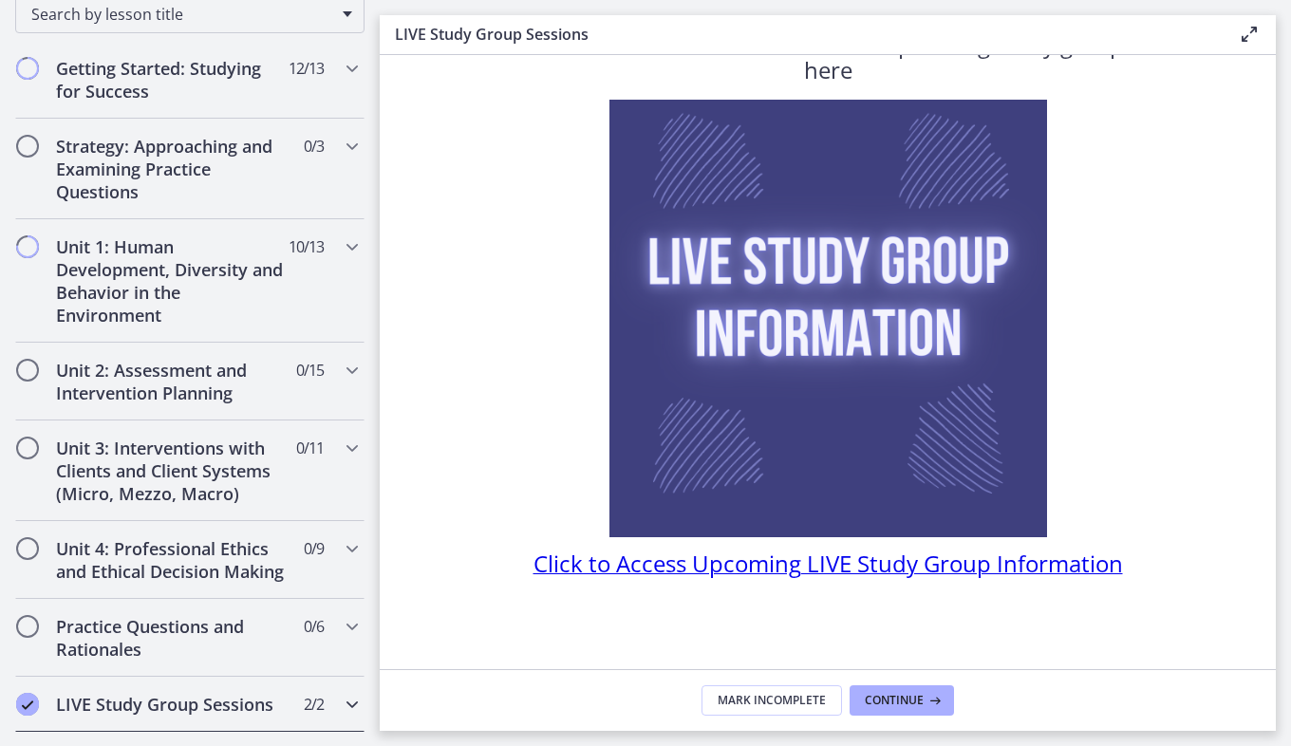
scroll to position [290, 0]
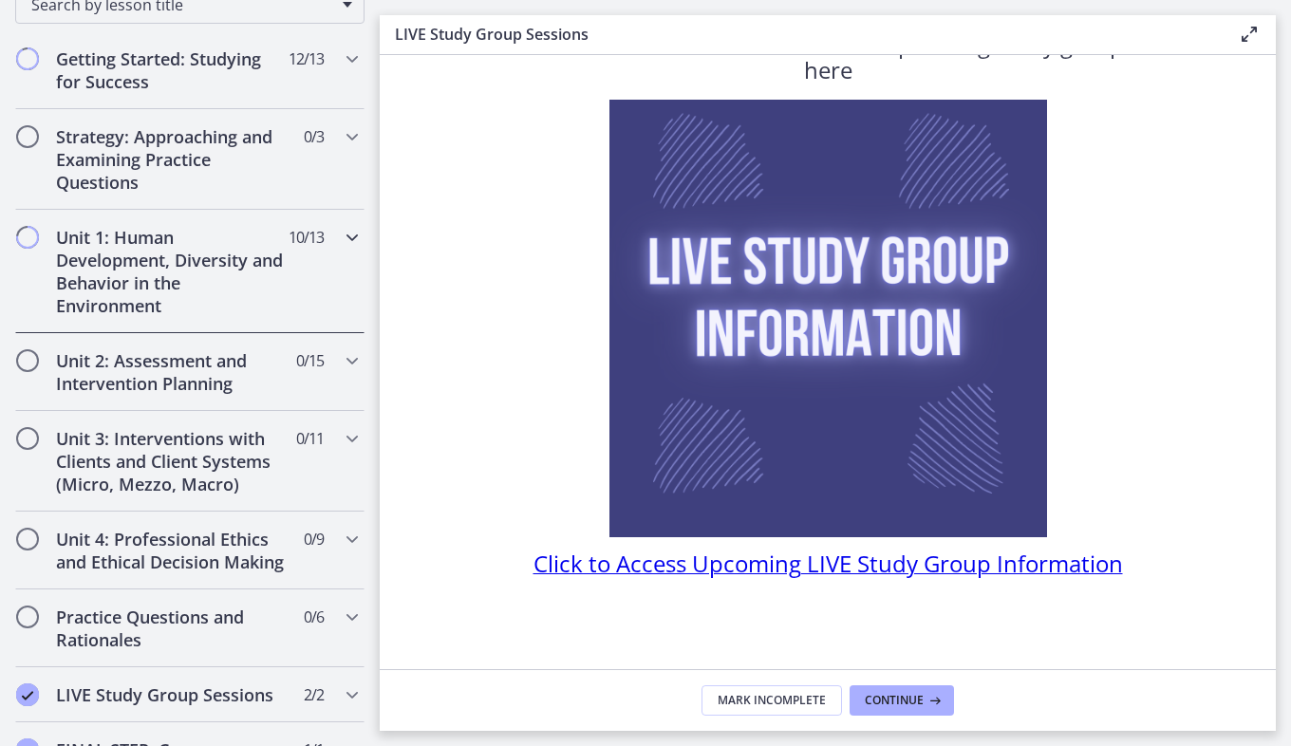
click at [341, 248] on icon "Chapters" at bounding box center [352, 237] width 23 height 23
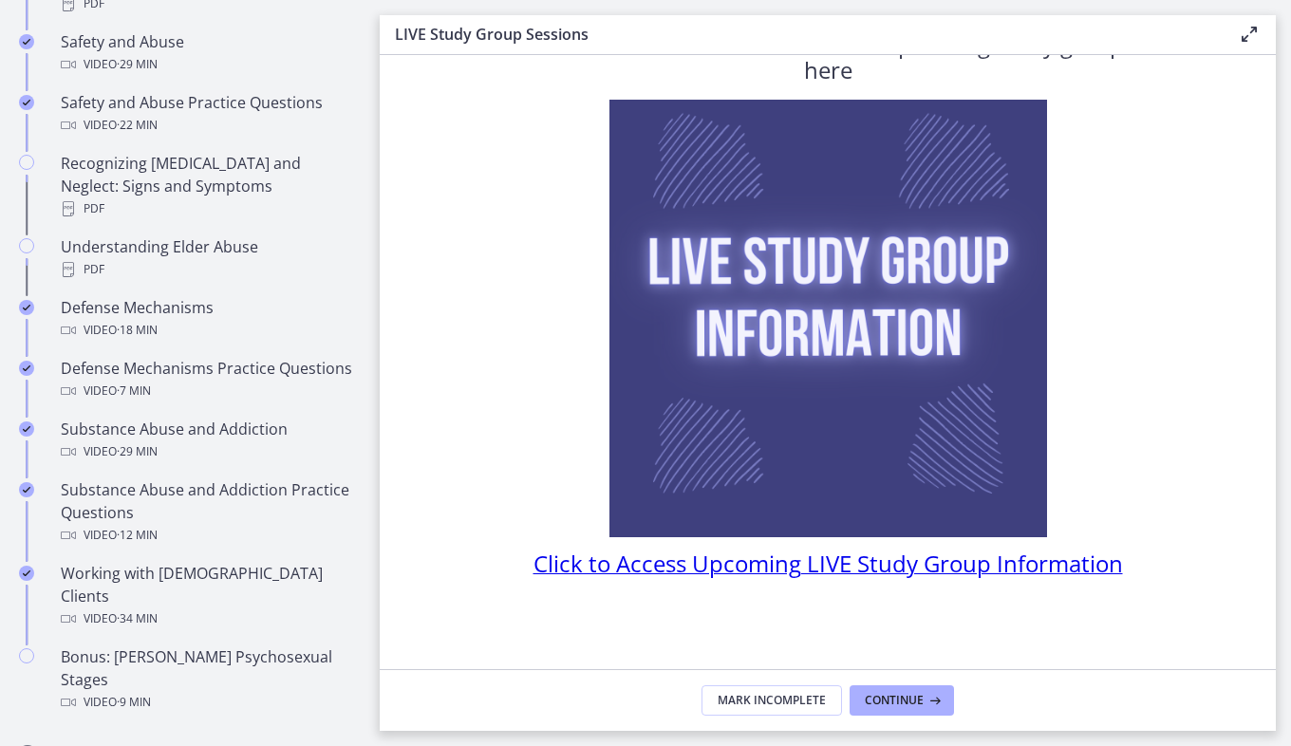
scroll to position [911, 0]
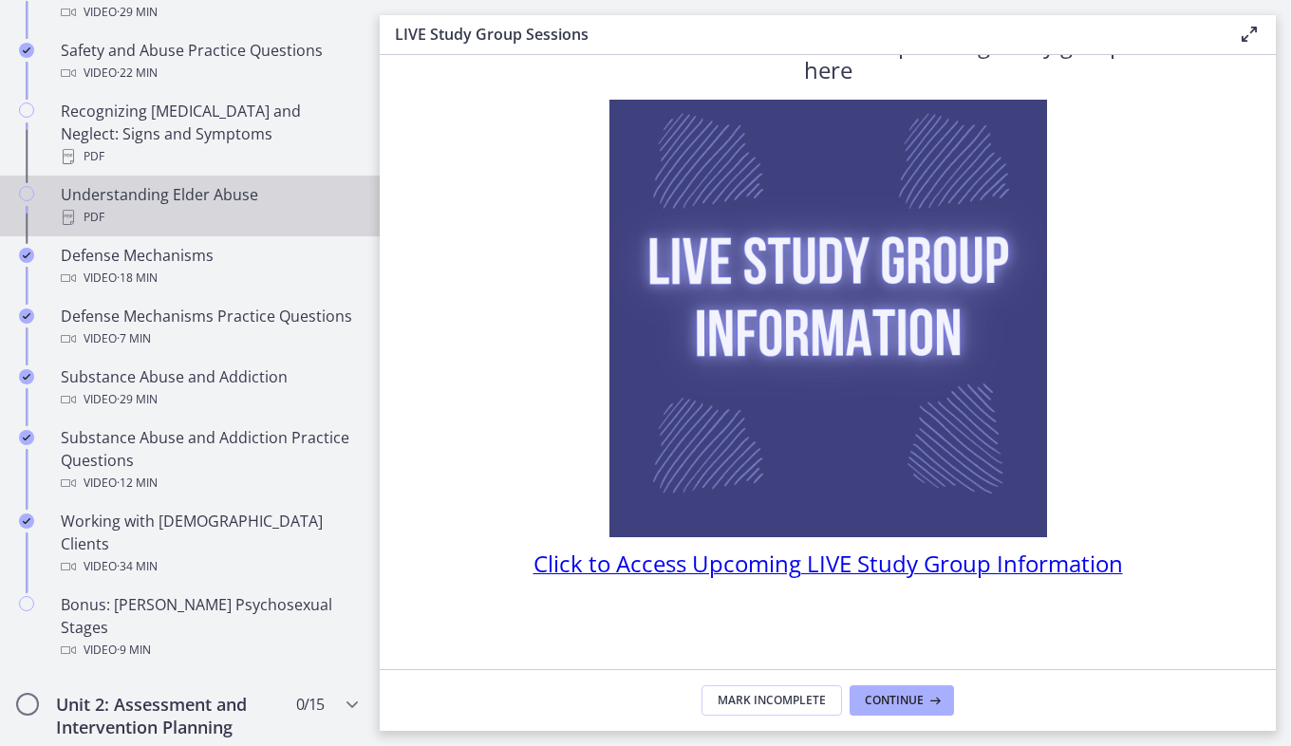
click at [290, 206] on div "PDF" at bounding box center [209, 217] width 296 height 23
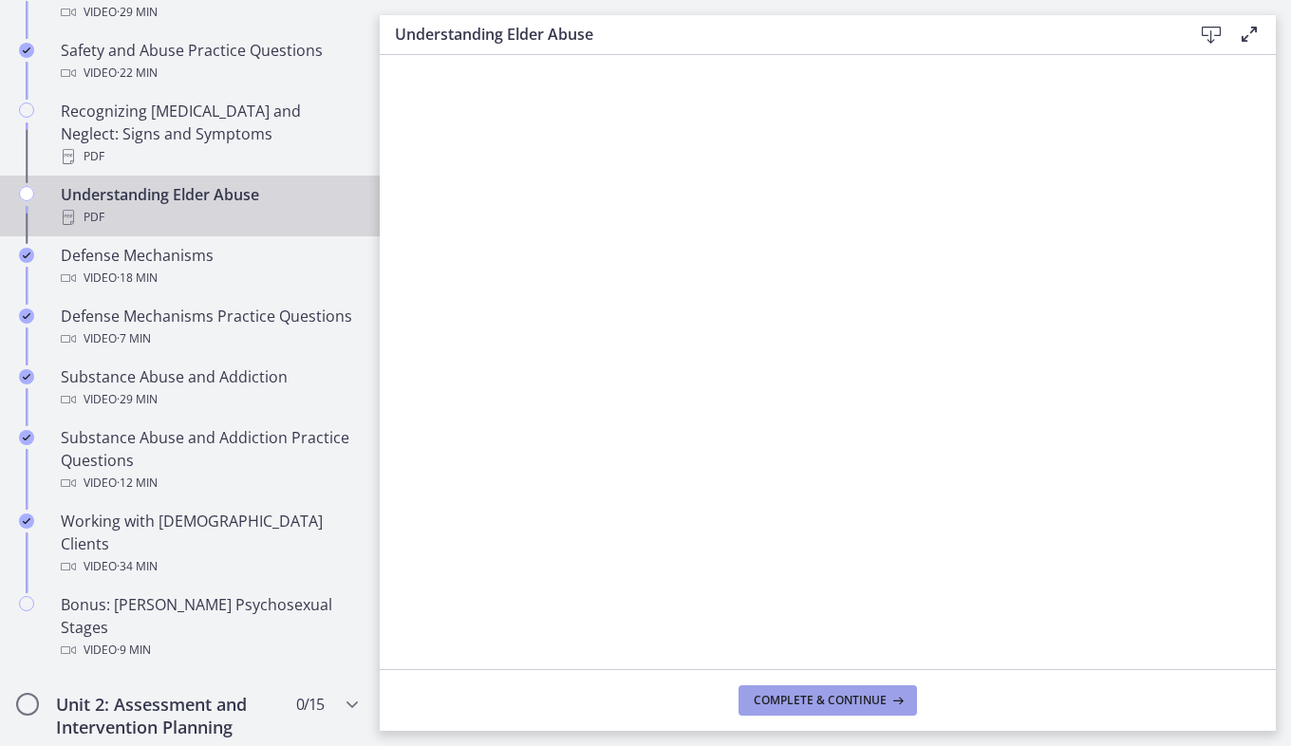
click at [807, 701] on span "Complete & continue" at bounding box center [820, 700] width 133 height 15
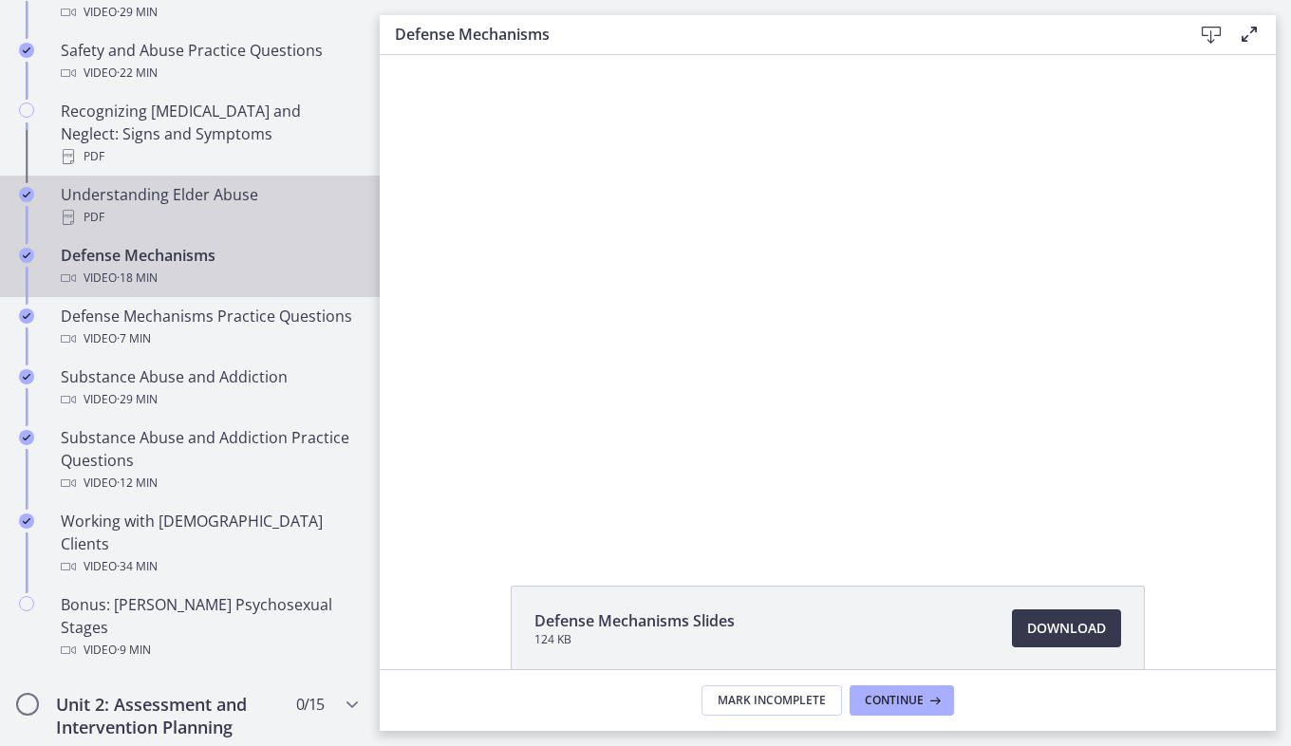
click at [264, 206] on div "PDF" at bounding box center [209, 217] width 296 height 23
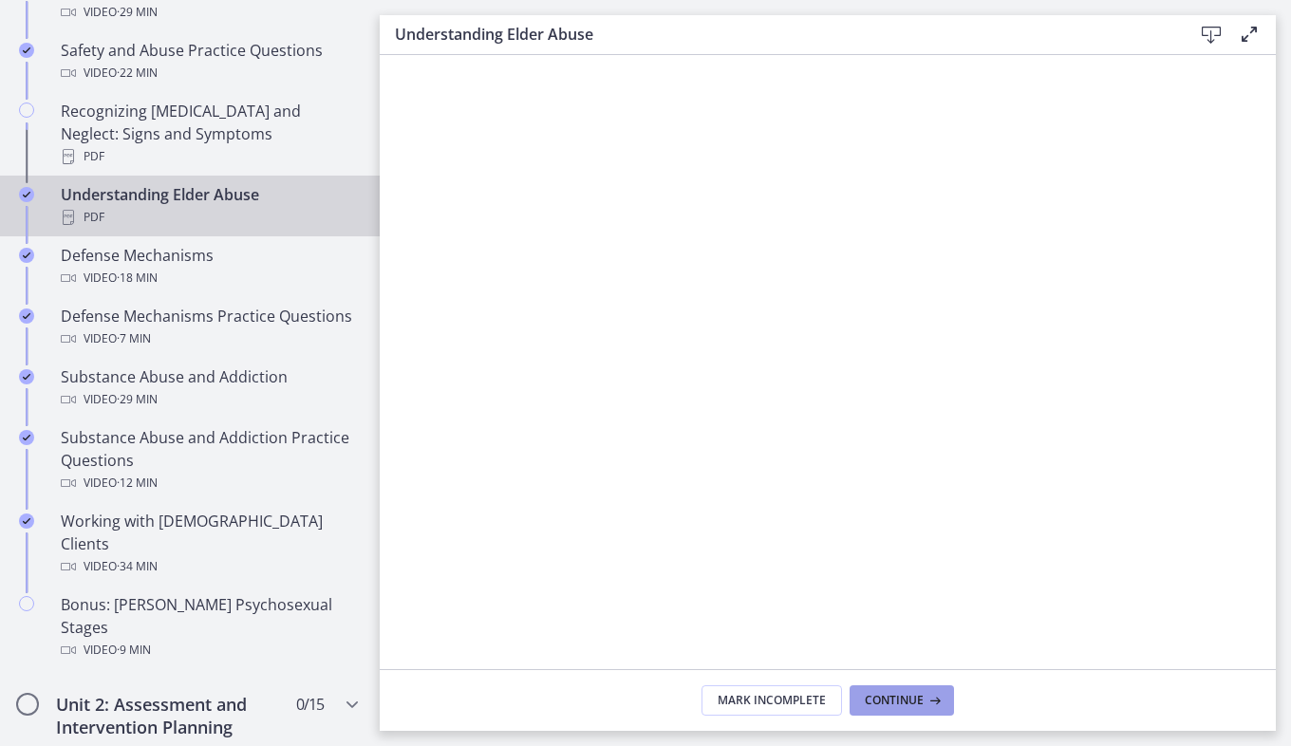
click at [914, 700] on span "Continue" at bounding box center [894, 700] width 59 height 15
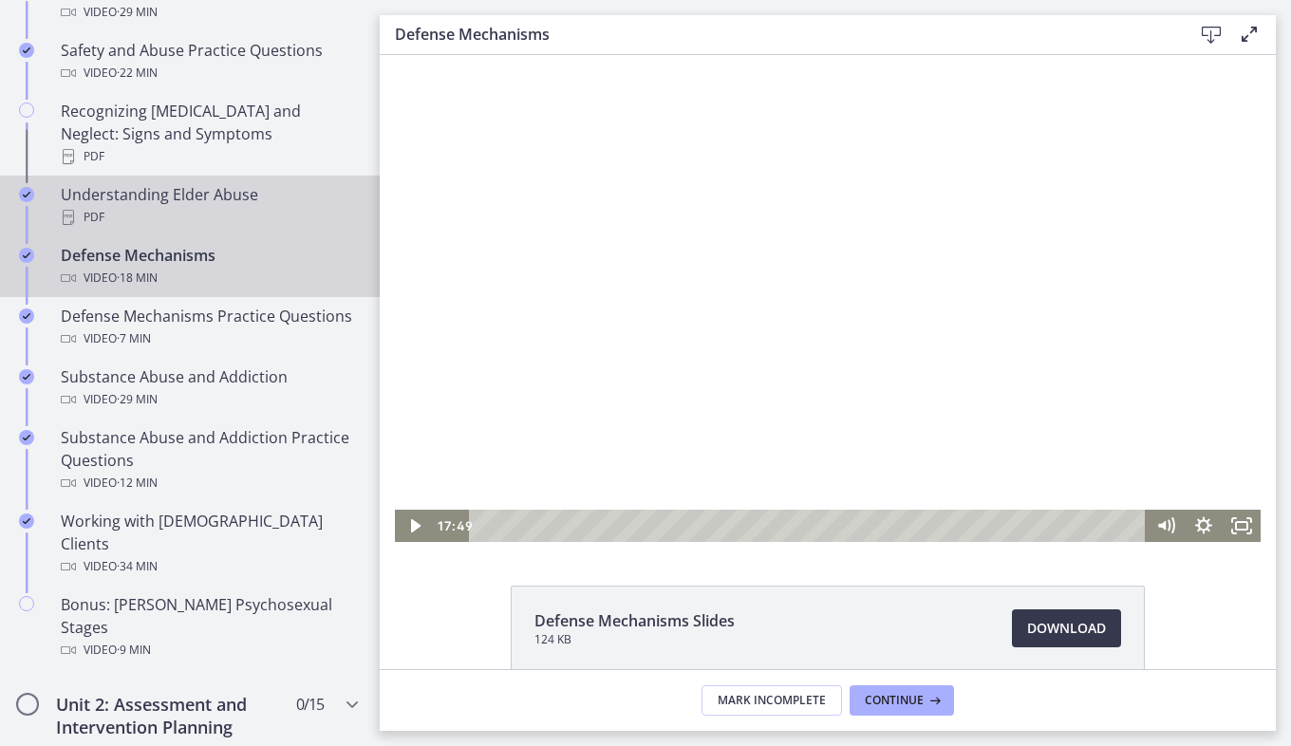
click at [213, 206] on div "PDF" at bounding box center [209, 217] width 296 height 23
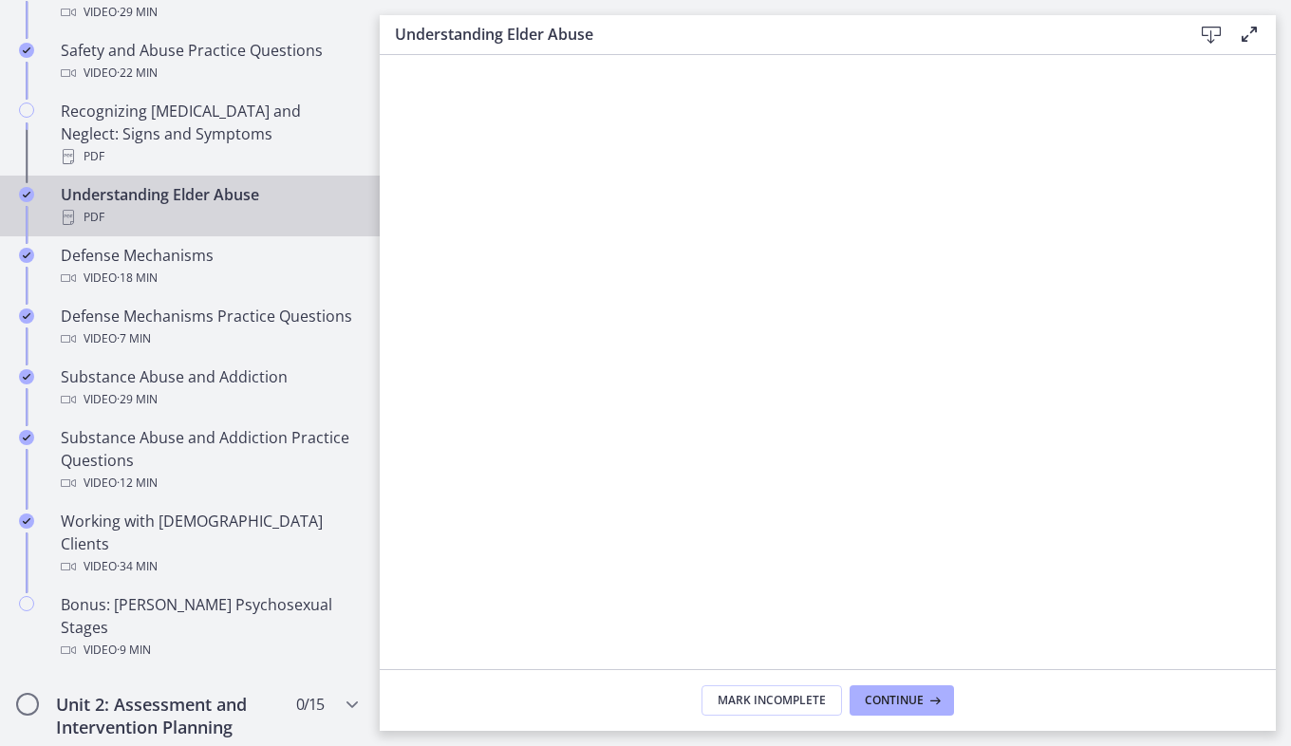
click at [1210, 37] on icon at bounding box center [1211, 35] width 23 height 23
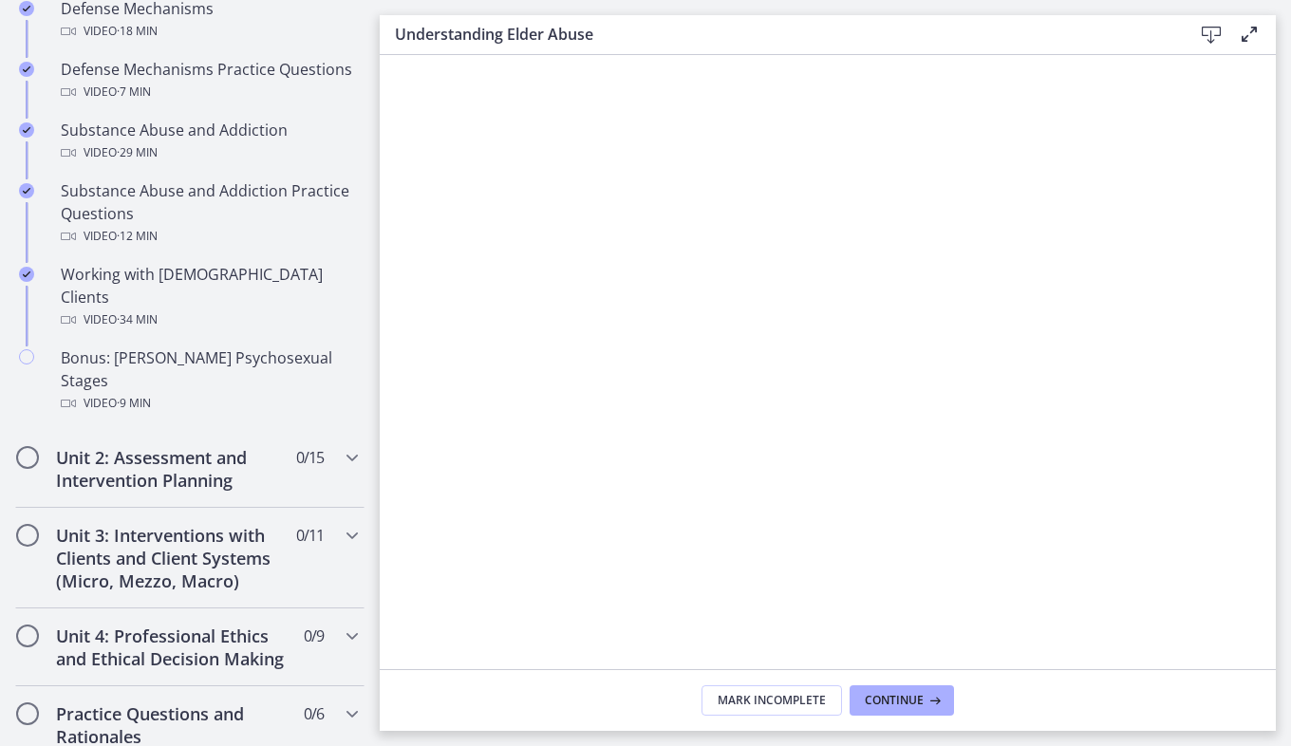
scroll to position [1175, 0]
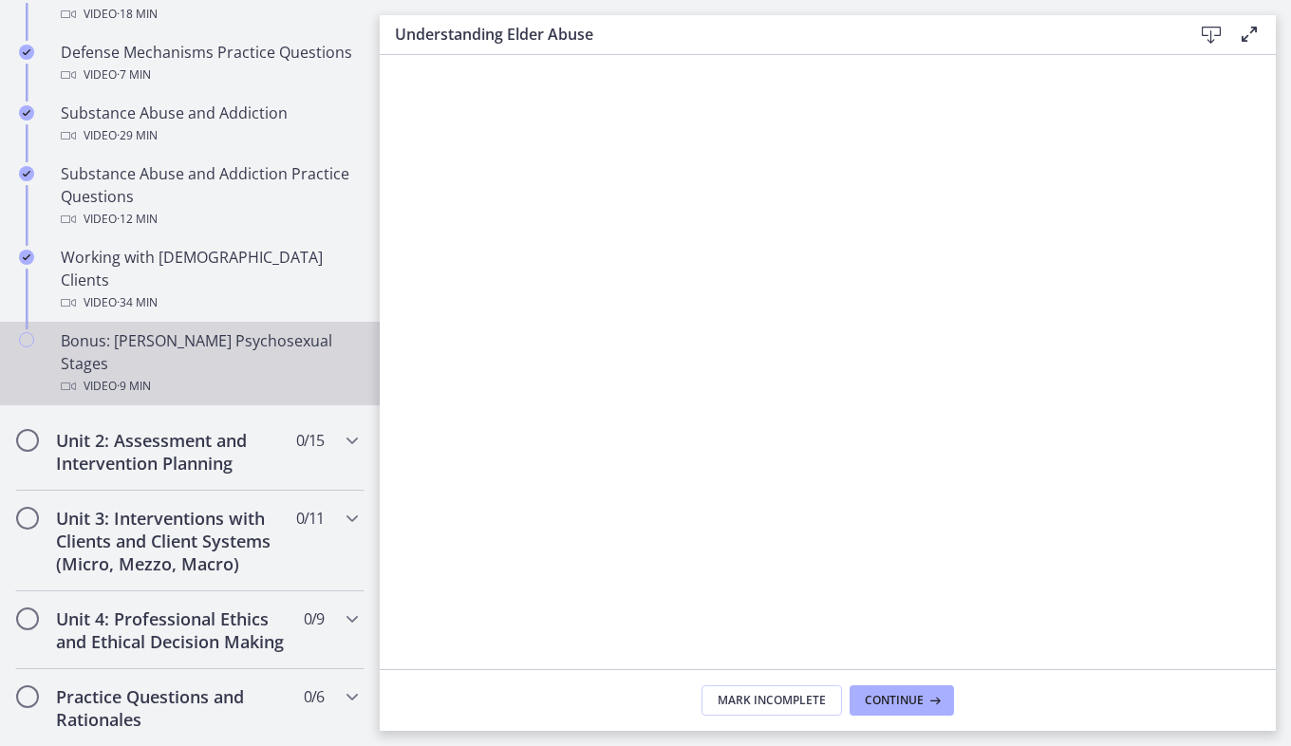
click at [246, 329] on div "Bonus: [PERSON_NAME] Psychosexual Stages Video · 9 min" at bounding box center [209, 363] width 296 height 68
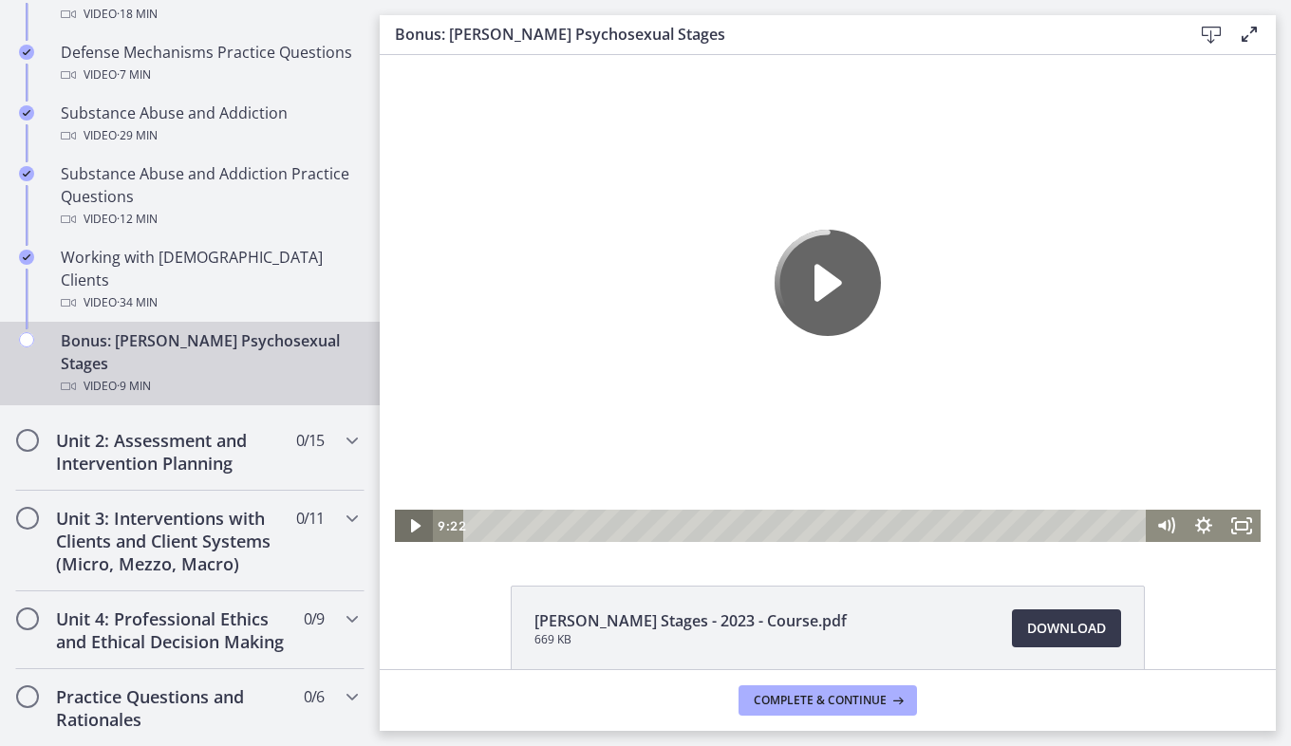
click at [410, 517] on icon "Play Video" at bounding box center [415, 526] width 38 height 32
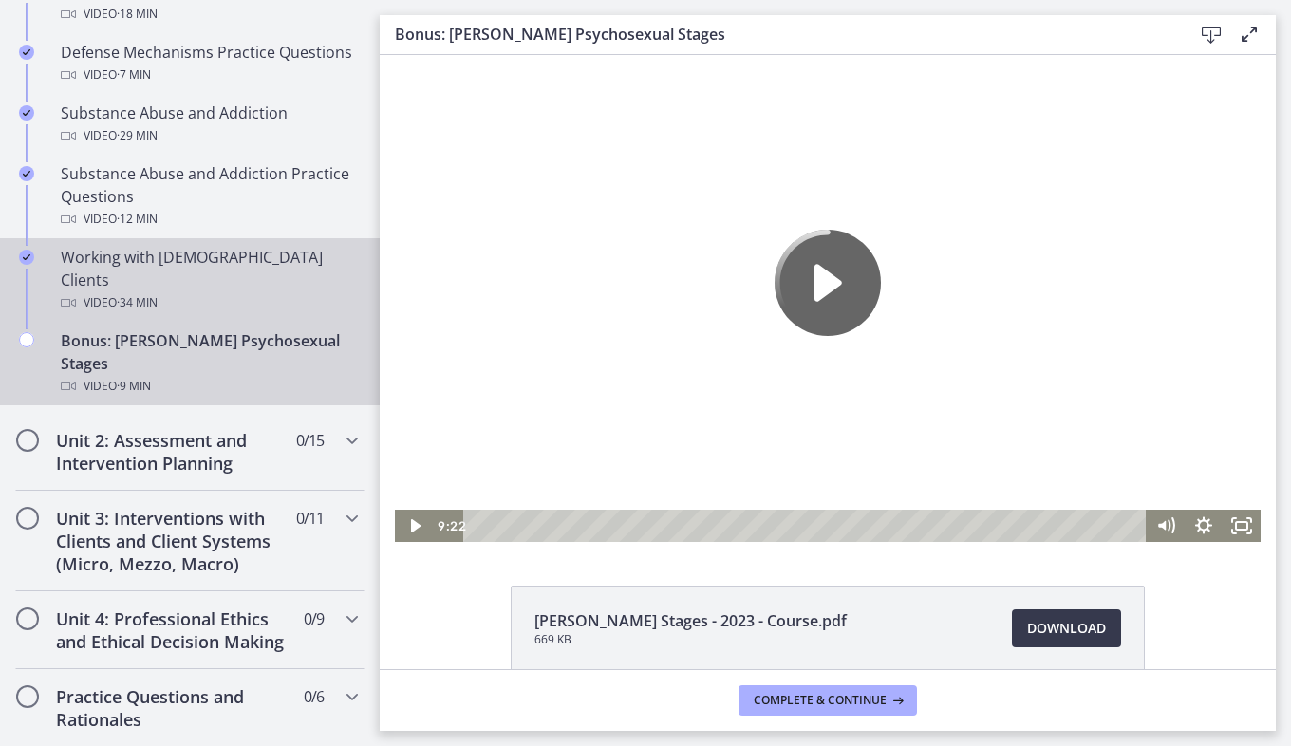
click at [237, 291] on div "Video · 34 min" at bounding box center [209, 302] width 296 height 23
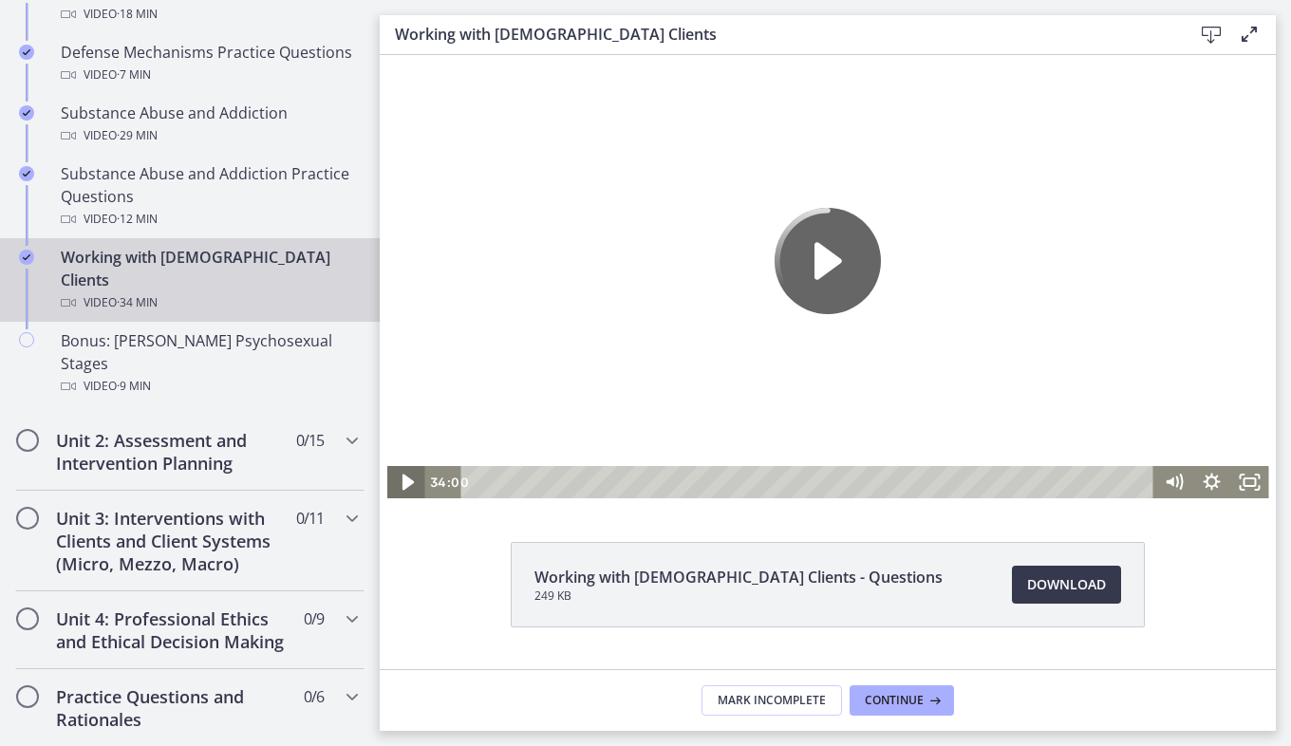
click at [395, 486] on icon "Play Video" at bounding box center [407, 482] width 46 height 39
click at [898, 693] on span "Continue" at bounding box center [894, 700] width 59 height 15
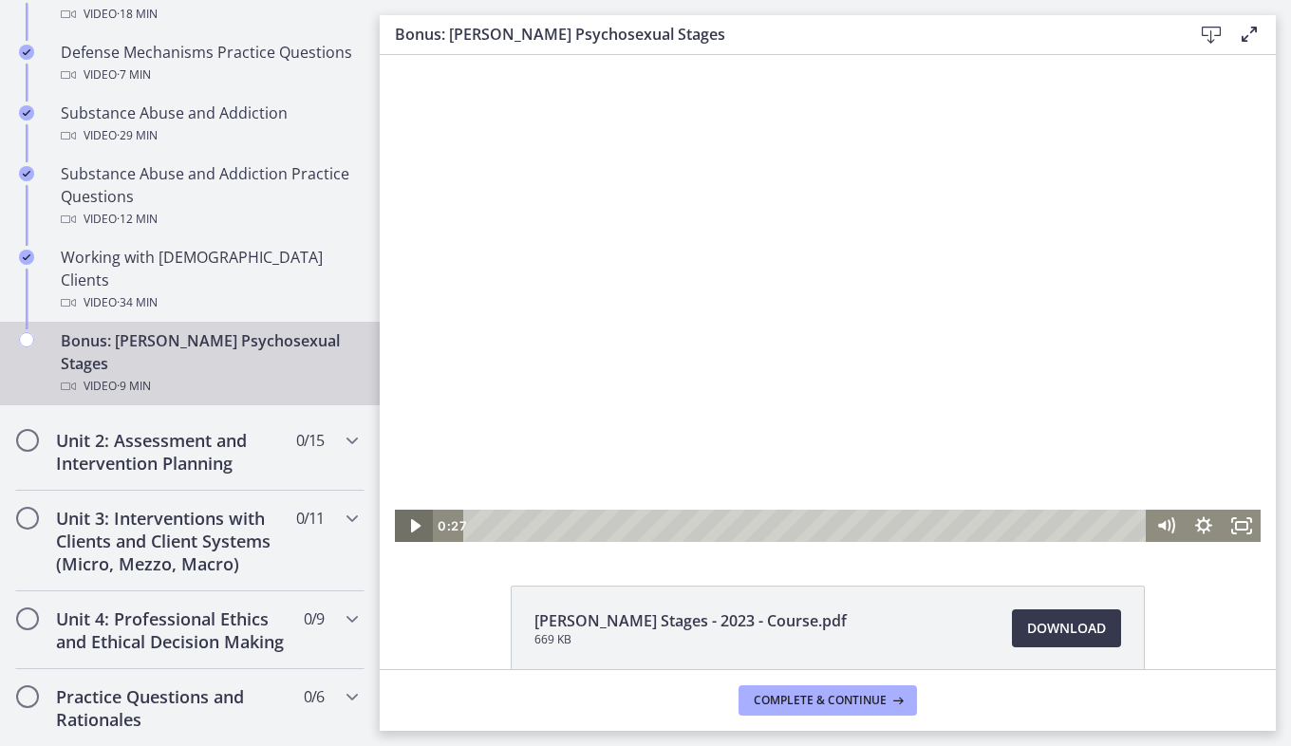
click at [407, 534] on icon "Play Video" at bounding box center [415, 526] width 38 height 32
click at [1158, 527] on icon "Mute" at bounding box center [1162, 525] width 8 height 9
click at [1160, 527] on icon "Unmute" at bounding box center [1164, 525] width 8 height 9
click at [395, 530] on icon "Pause" at bounding box center [414, 526] width 46 height 39
